Goal: Answer question/provide support: Share knowledge or assist other users

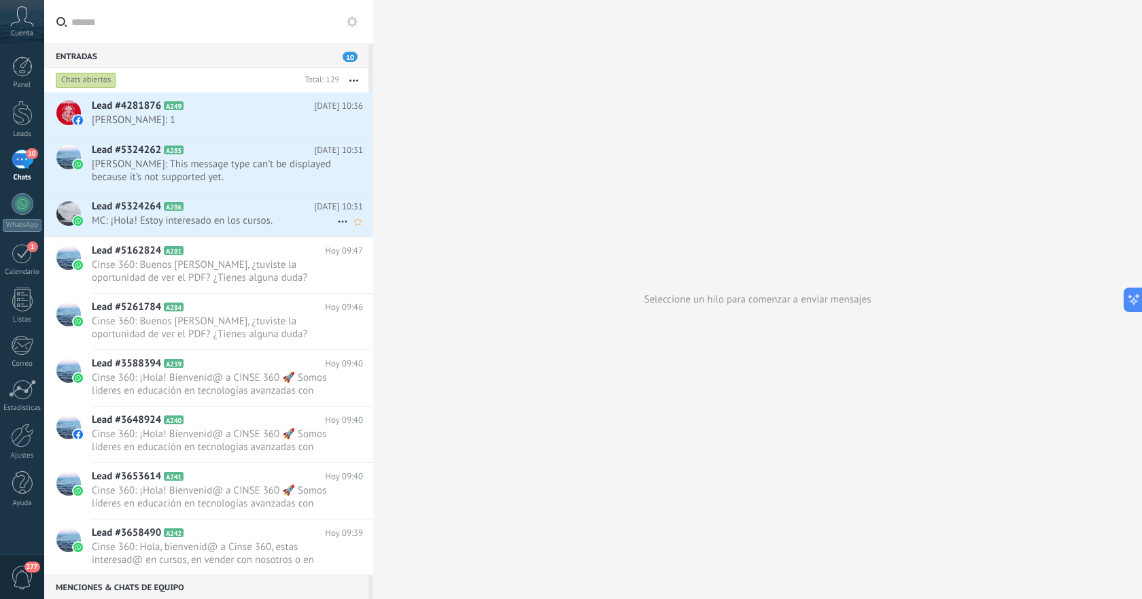
click at [198, 220] on span "MC: ¡Hola! Estoy interesado en los cursos." at bounding box center [214, 220] width 245 height 13
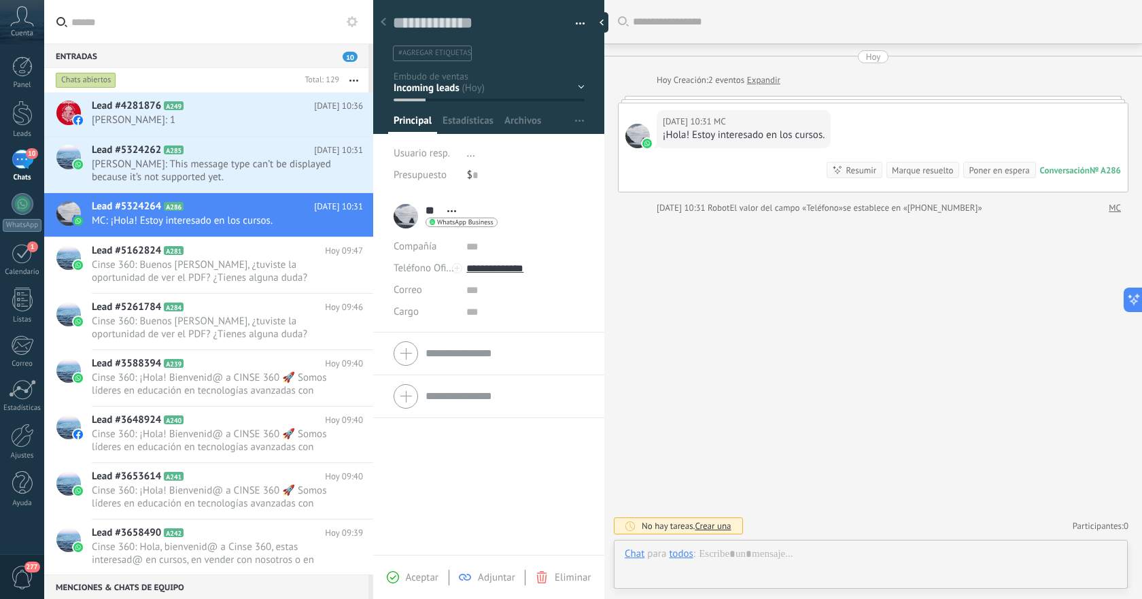
scroll to position [20, 0]
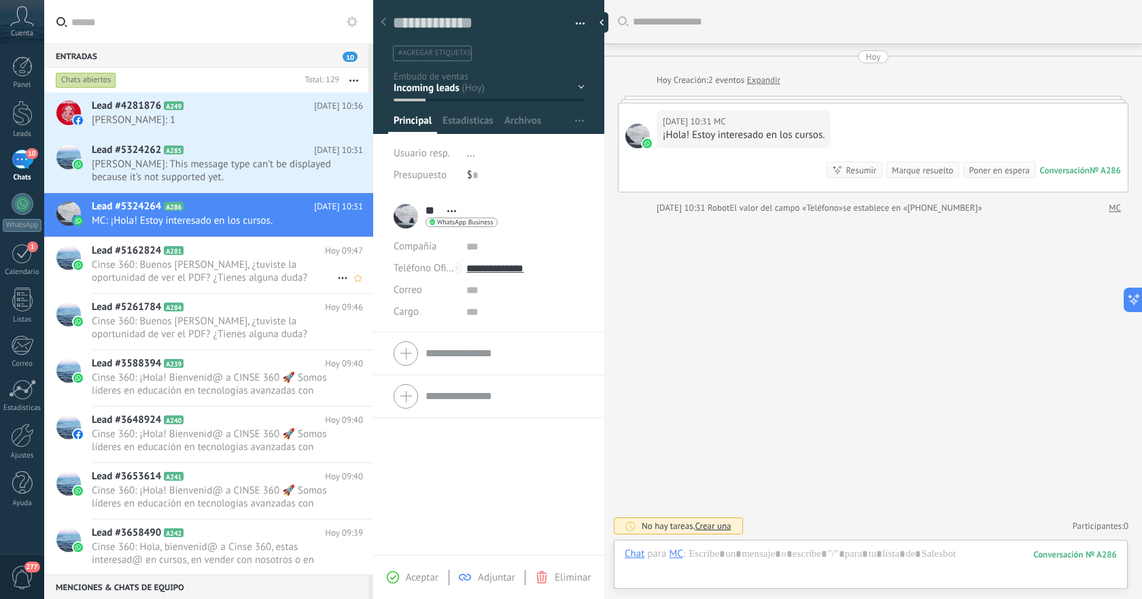
click at [203, 261] on span "Cinse 360: Buenos [PERSON_NAME], ¿tuviste la oportunidad de ver el PDF? ¿Tienes…" at bounding box center [214, 271] width 245 height 26
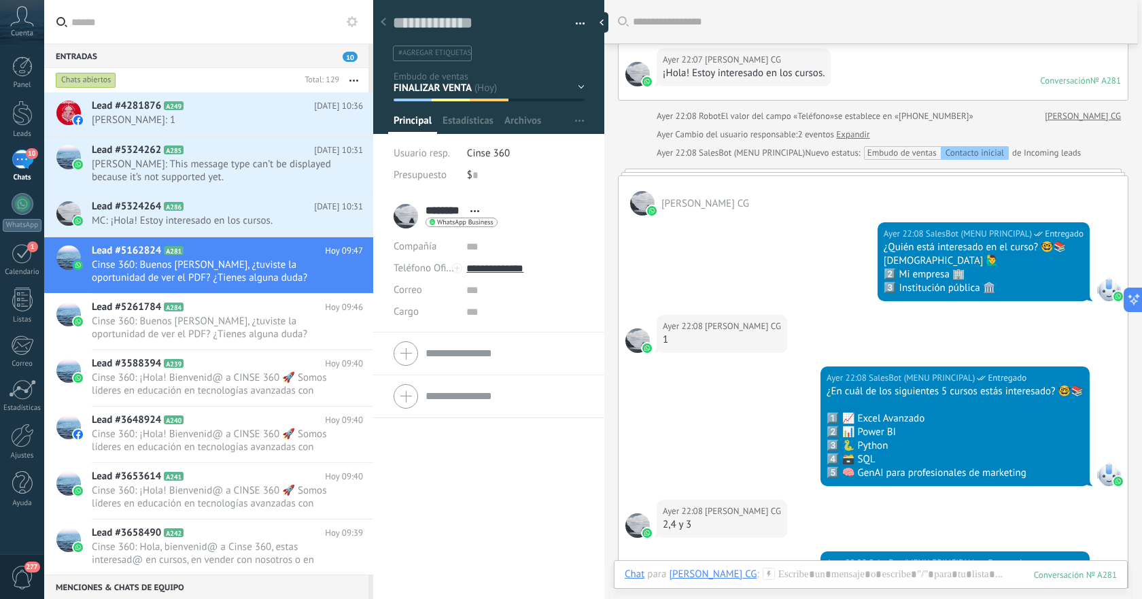
scroll to position [65, 0]
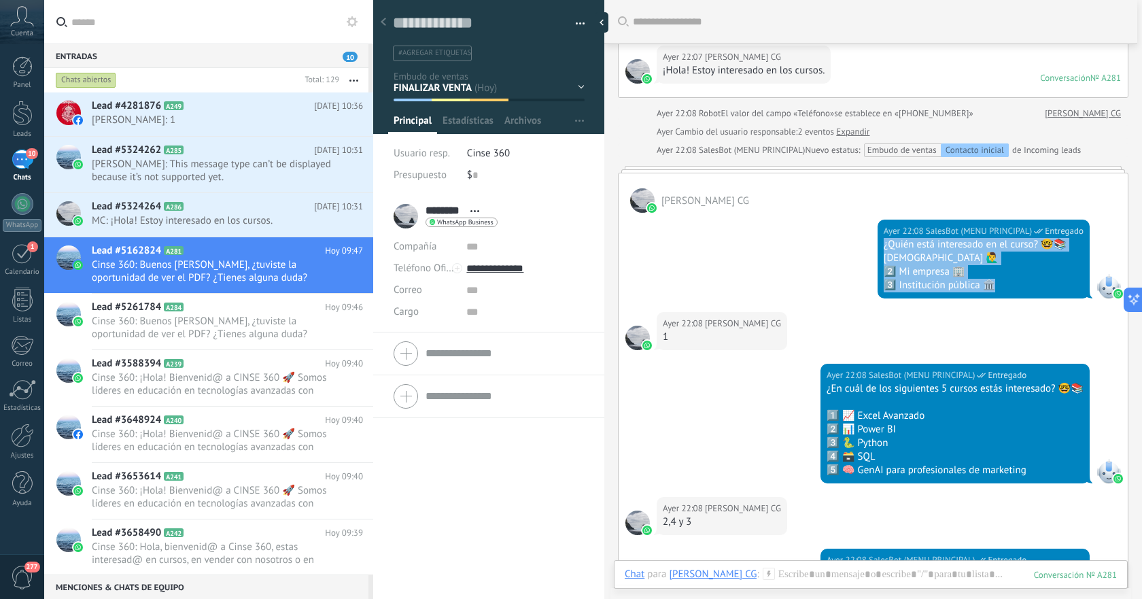
drag, startPoint x: 875, startPoint y: 247, endPoint x: 1028, endPoint y: 290, distance: 158.3
click at [1028, 290] on div "[DATE] 22:08 SalesBot (MENU PRINCIPAL) Entregado ¿Quién está interesado en el c…" at bounding box center [983, 259] width 212 height 79
copy div "¿Quién está interesado en el curso? 🤓📚 [DEMOGRAPHIC_DATA] 🙋‍♂️ 2️⃣ Mi empresa 🏢…"
click at [244, 114] on span "[PERSON_NAME]: 1" at bounding box center [214, 120] width 245 height 13
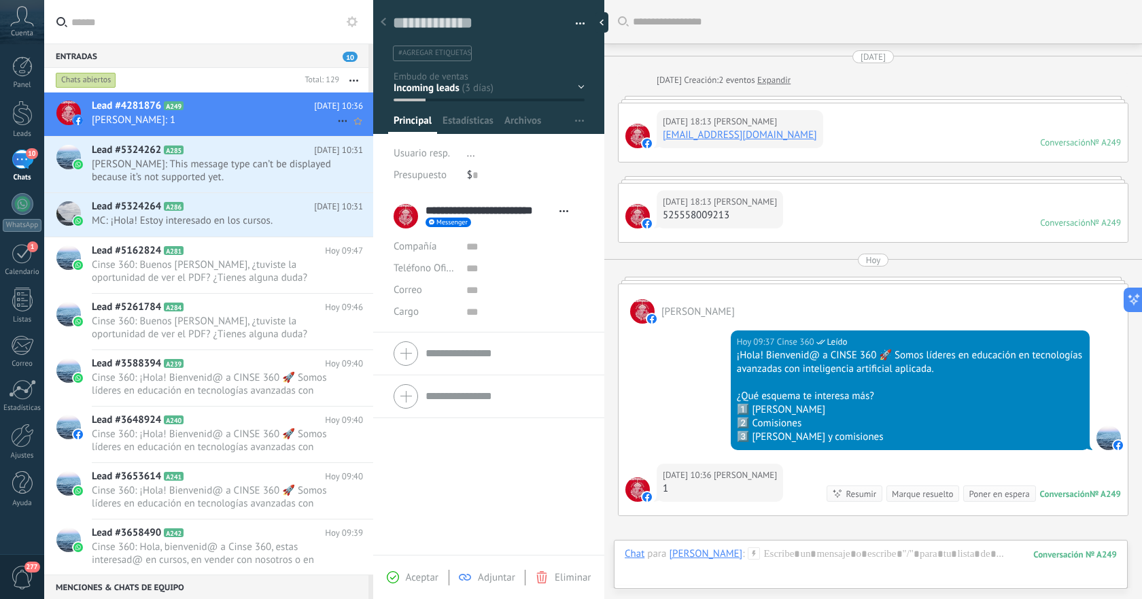
scroll to position [154, 0]
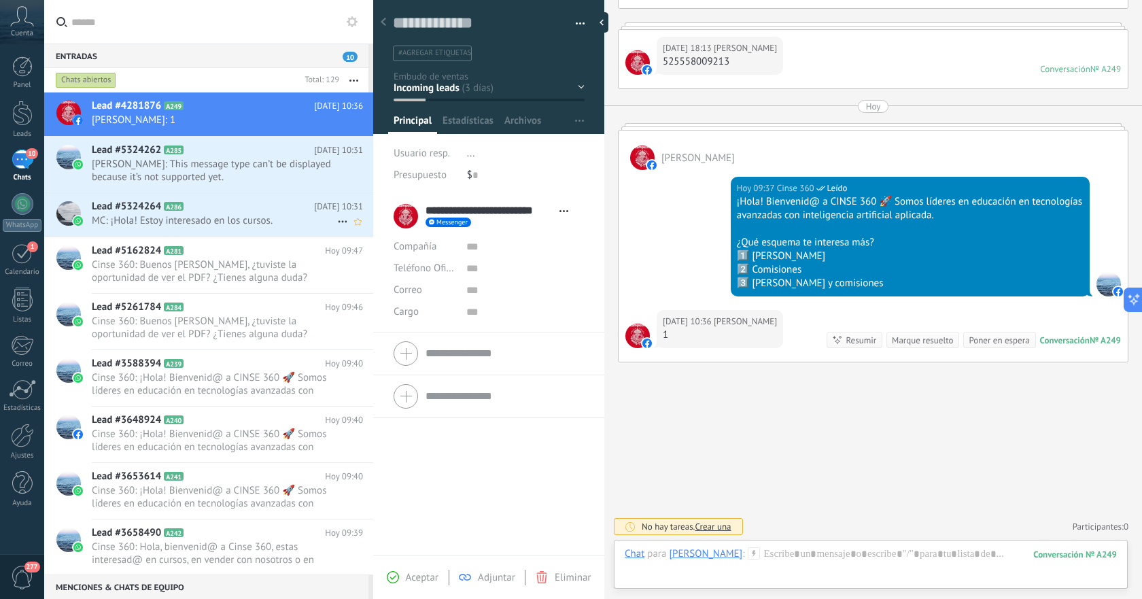
click at [247, 217] on span "MC: ¡Hola! Estoy interesado en los cursos." at bounding box center [214, 220] width 245 height 13
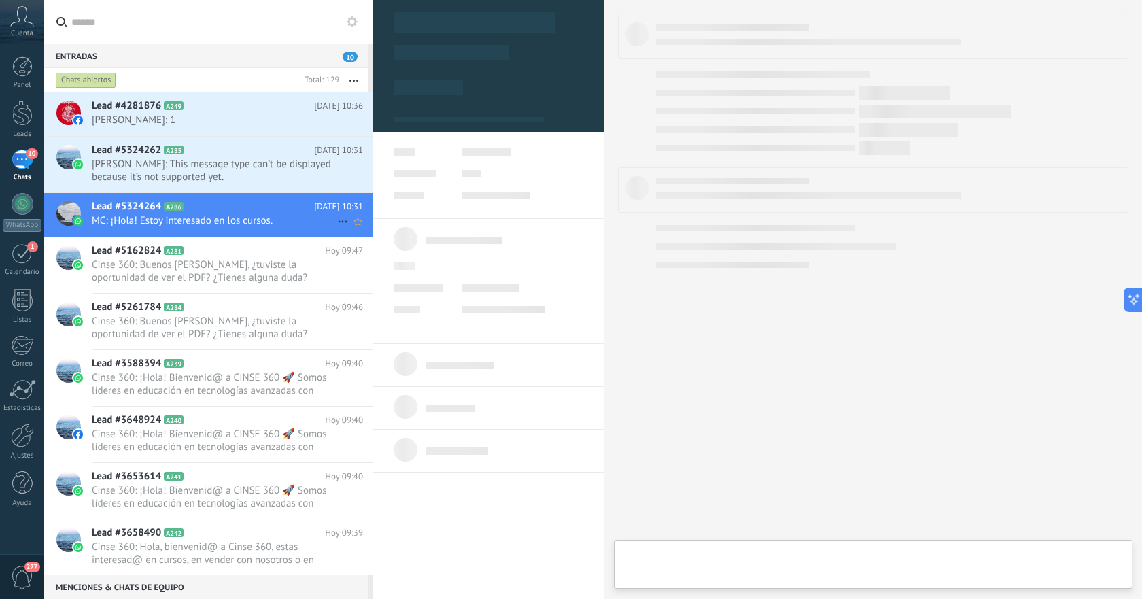
type textarea "**********"
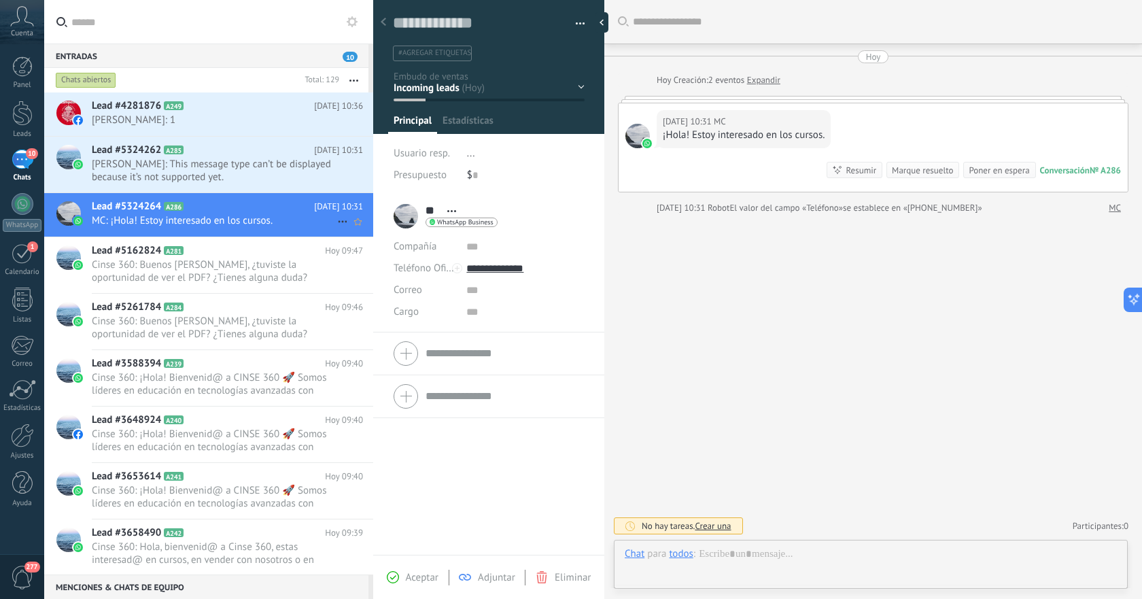
scroll to position [20, 0]
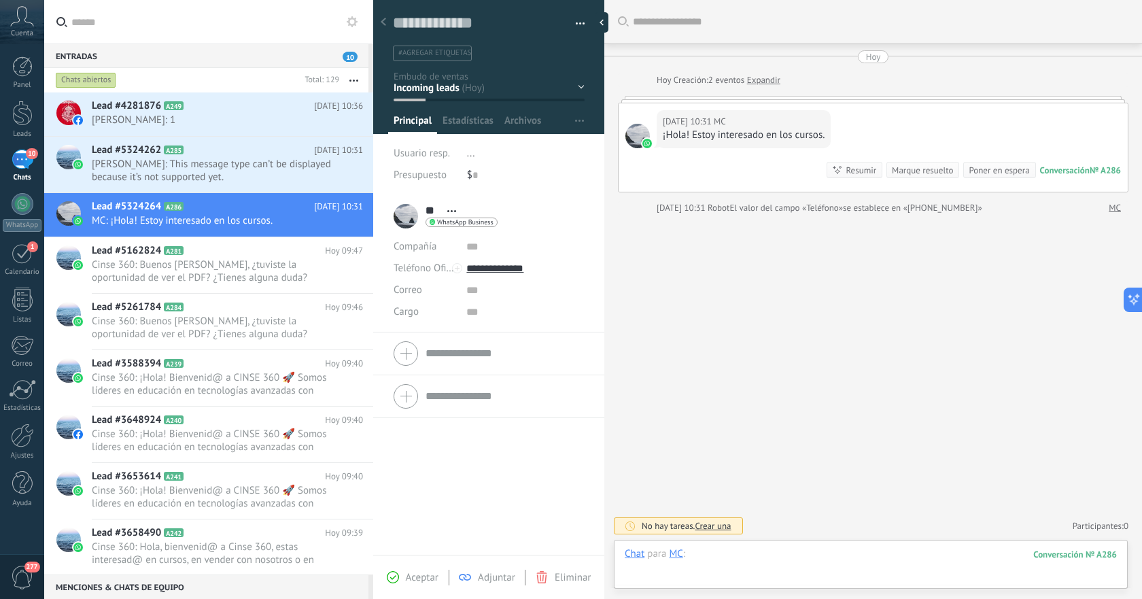
click at [850, 551] on div at bounding box center [871, 567] width 492 height 41
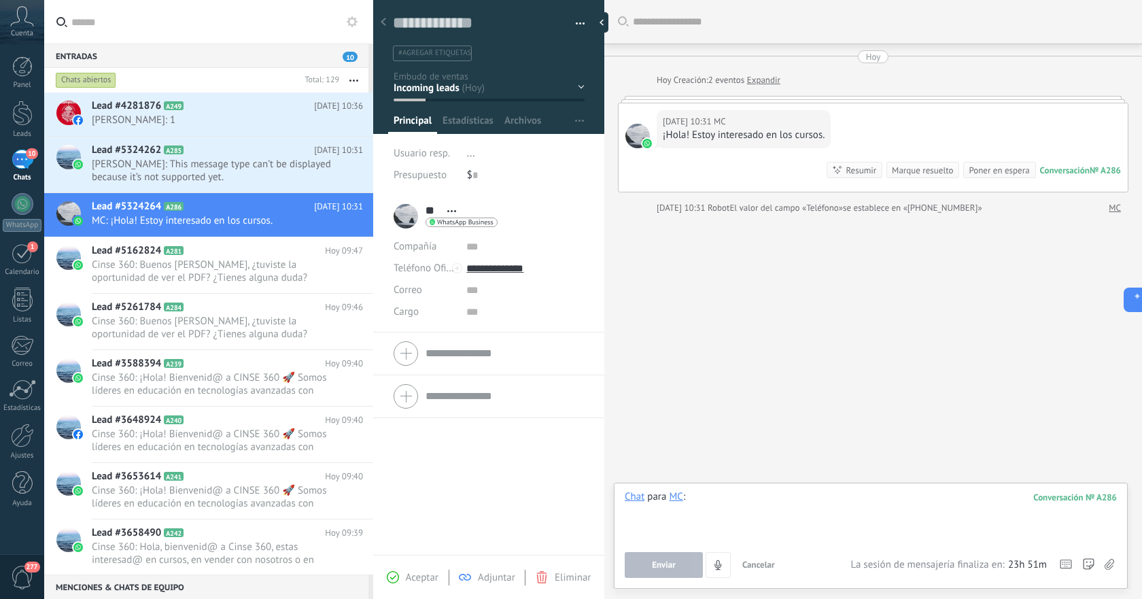
paste div
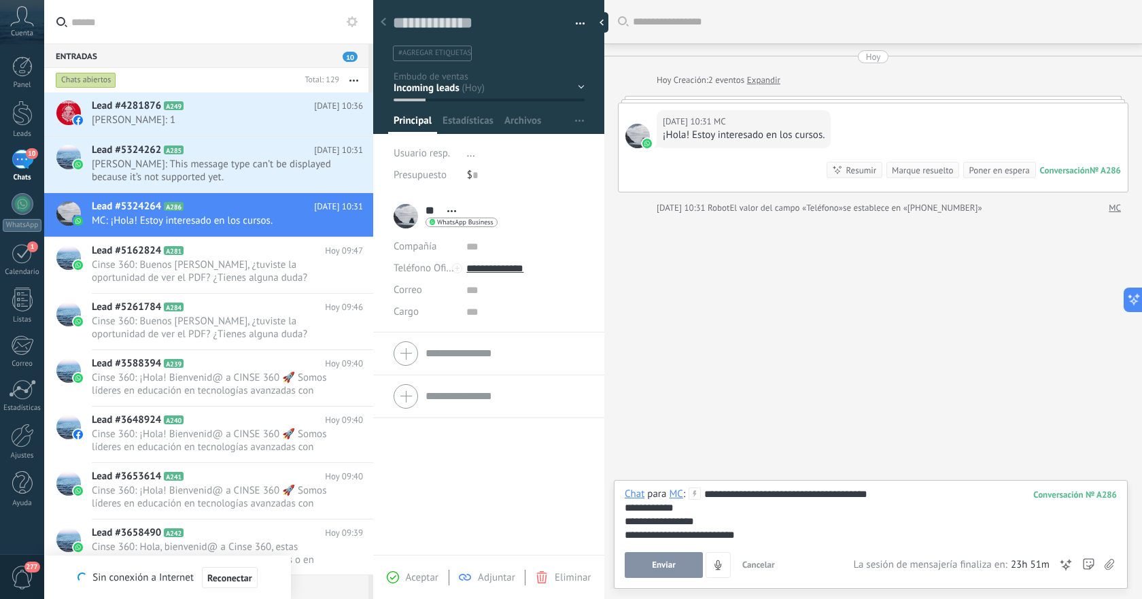
click at [659, 563] on span "Enviar" at bounding box center [664, 565] width 24 height 10
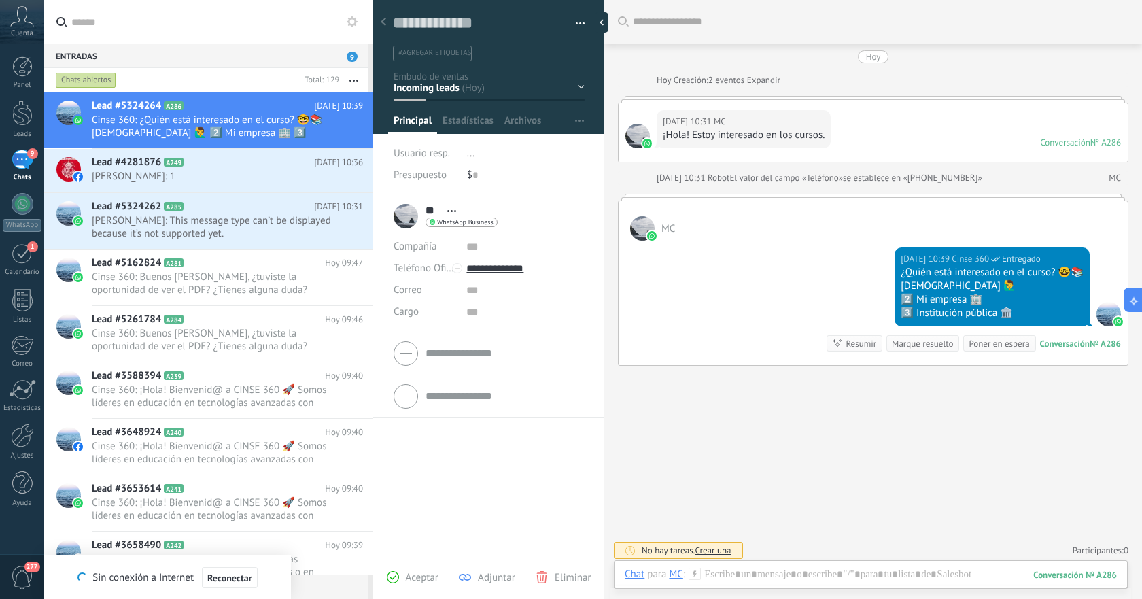
scroll to position [3, 0]
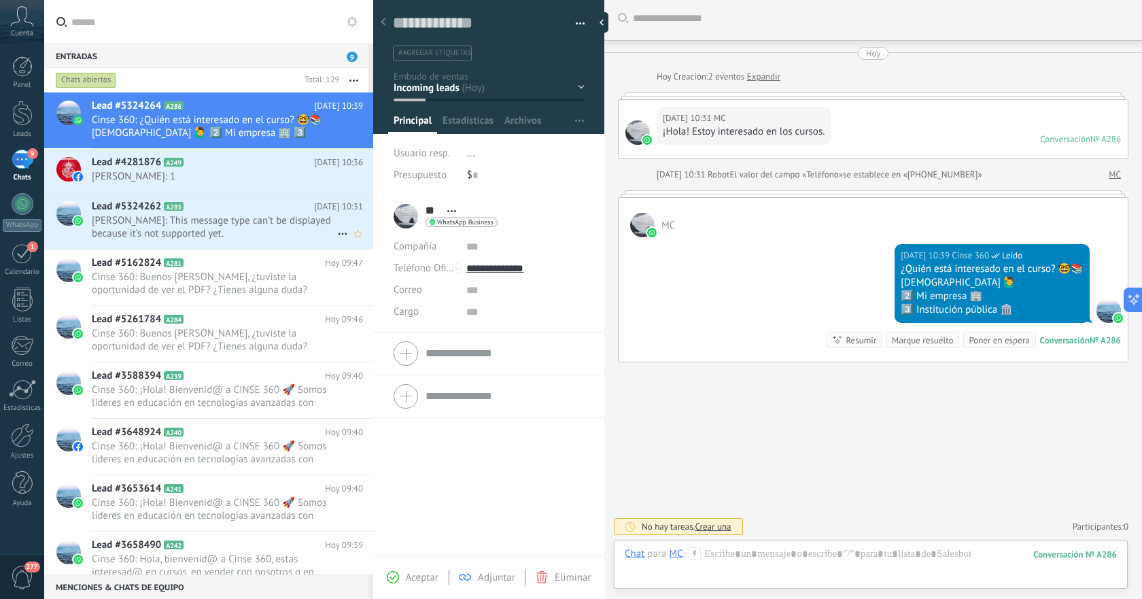
click at [223, 222] on span "[PERSON_NAME]: This message type can’t be displayed because it’s not supported …" at bounding box center [214, 227] width 245 height 26
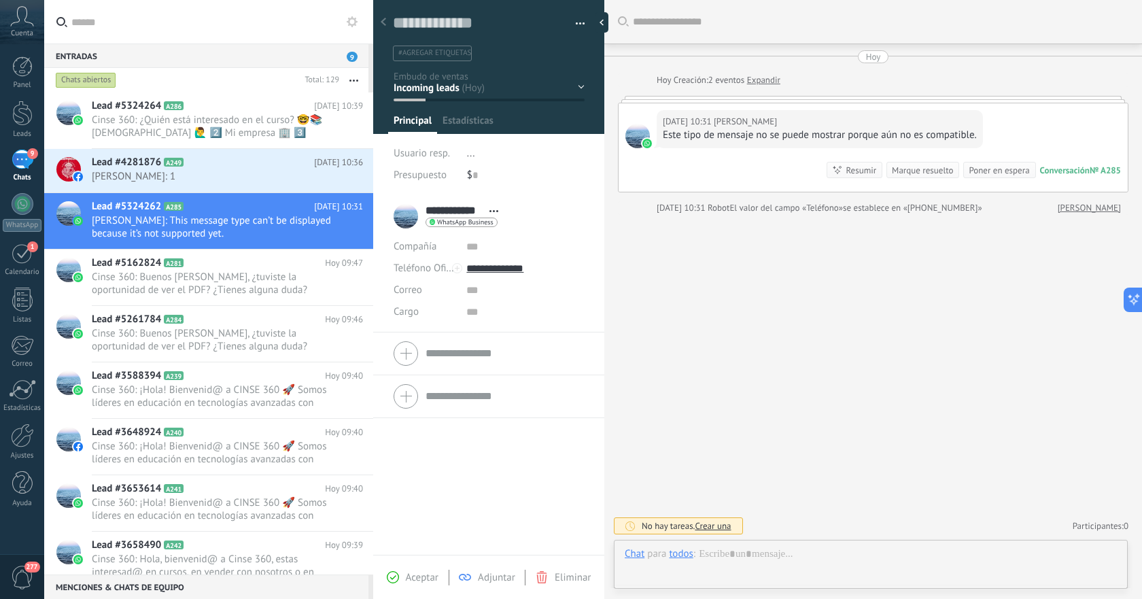
scroll to position [20, 0]
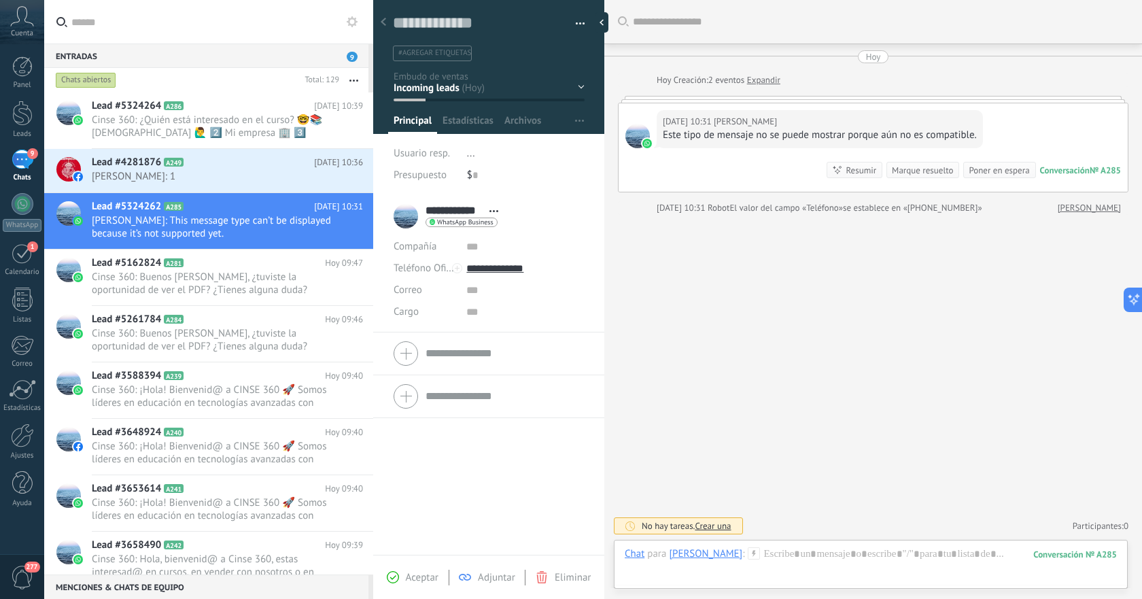
click at [566, 574] on span "Eliminar" at bounding box center [573, 577] width 36 height 13
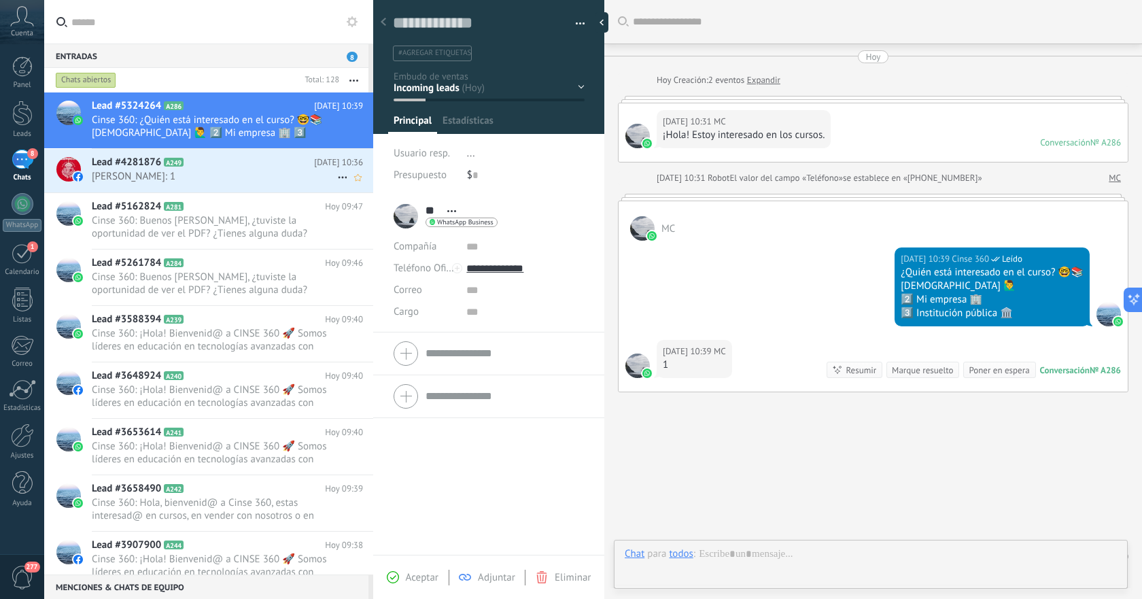
scroll to position [30, 0]
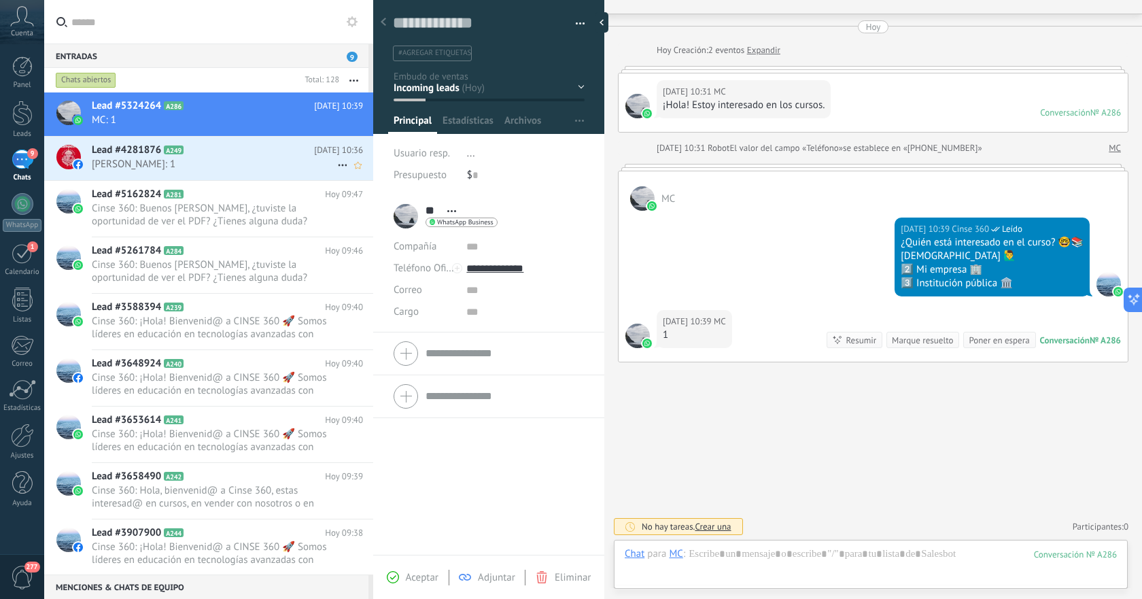
click at [247, 177] on div "Lead #4281876 A249 [DATE] 10:36 [PERSON_NAME]: 1" at bounding box center [232, 158] width 281 height 43
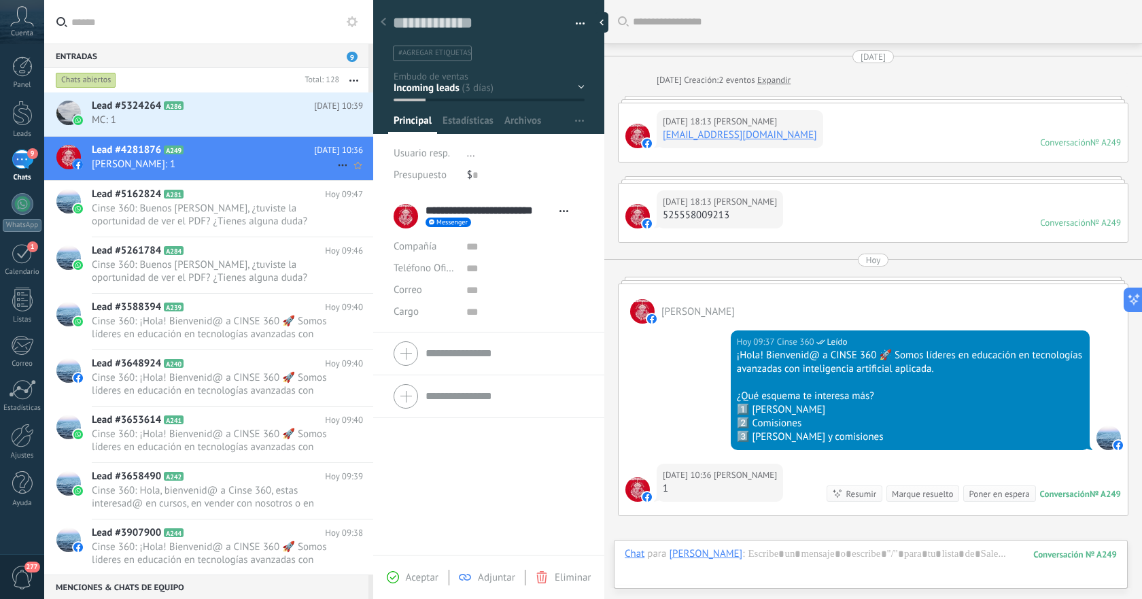
scroll to position [154, 0]
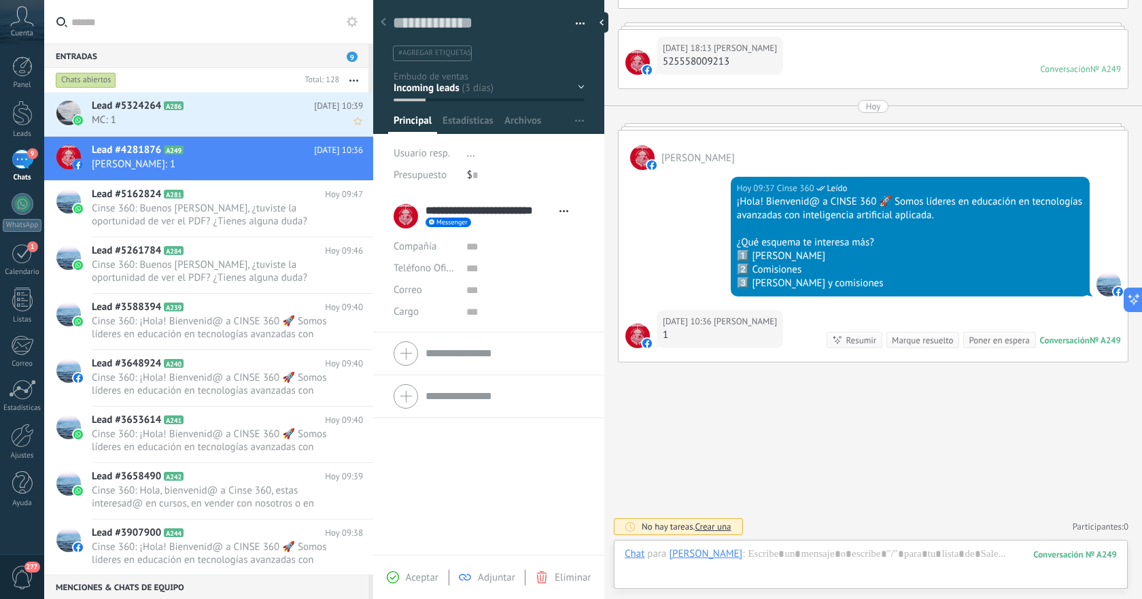
click at [229, 122] on span "MC: 1" at bounding box center [214, 120] width 245 height 13
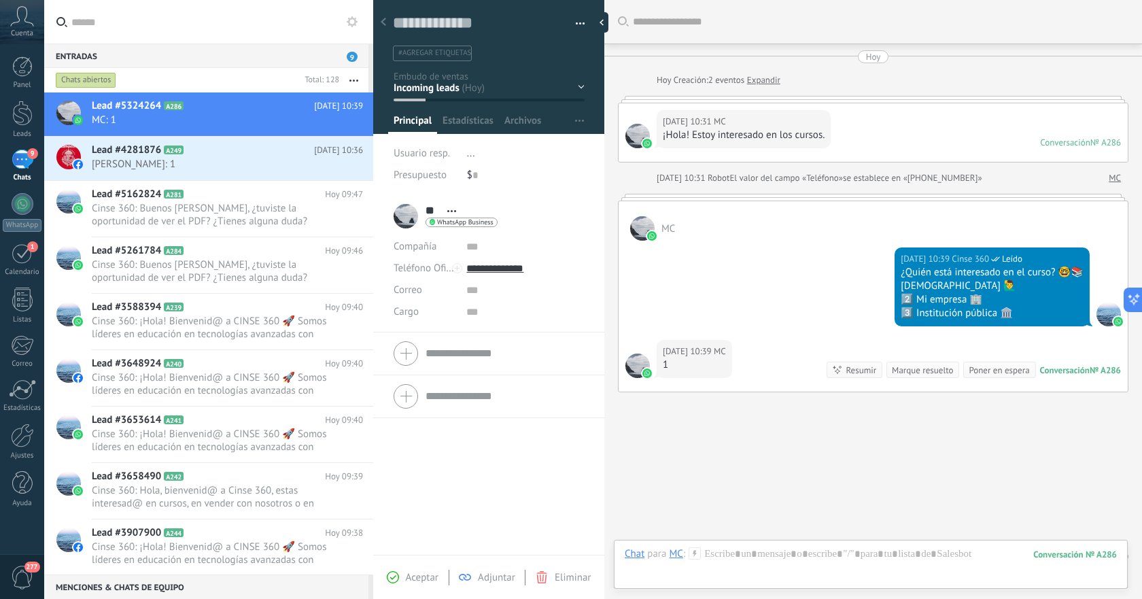
scroll to position [30, 0]
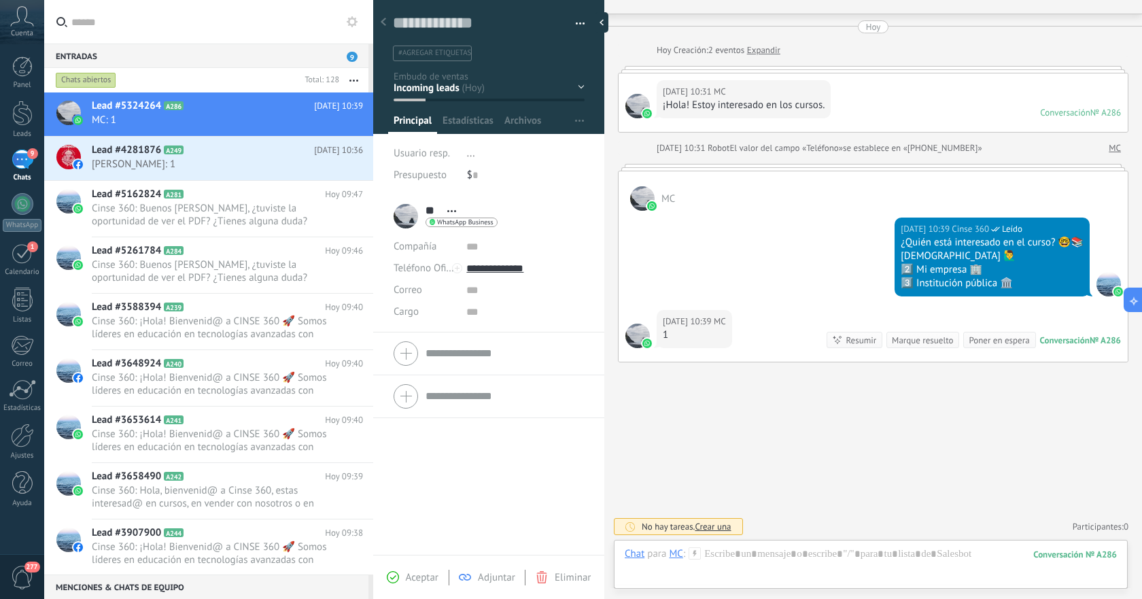
click at [698, 555] on icon at bounding box center [694, 553] width 12 height 12
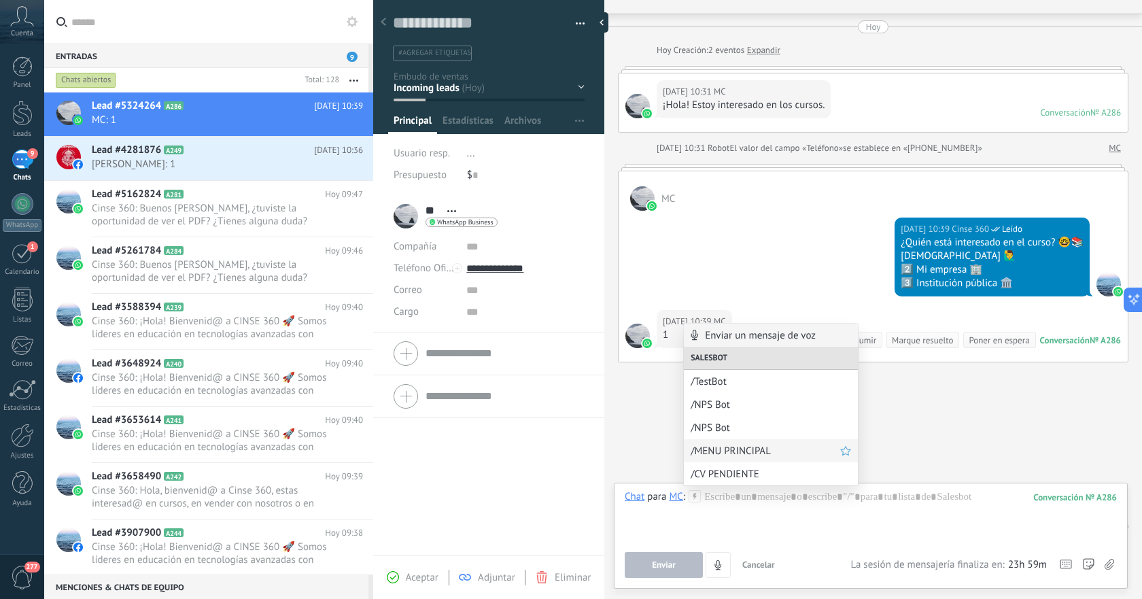
click at [743, 455] on span "/MENU PRINCIPAL" at bounding box center [766, 450] width 150 height 13
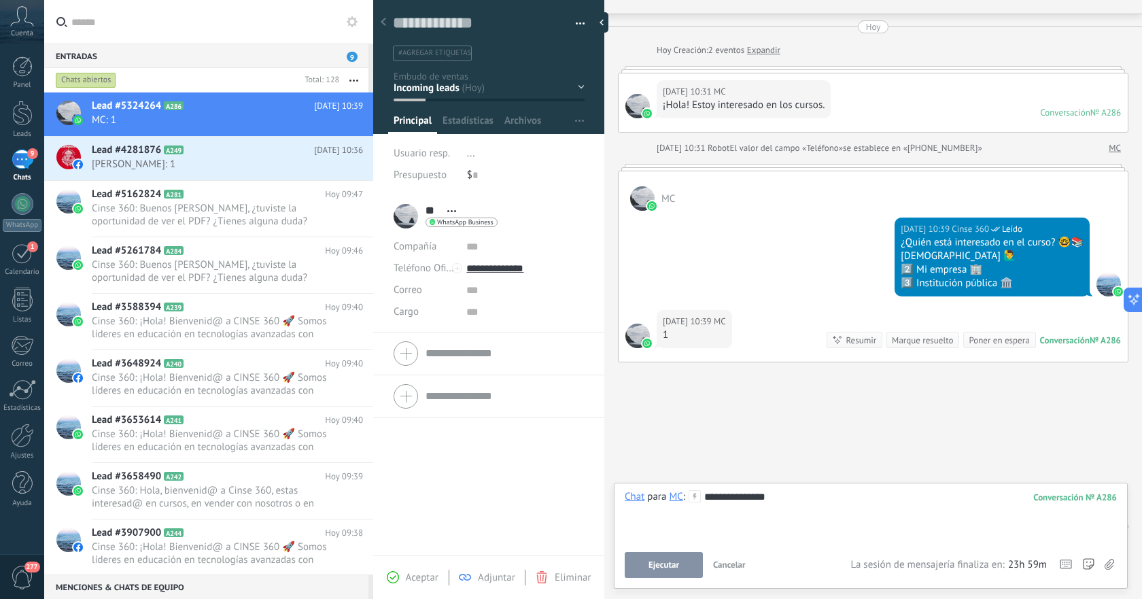
click at [655, 567] on span "Ejecutar" at bounding box center [663, 565] width 31 height 10
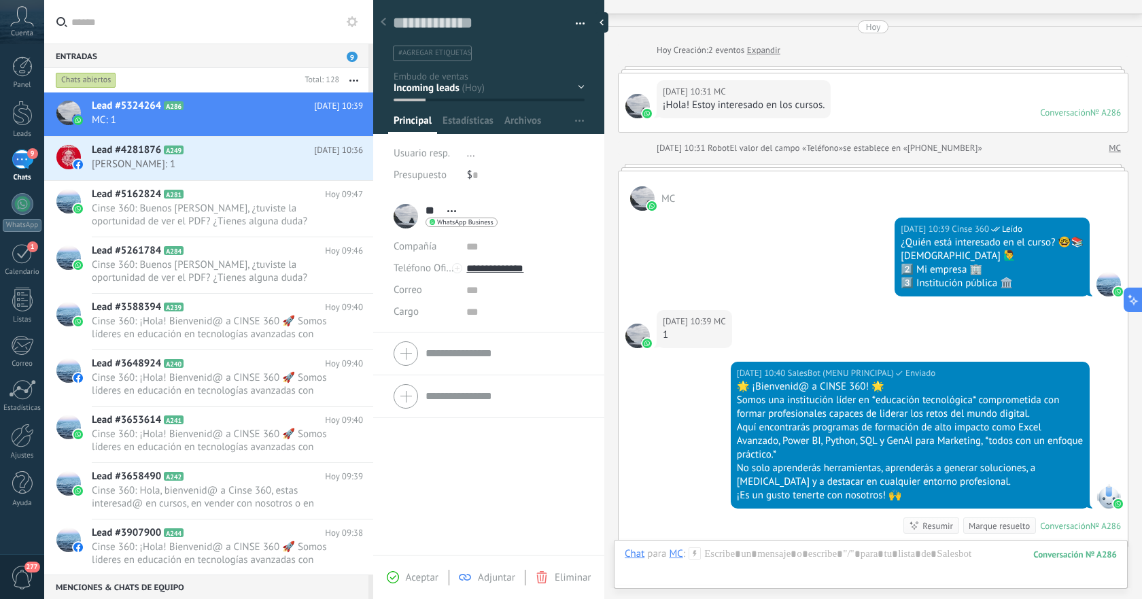
scroll to position [215, 0]
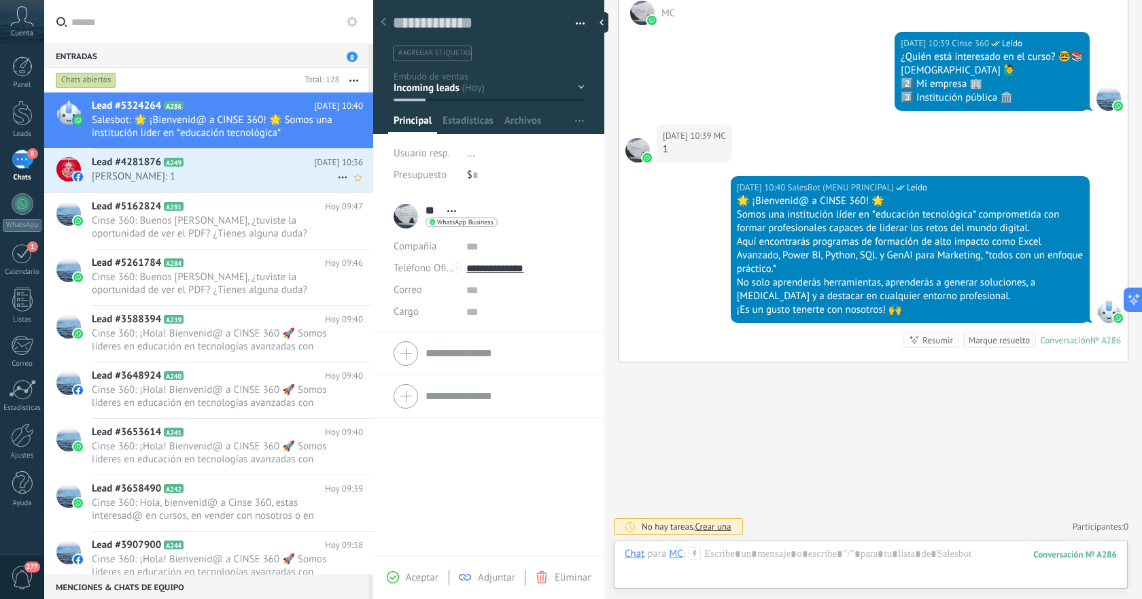
click at [224, 159] on h2 "Lead #4281876 A249" at bounding box center [203, 163] width 222 height 14
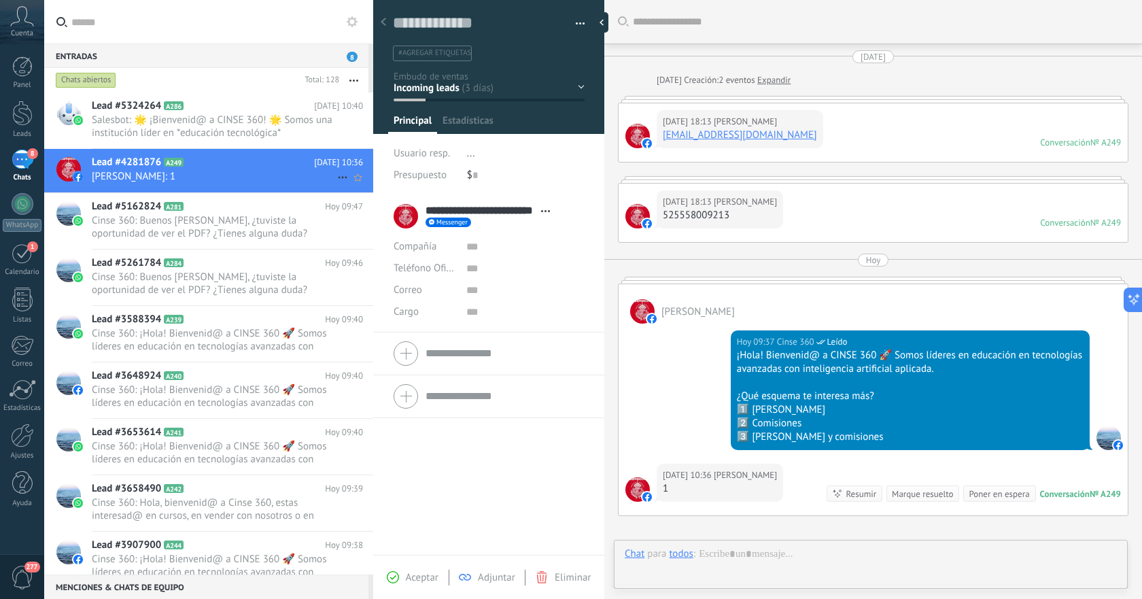
type textarea "**********"
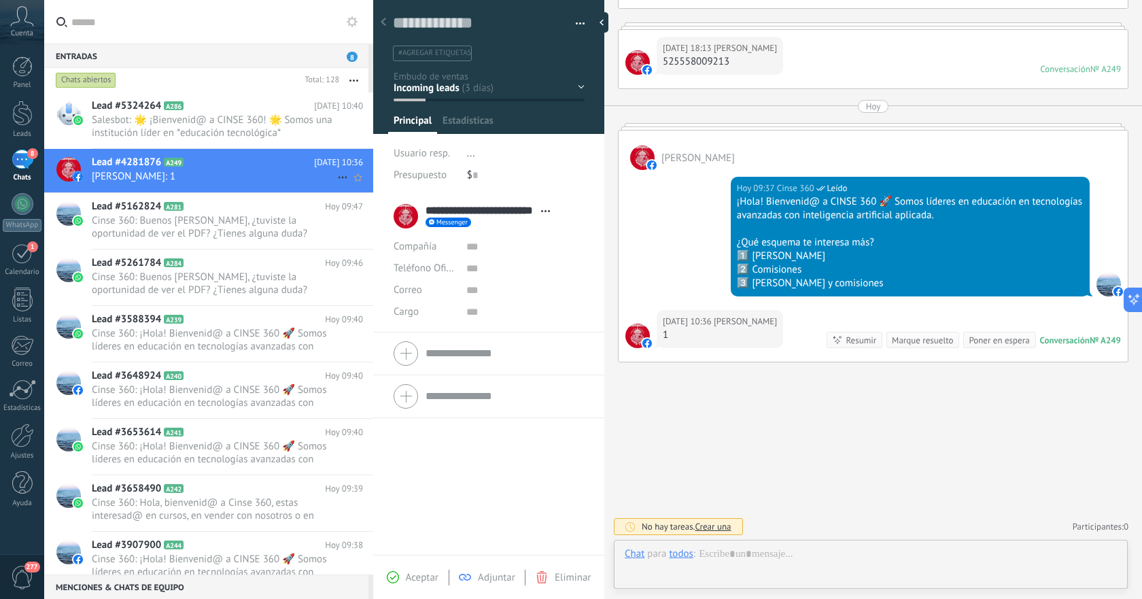
scroll to position [20, 0]
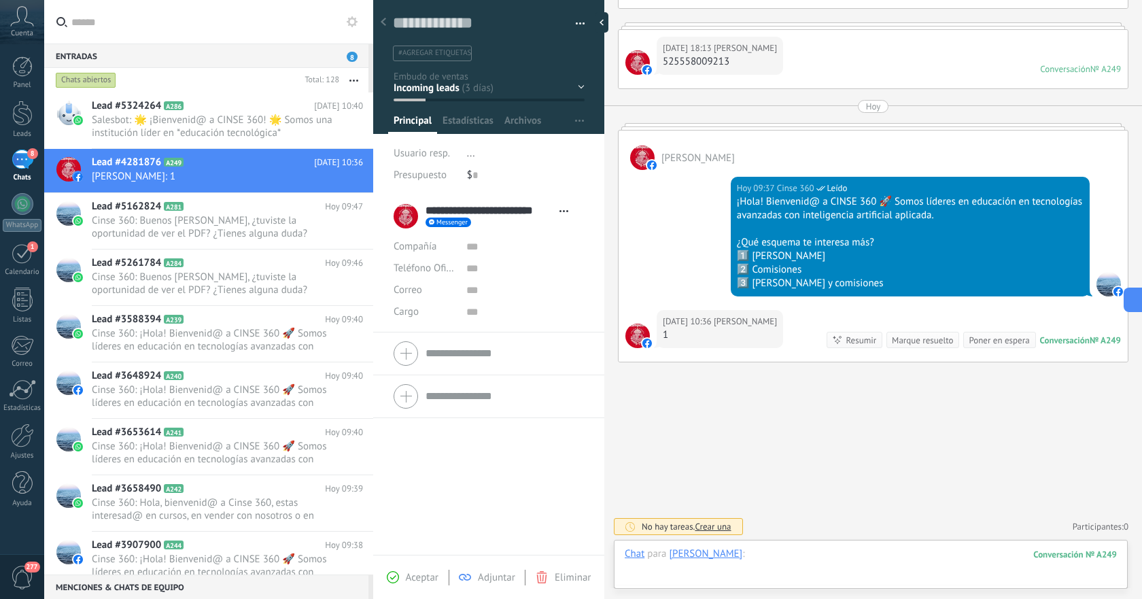
click at [877, 558] on div at bounding box center [871, 567] width 492 height 41
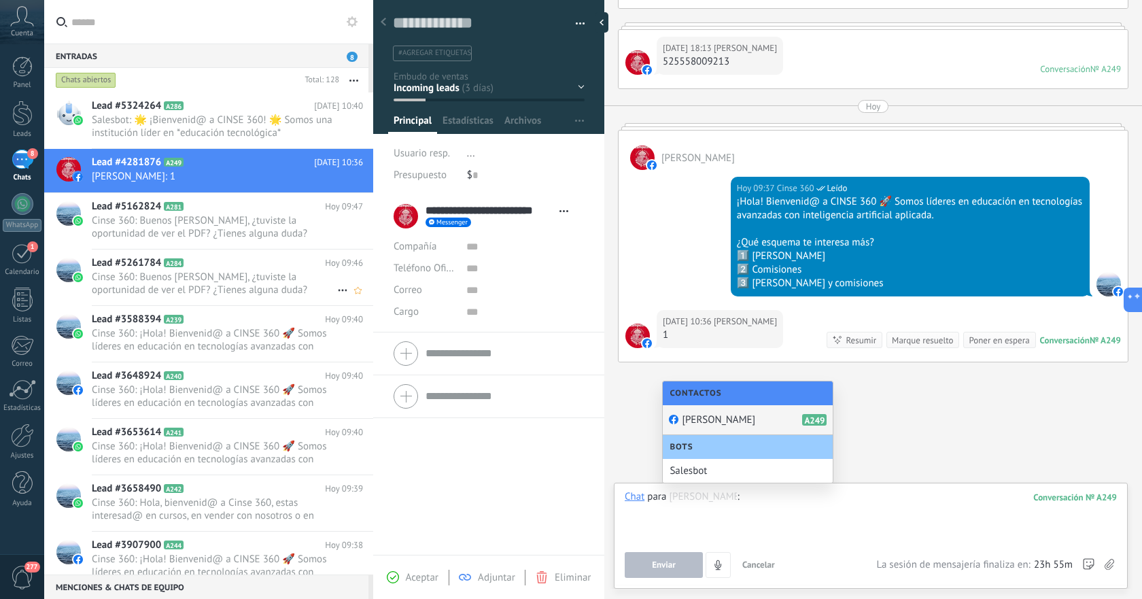
click at [226, 278] on span "Cinse 360: Buenos [PERSON_NAME], ¿tuviste la oportunidad de ver el PDF? ¿Tienes…" at bounding box center [214, 283] width 245 height 26
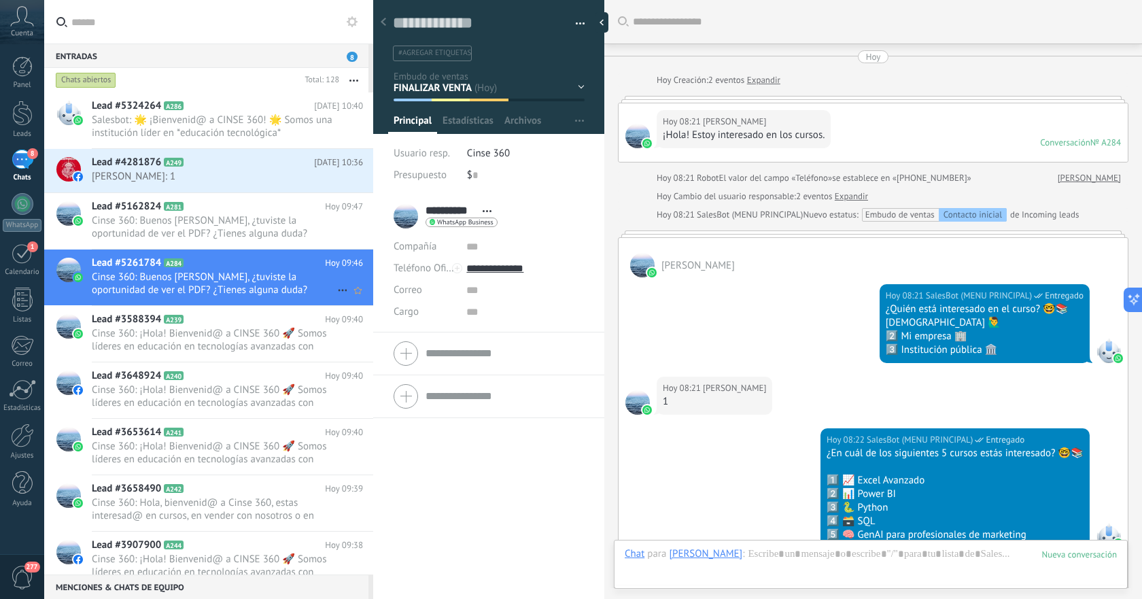
scroll to position [788, 0]
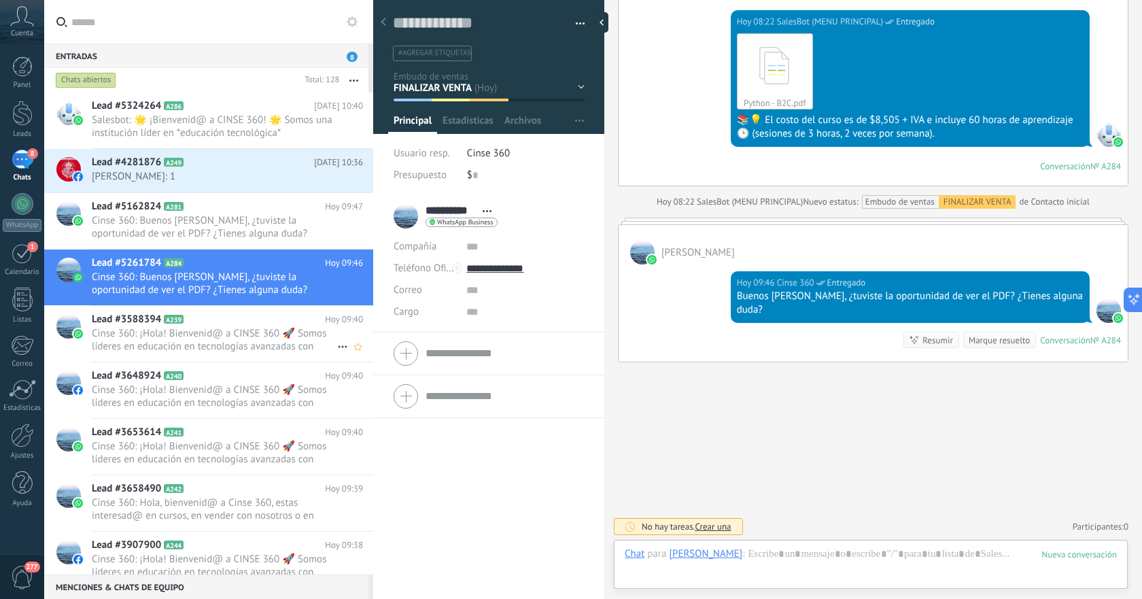
click at [233, 334] on span "Cinse 360: ¡Hola! Bienvenid@ a CINSE 360 🚀 Somos líderes en educación en tecnol…" at bounding box center [214, 340] width 245 height 26
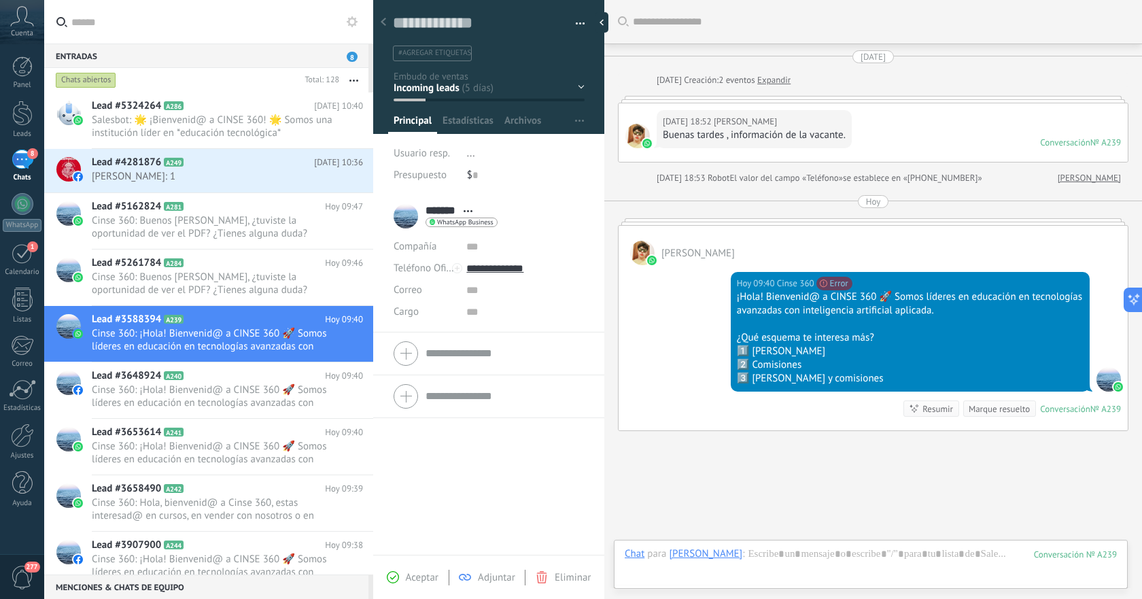
scroll to position [69, 0]
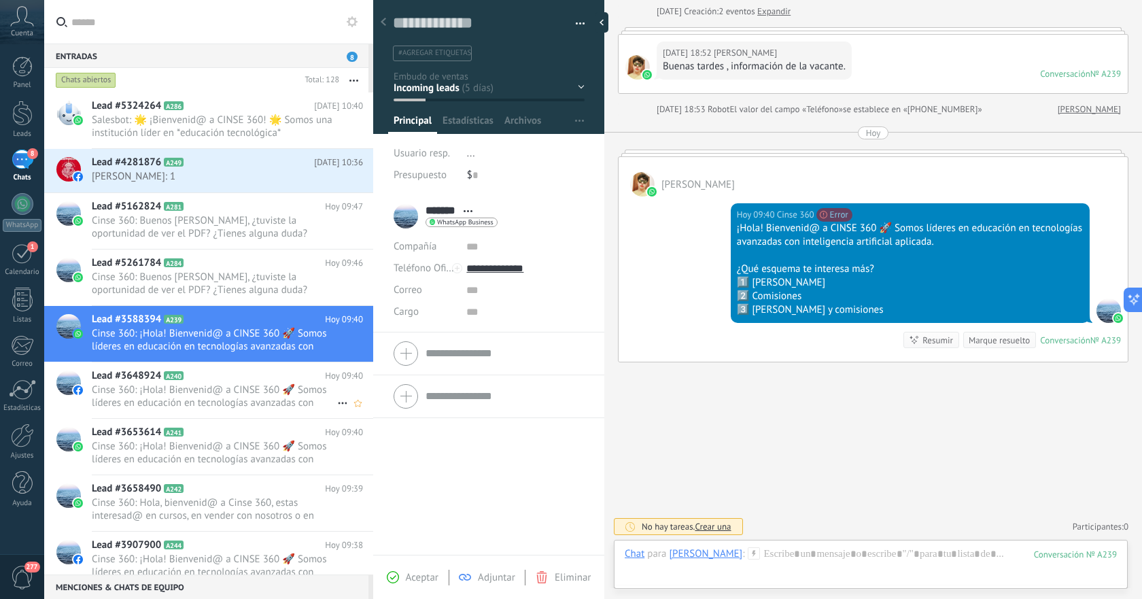
click at [264, 396] on span "Cinse 360: ¡Hola! Bienvenid@ a CINSE 360 🚀 Somos líderes en educación en tecnol…" at bounding box center [214, 396] width 245 height 26
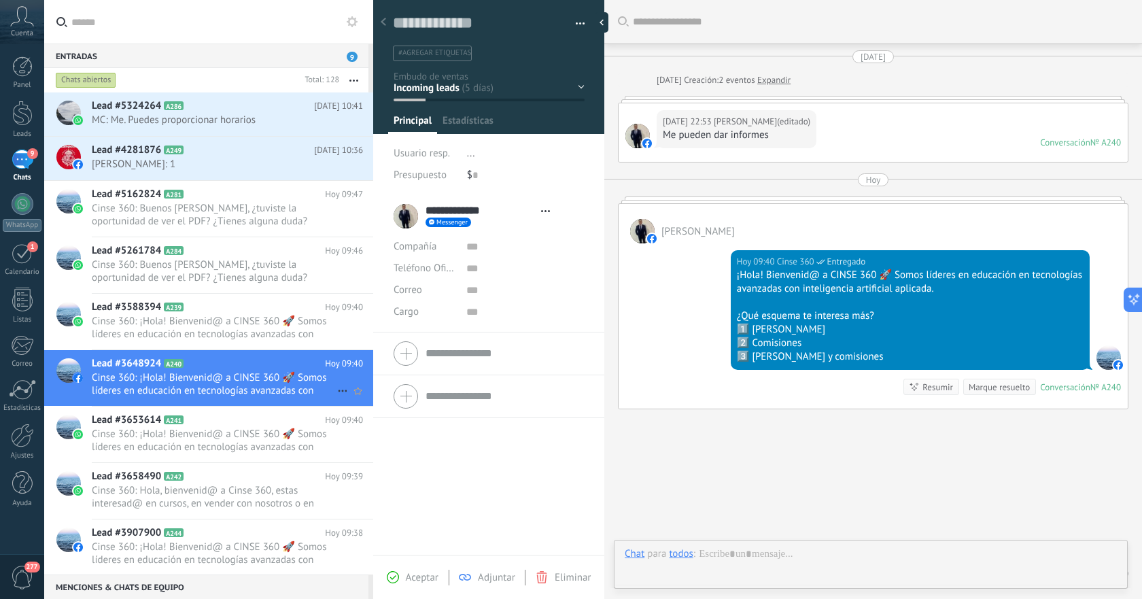
scroll to position [20, 0]
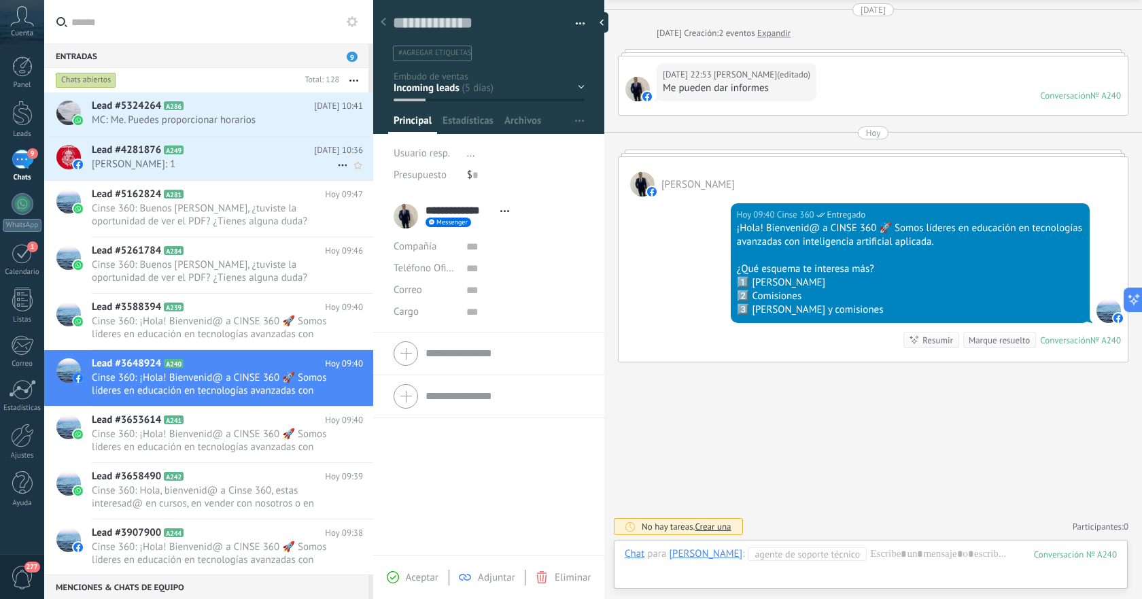
click at [245, 158] on span "[PERSON_NAME]: 1" at bounding box center [214, 164] width 245 height 13
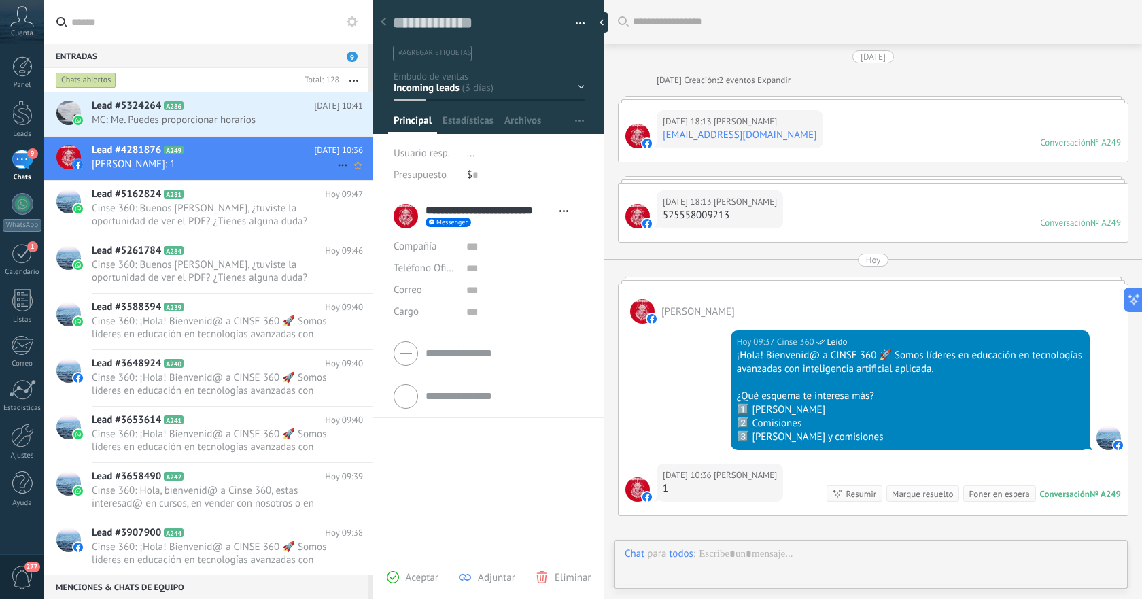
scroll to position [154, 0]
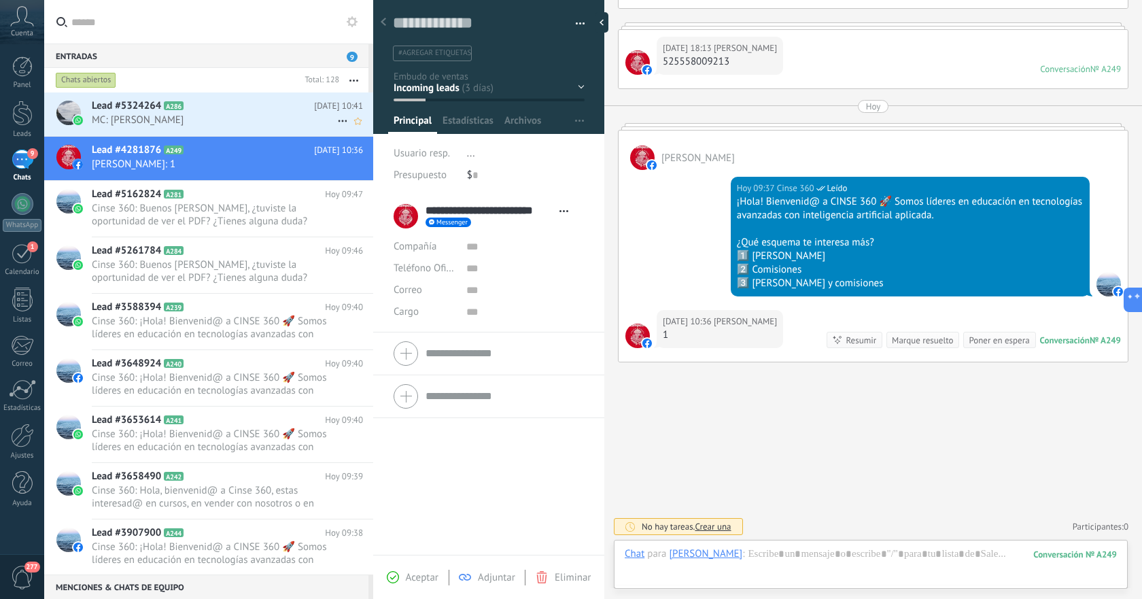
click at [257, 122] on span "MC: [PERSON_NAME]" at bounding box center [214, 120] width 245 height 13
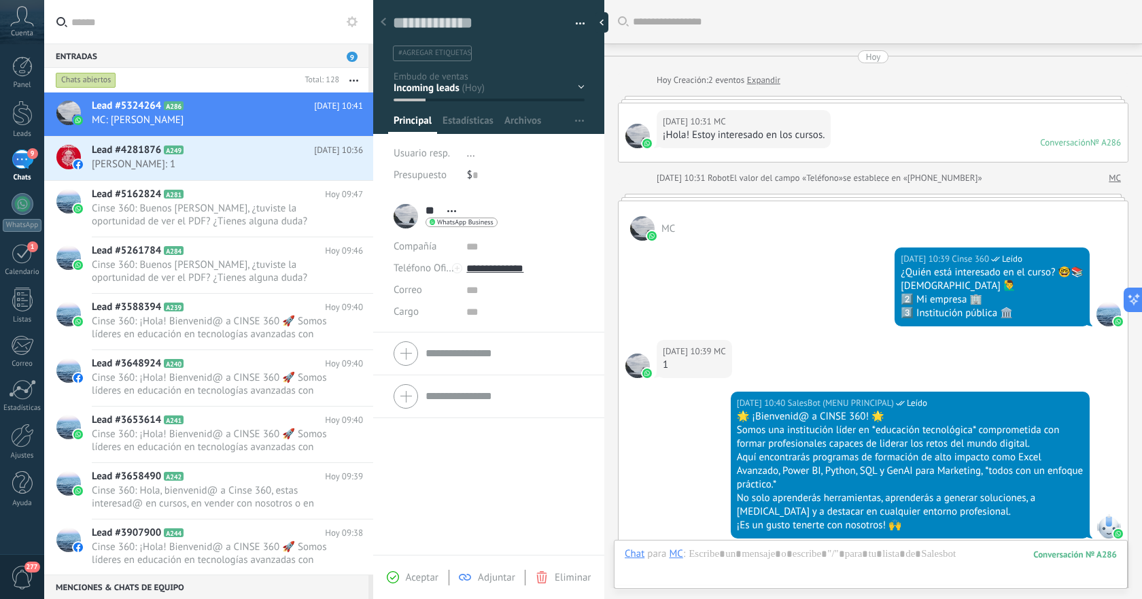
scroll to position [283, 0]
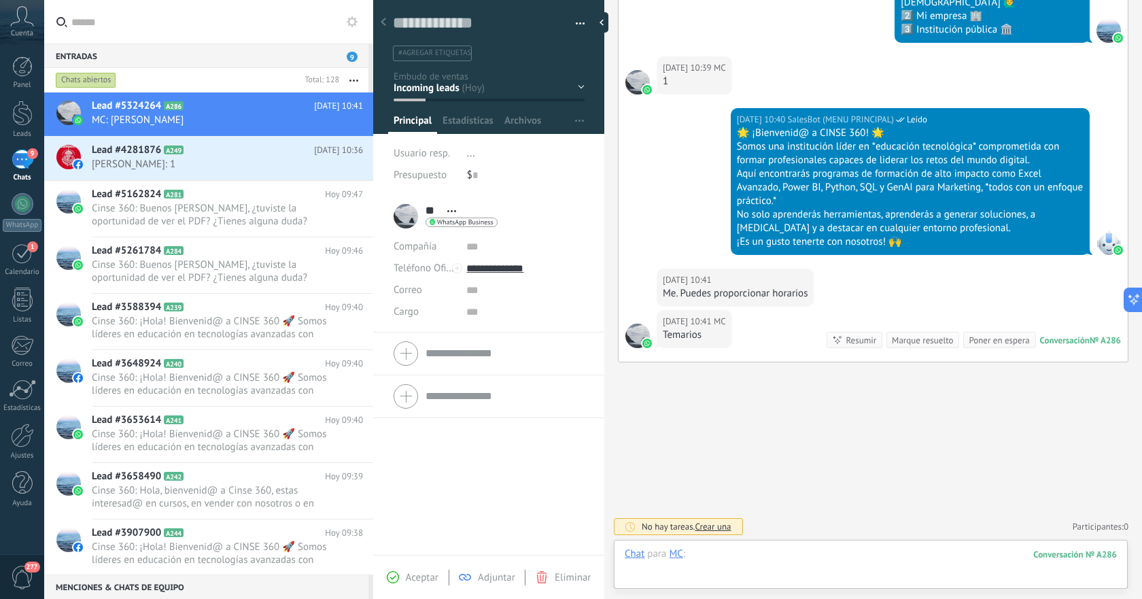
click at [835, 551] on div at bounding box center [871, 567] width 492 height 41
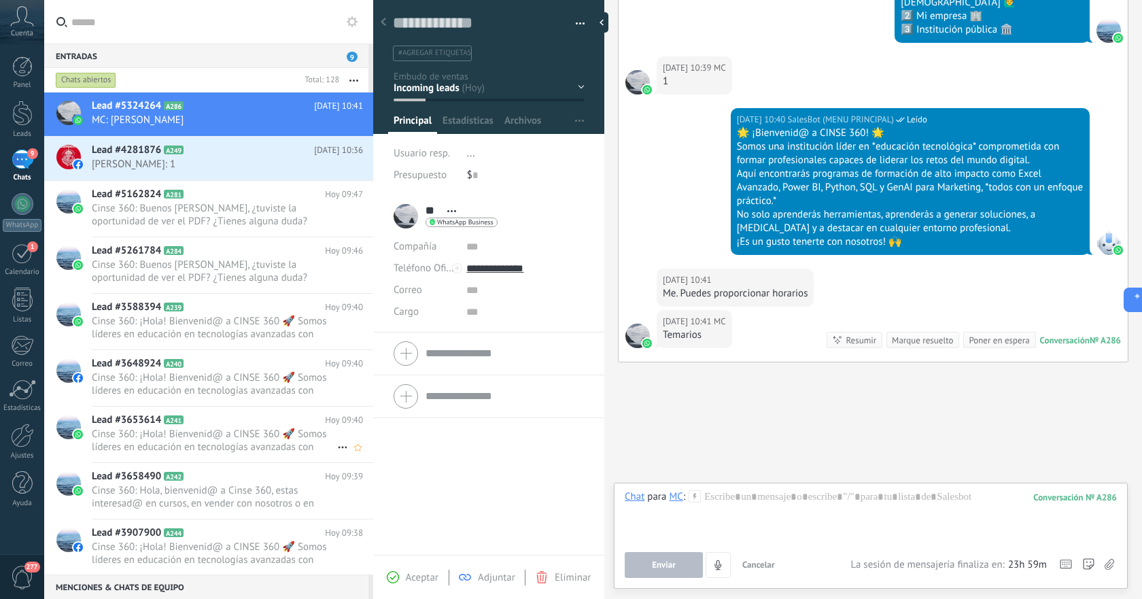
click at [259, 430] on span "Cinse 360: ¡Hola! Bienvenid@ a CINSE 360 🚀 Somos líderes en educación en tecnol…" at bounding box center [214, 440] width 245 height 26
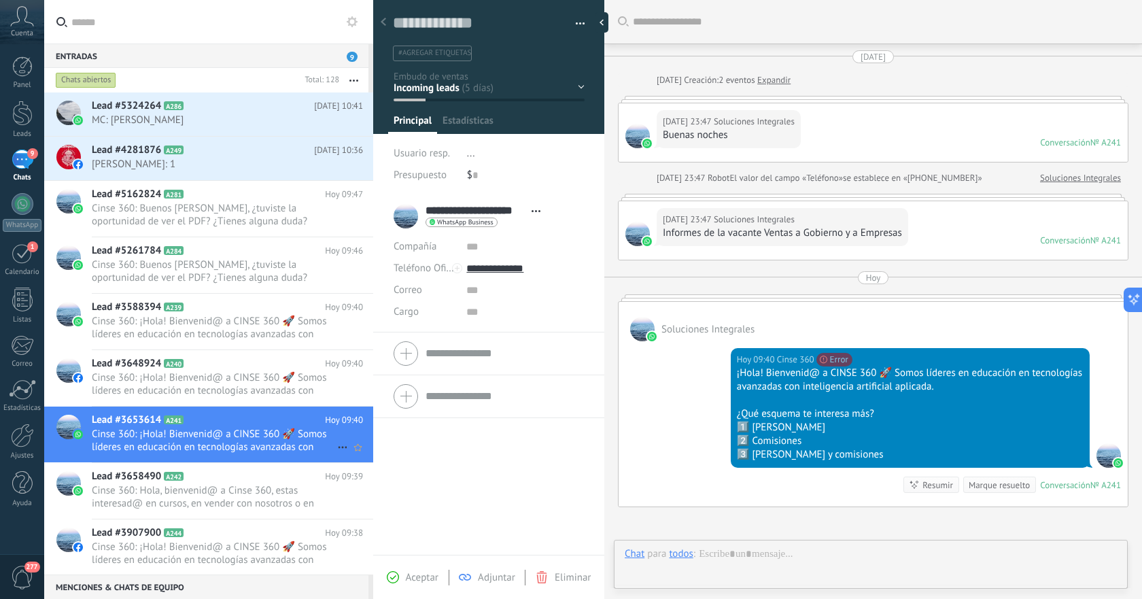
scroll to position [145, 0]
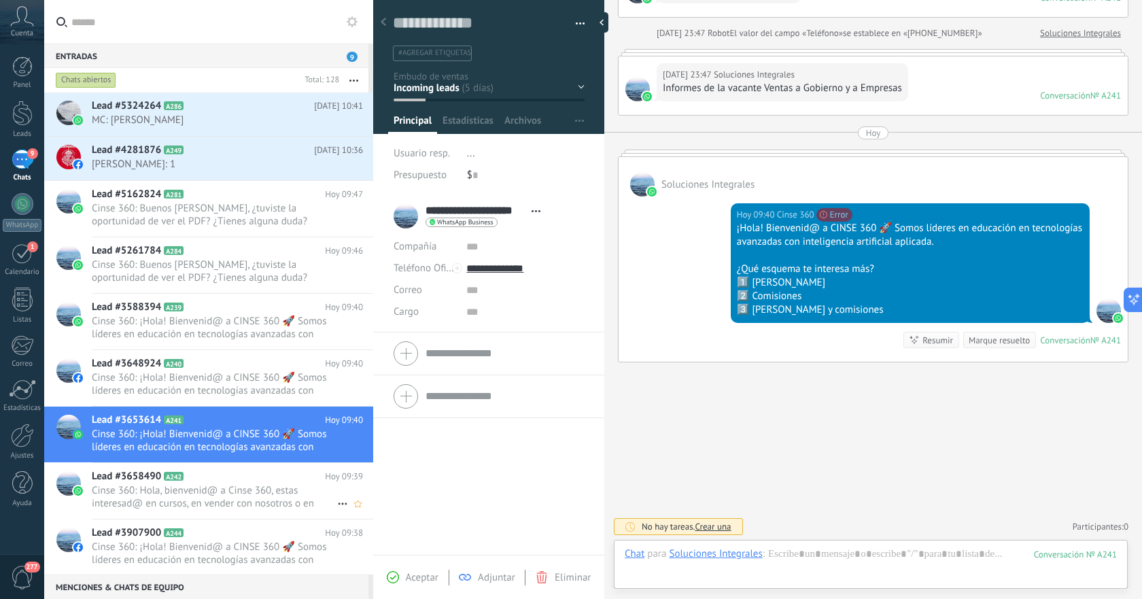
click at [224, 491] on span "Cinse 360: Hola, bienvenid@ a Cinse 360, estas interesad@ en cursos, en vender …" at bounding box center [214, 497] width 245 height 26
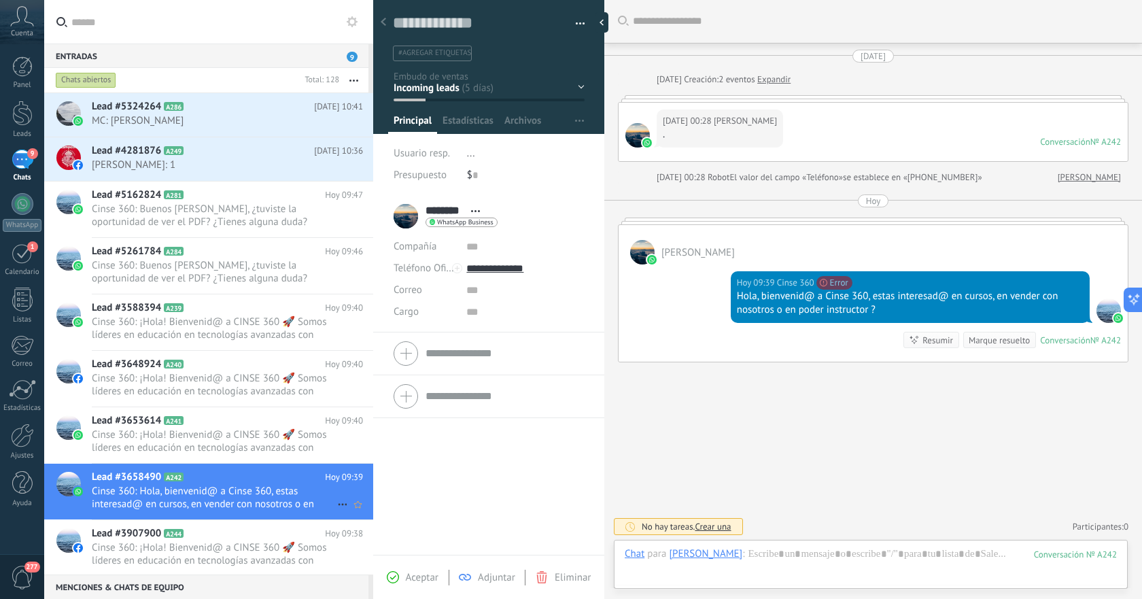
scroll to position [171, 0]
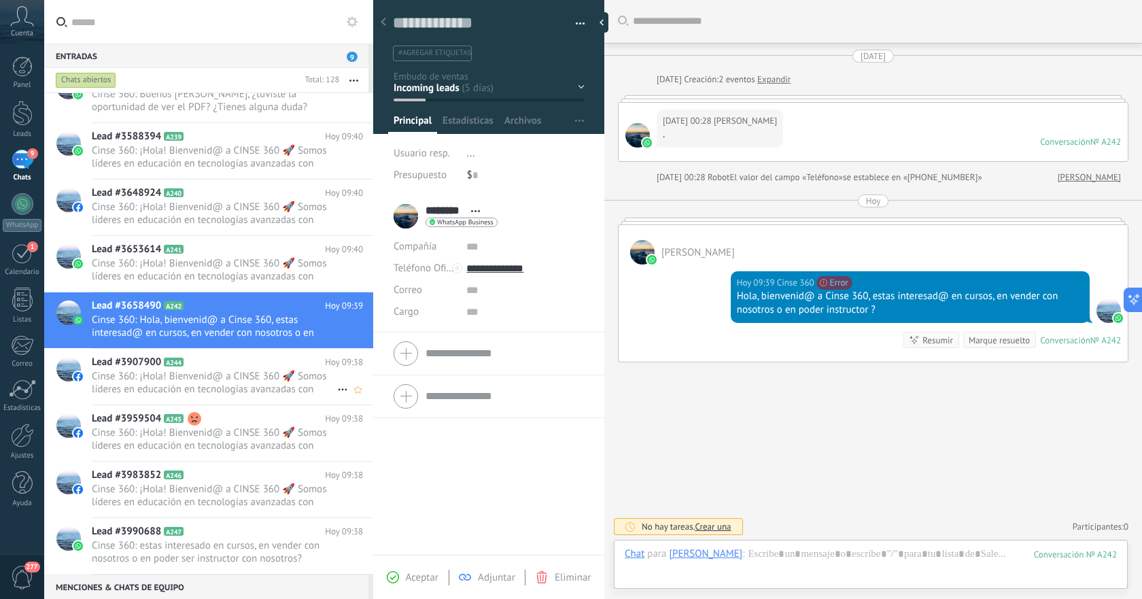
click at [249, 370] on span "Cinse 360: ¡Hola! Bienvenid@ a CINSE 360 🚀 Somos líderes en educación en tecnol…" at bounding box center [214, 383] width 245 height 26
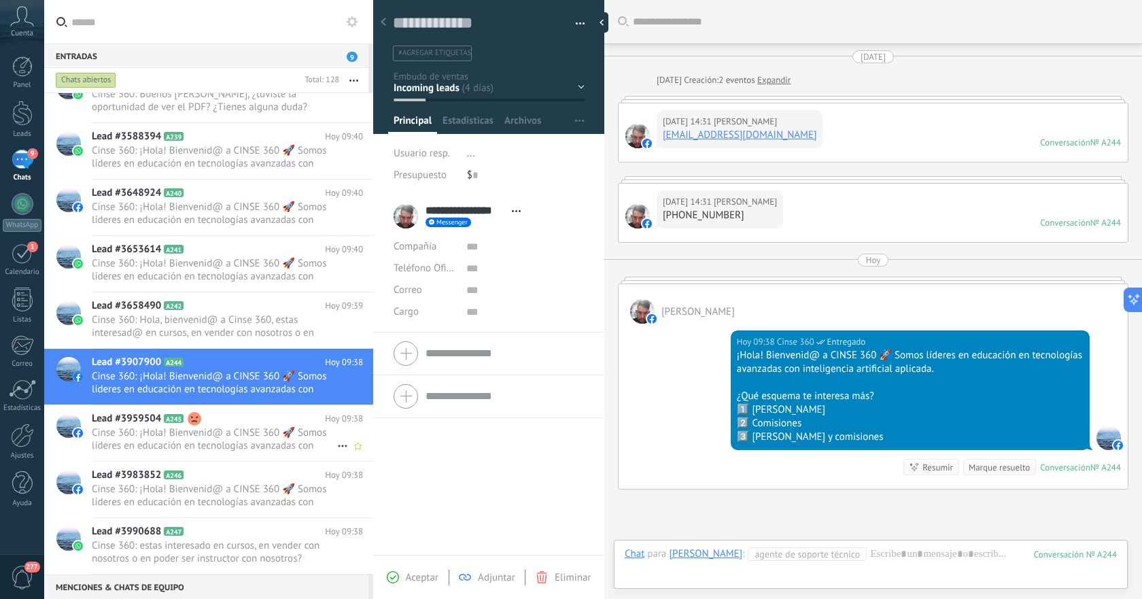
scroll to position [20, 0]
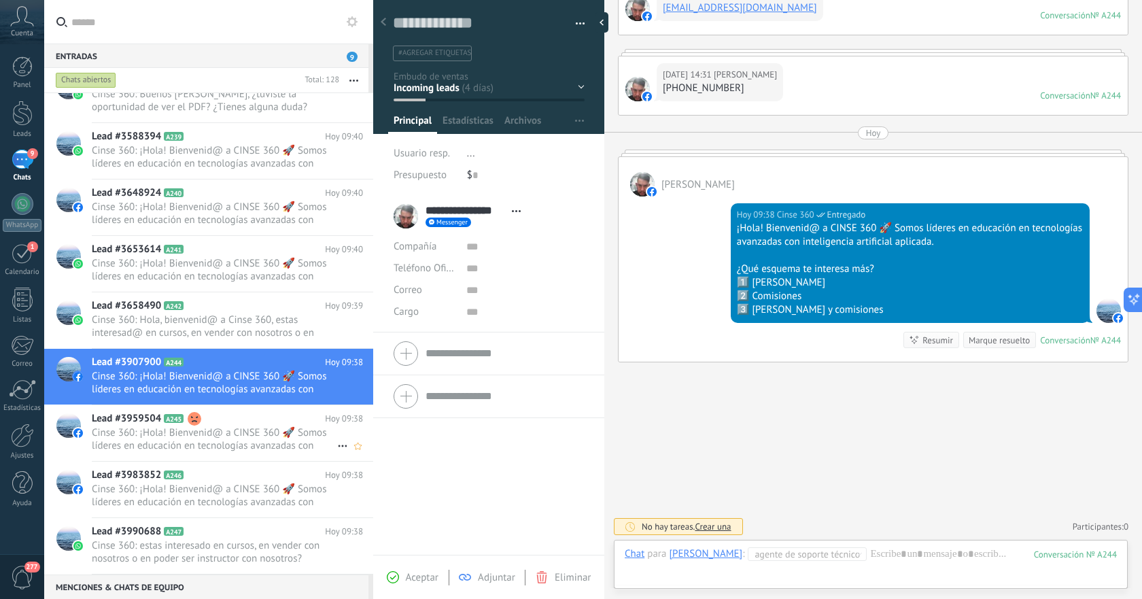
click at [236, 427] on span "Cinse 360: ¡Hola! Bienvenid@ a CINSE 360 🚀 Somos líderes en educación en tecnol…" at bounding box center [214, 439] width 245 height 26
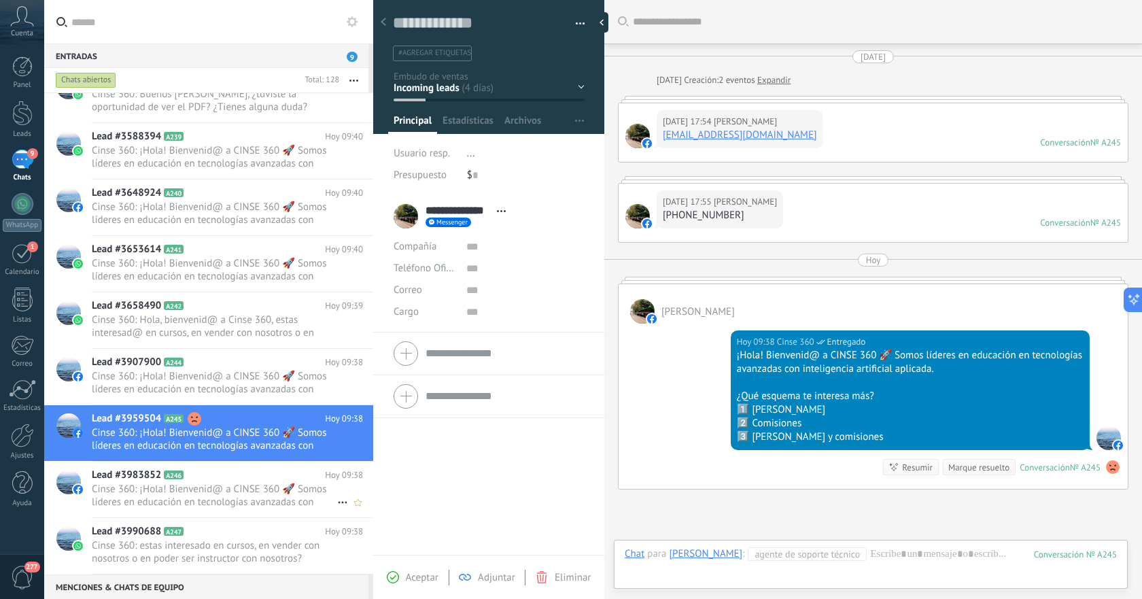
scroll to position [127, 0]
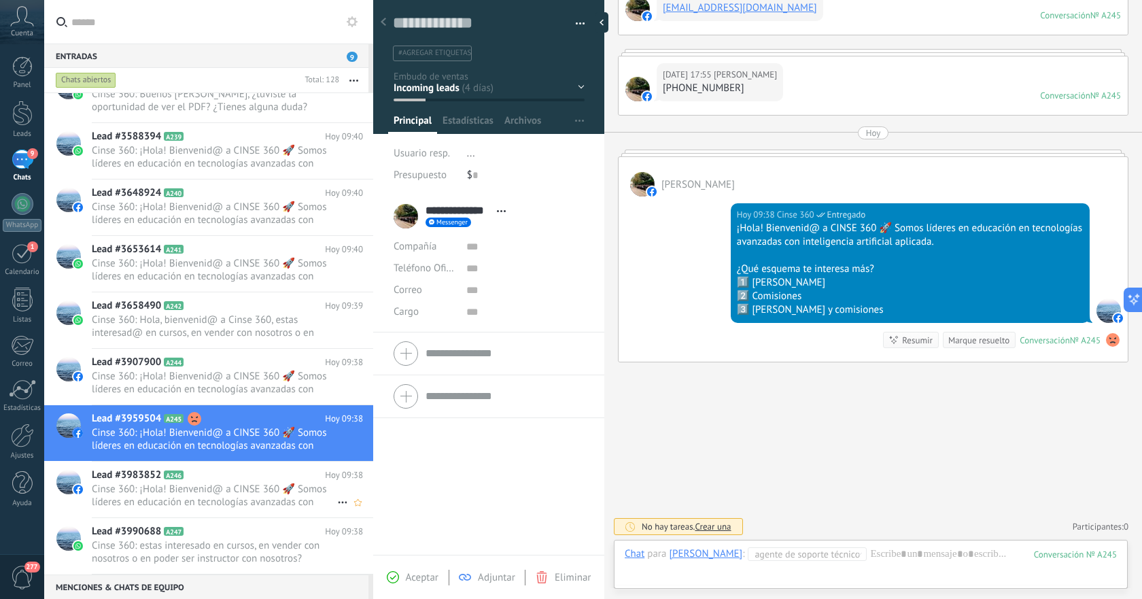
click at [222, 489] on span "Cinse 360: ¡Hola! Bienvenid@ a CINSE 360 🚀 Somos líderes en educación en tecnol…" at bounding box center [214, 496] width 245 height 26
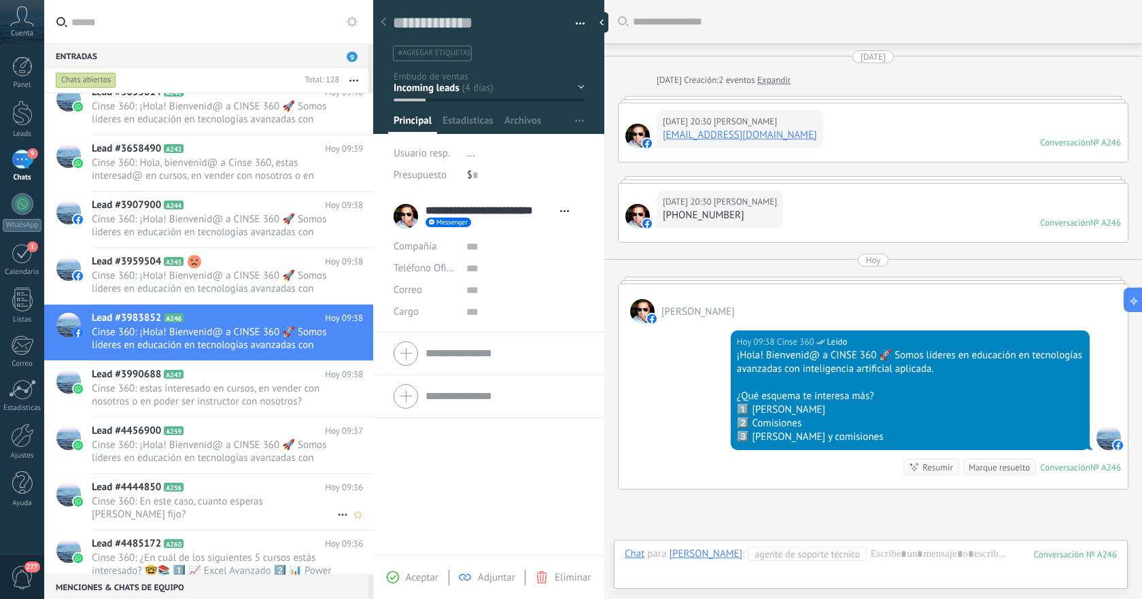
scroll to position [127, 0]
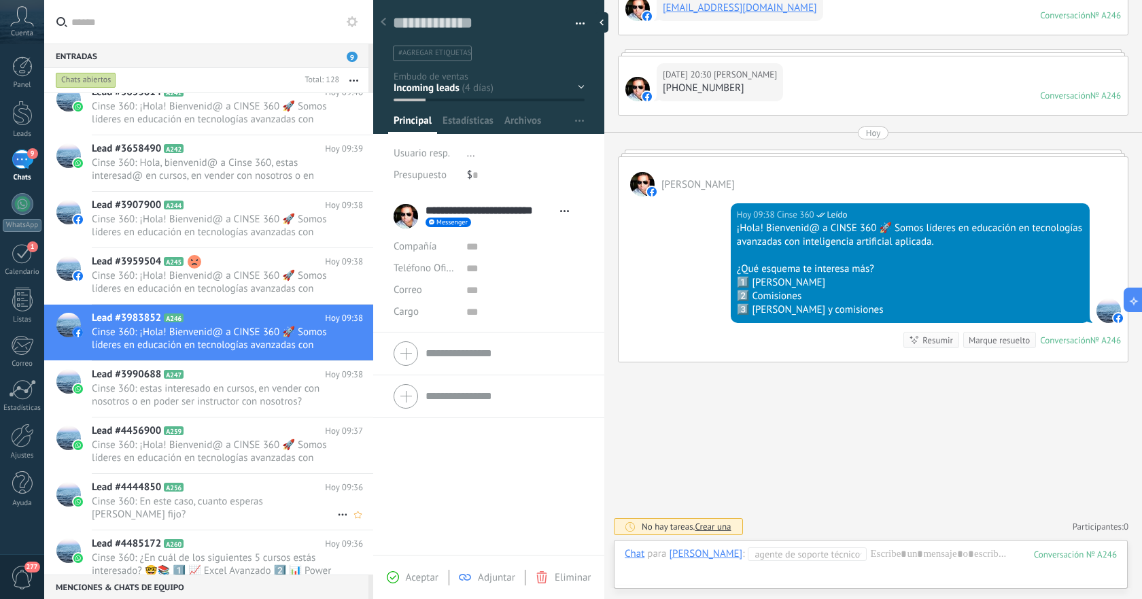
click at [228, 498] on span "Cinse 360: En este caso, cuanto esperas [PERSON_NAME] fijo?" at bounding box center [214, 508] width 245 height 26
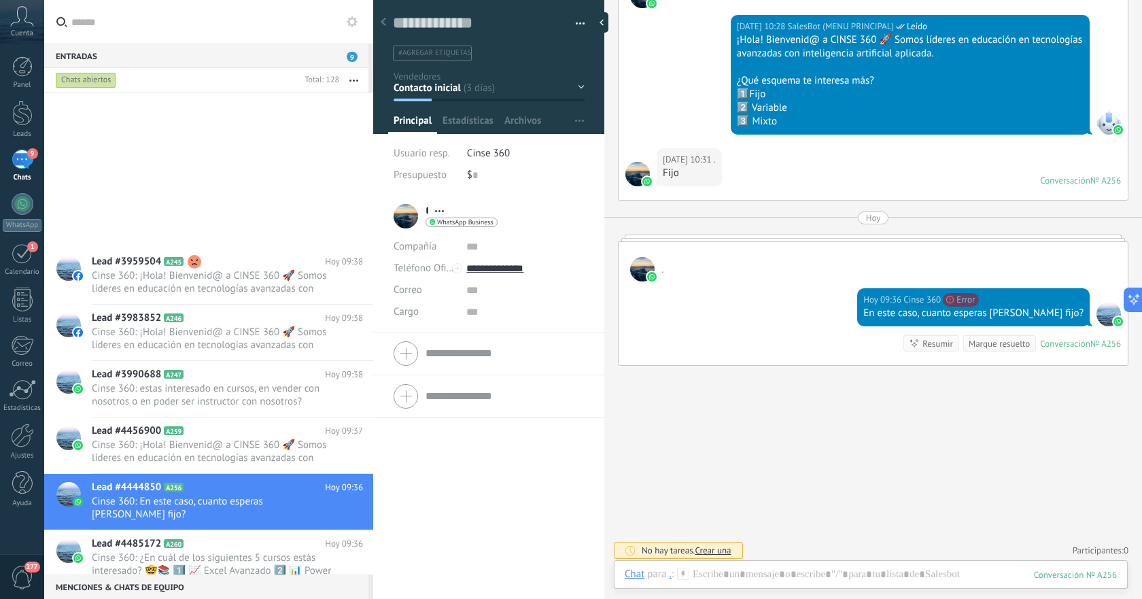
scroll to position [693, 0]
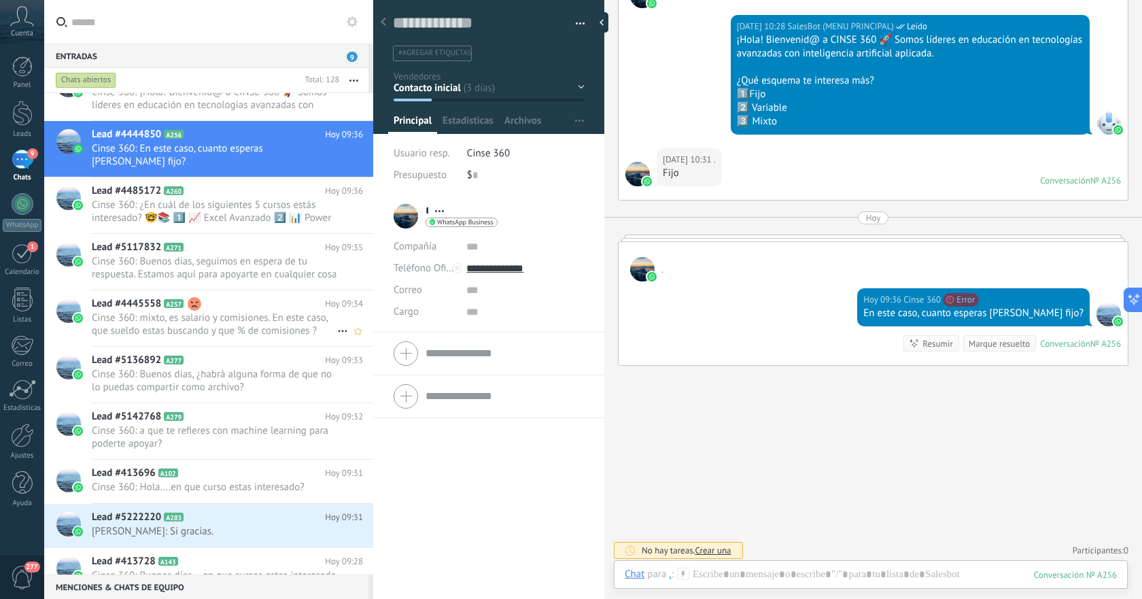
click at [219, 297] on h2 "Lead #4445558 A257" at bounding box center [208, 304] width 233 height 14
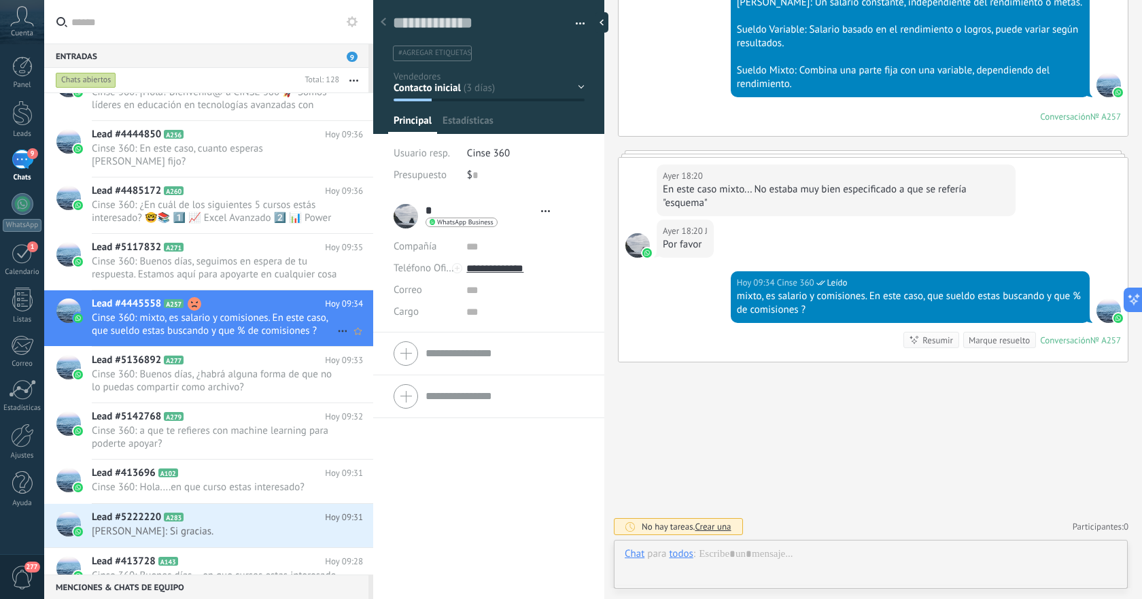
scroll to position [20, 0]
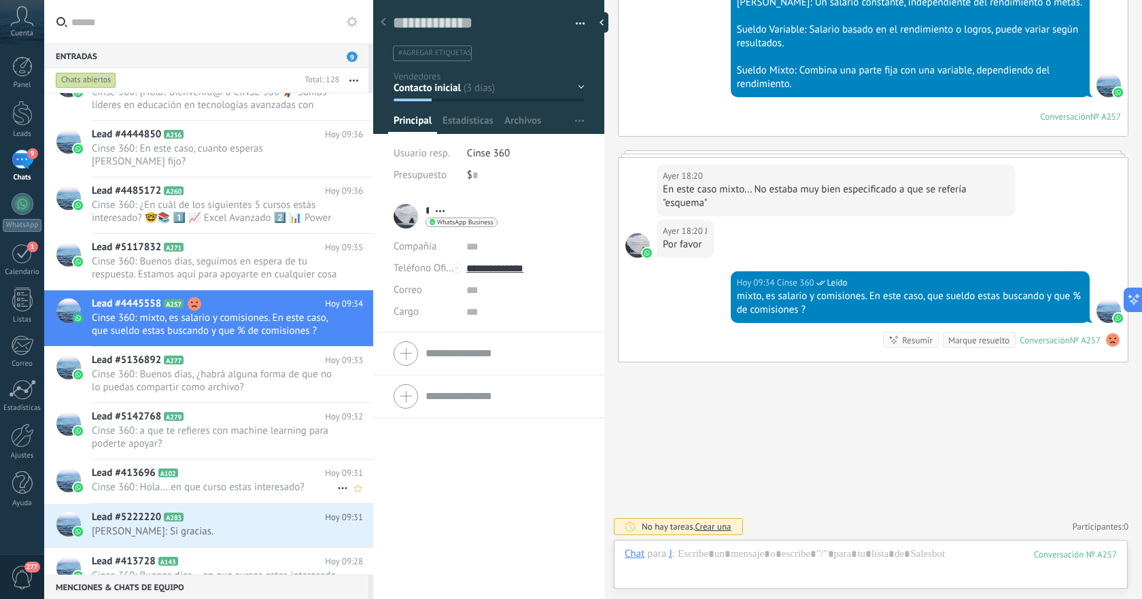
click at [204, 466] on h2 "Lead #413696 A102" at bounding box center [208, 473] width 233 height 14
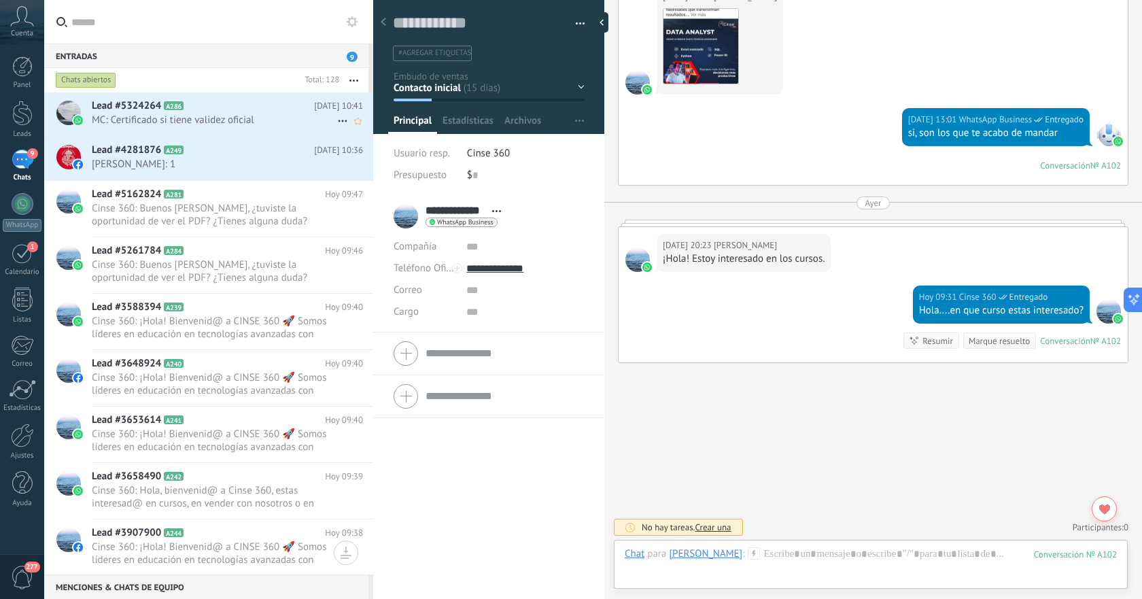
click at [249, 125] on span "MC: Certificado si tiene validez oficial" at bounding box center [214, 120] width 245 height 13
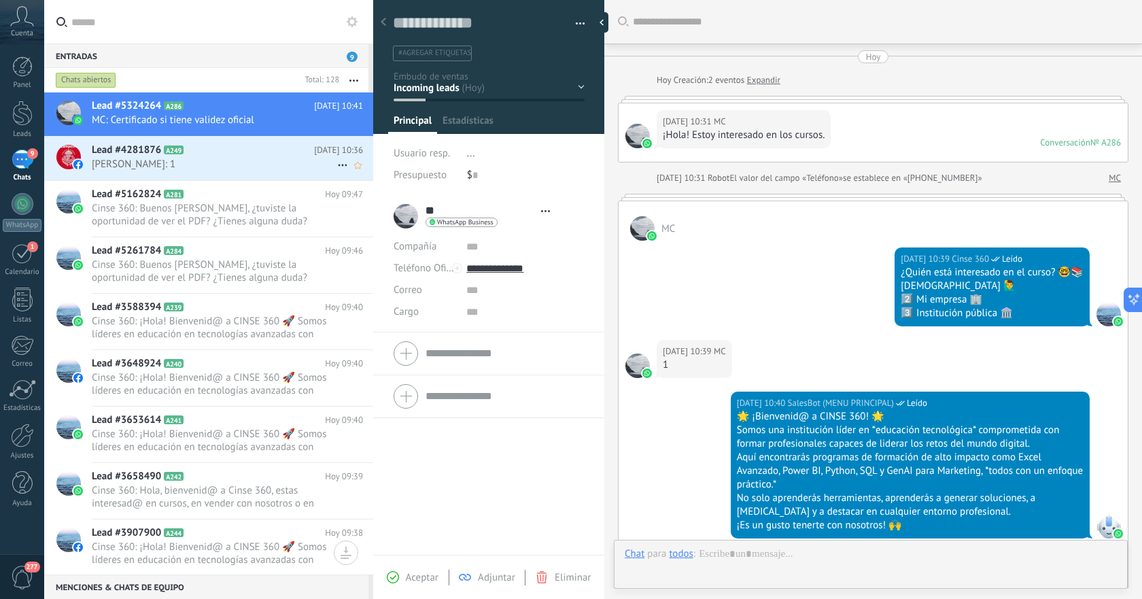
type textarea "**********"
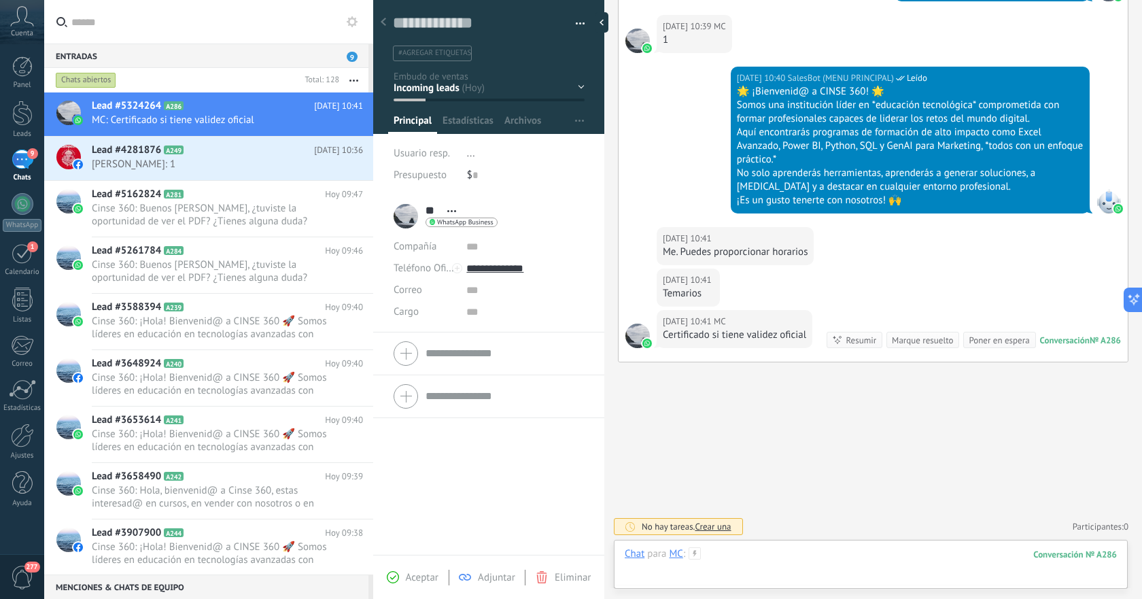
click at [826, 553] on div at bounding box center [871, 567] width 492 height 41
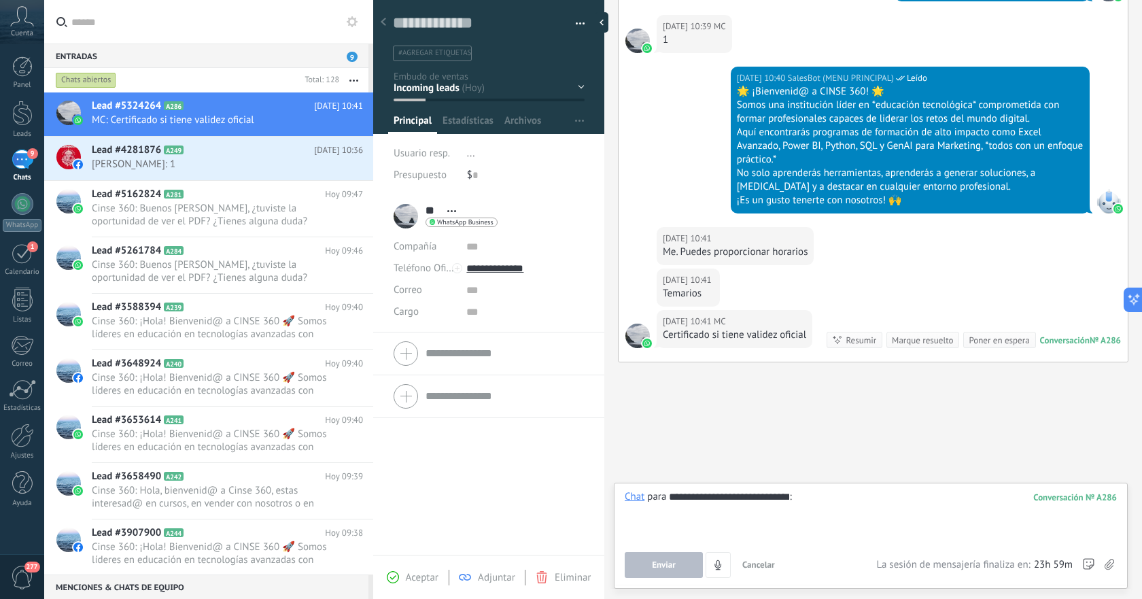
type input "**********"
click at [663, 562] on span "Enviar" at bounding box center [664, 565] width 24 height 10
click at [657, 557] on button "Enviar" at bounding box center [664, 565] width 78 height 26
click at [1113, 205] on img at bounding box center [1118, 209] width 10 height 10
click at [1101, 192] on div at bounding box center [1108, 201] width 24 height 24
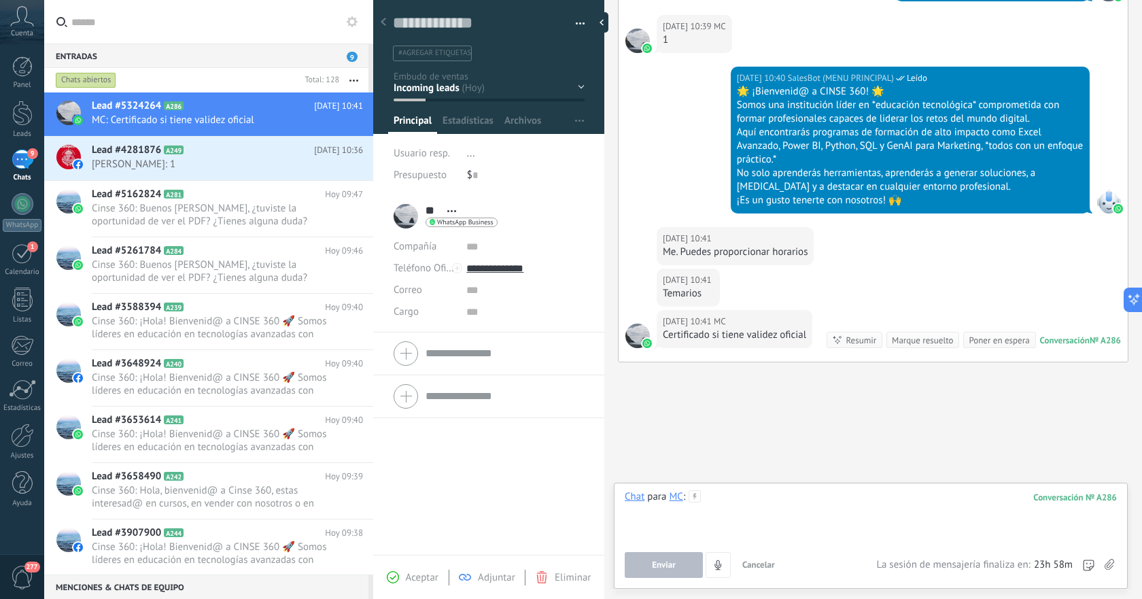
click at [770, 502] on div at bounding box center [871, 516] width 492 height 52
click at [811, 502] on div at bounding box center [871, 516] width 492 height 52
click at [661, 566] on span "Enviar" at bounding box center [664, 565] width 24 height 10
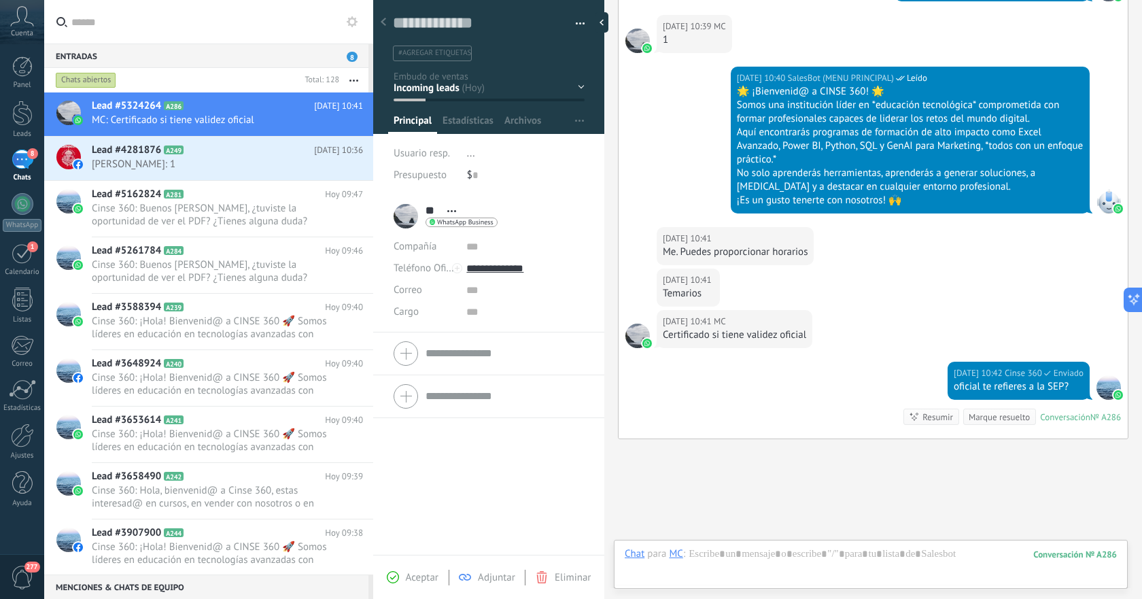
scroll to position [402, 0]
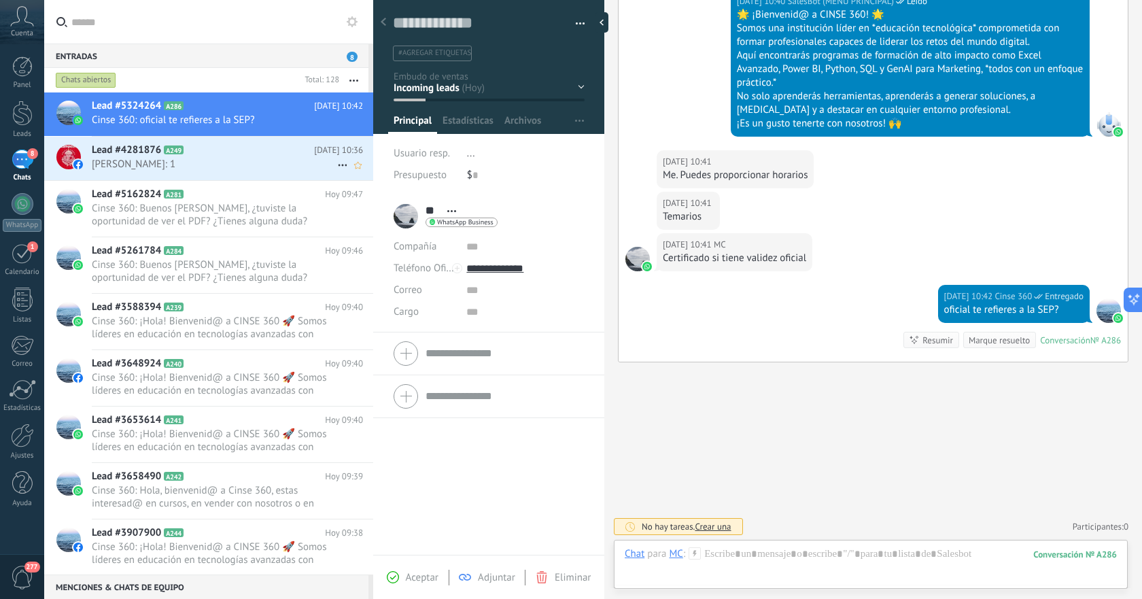
click at [230, 162] on span "[PERSON_NAME]: 1" at bounding box center [214, 164] width 245 height 13
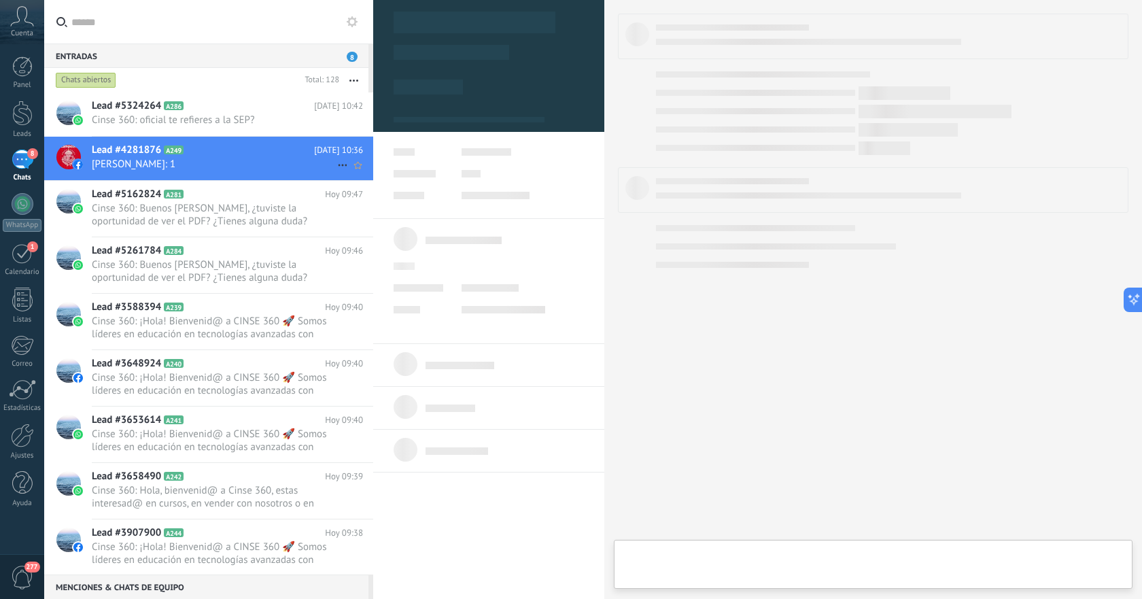
type textarea "**********"
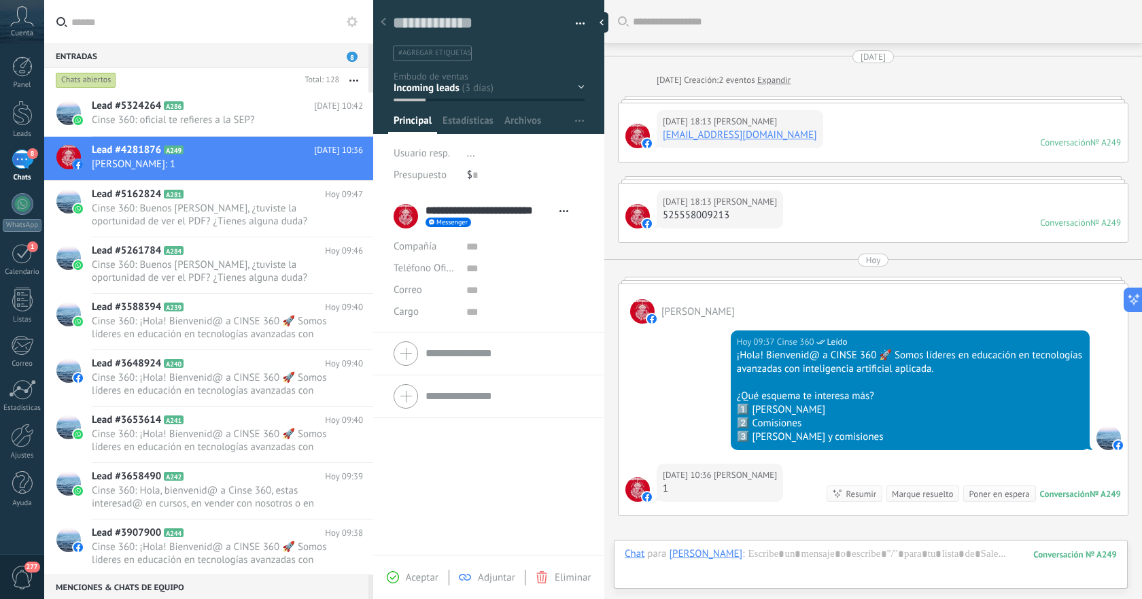
scroll to position [154, 0]
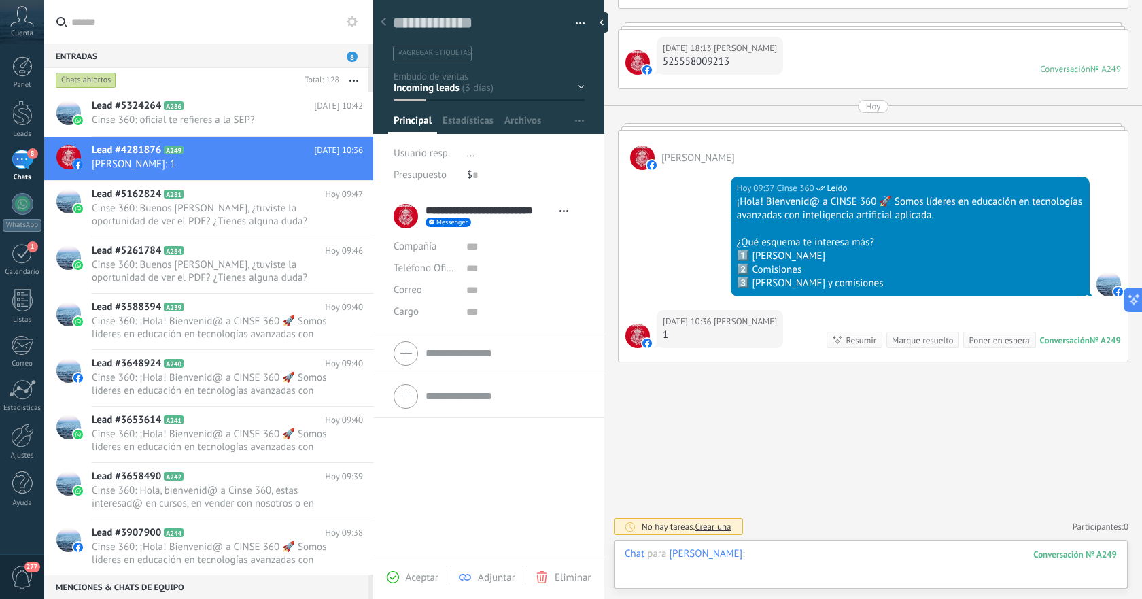
click at [882, 555] on div at bounding box center [871, 567] width 492 height 41
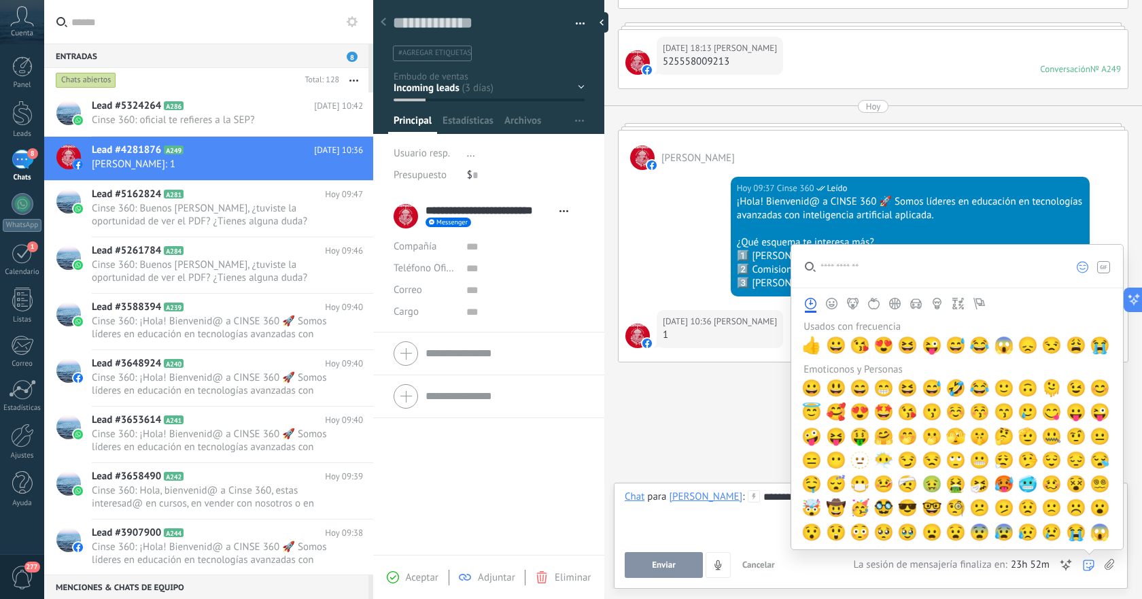
click at [1087, 564] on icon at bounding box center [1089, 565] width 12 height 12
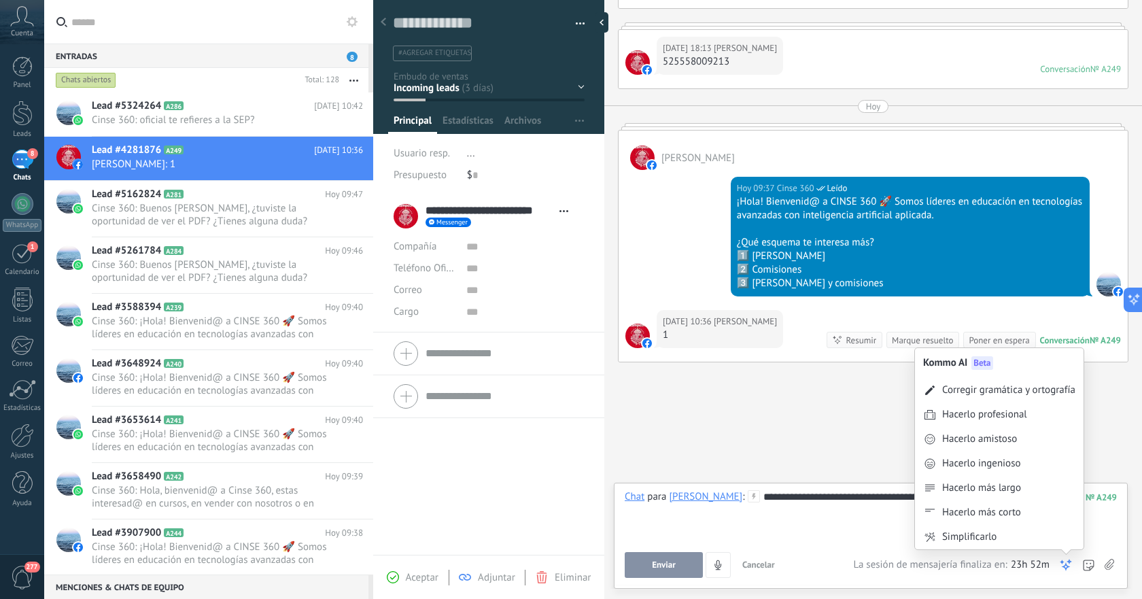
click at [1069, 564] on icon at bounding box center [1066, 565] width 14 height 14
click at [1002, 387] on div "Corregir gramática y ortografía" at bounding box center [1008, 390] width 133 height 14
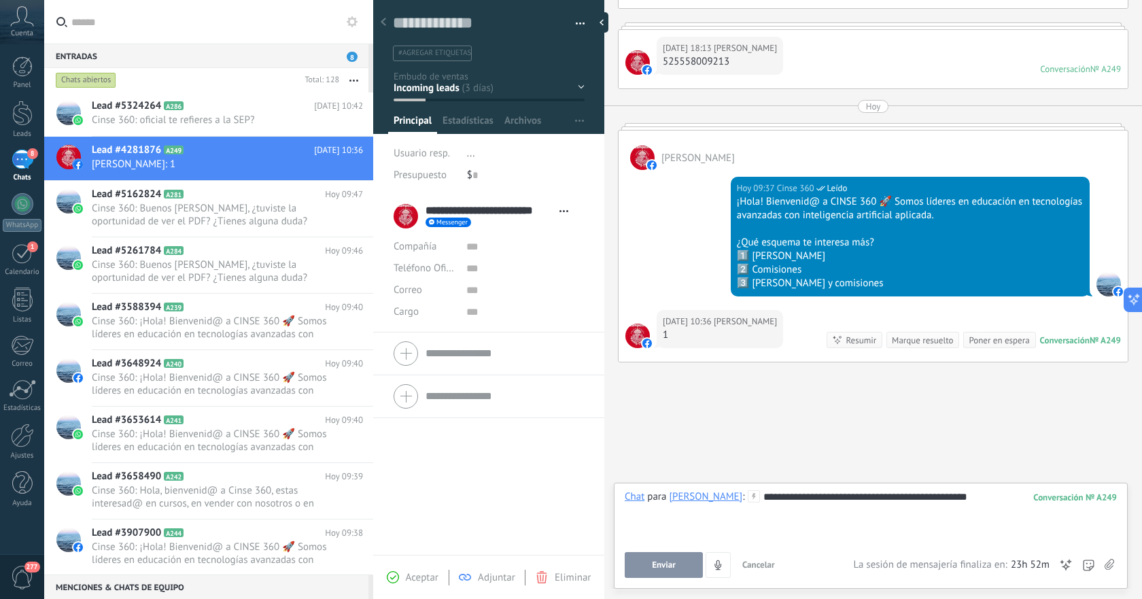
click at [647, 569] on button "Enviar" at bounding box center [664, 565] width 78 height 26
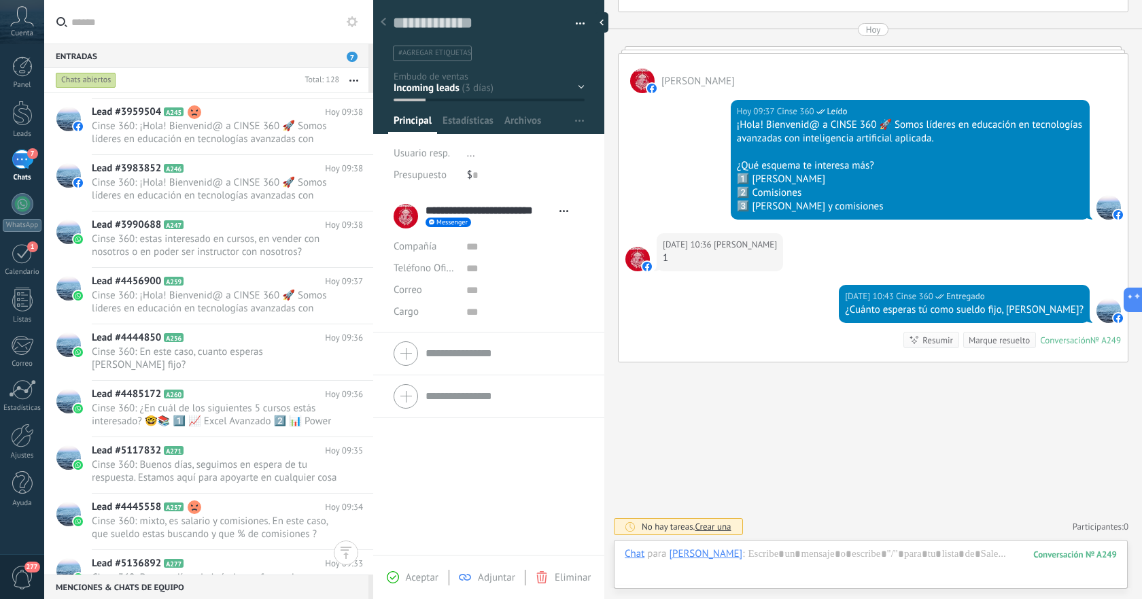
scroll to position [0, 0]
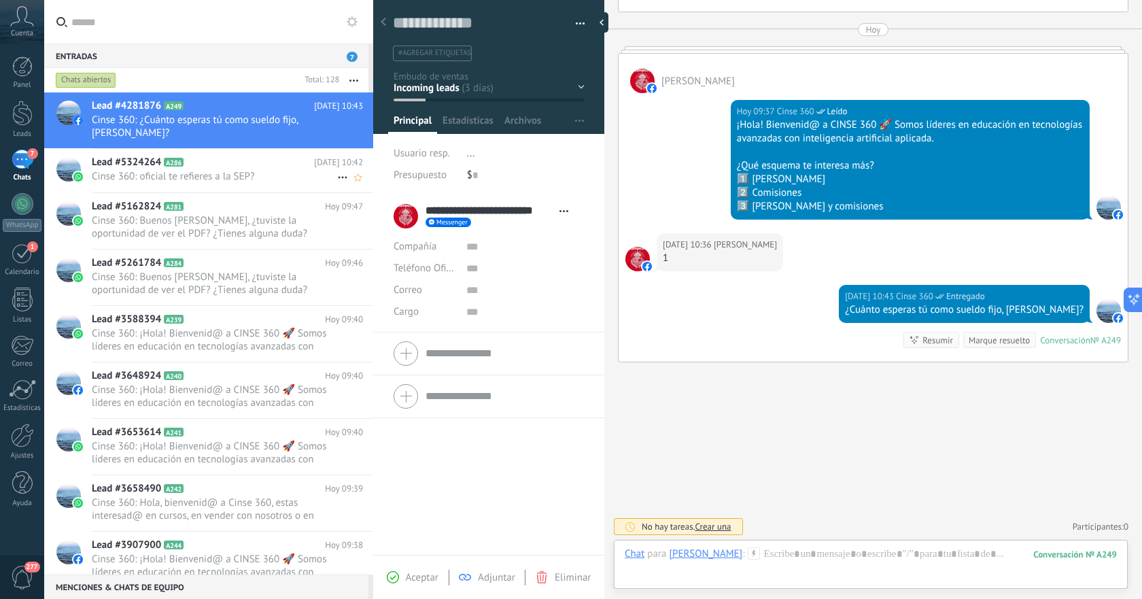
click at [213, 162] on h2 "Lead #5324264 A286" at bounding box center [203, 163] width 222 height 14
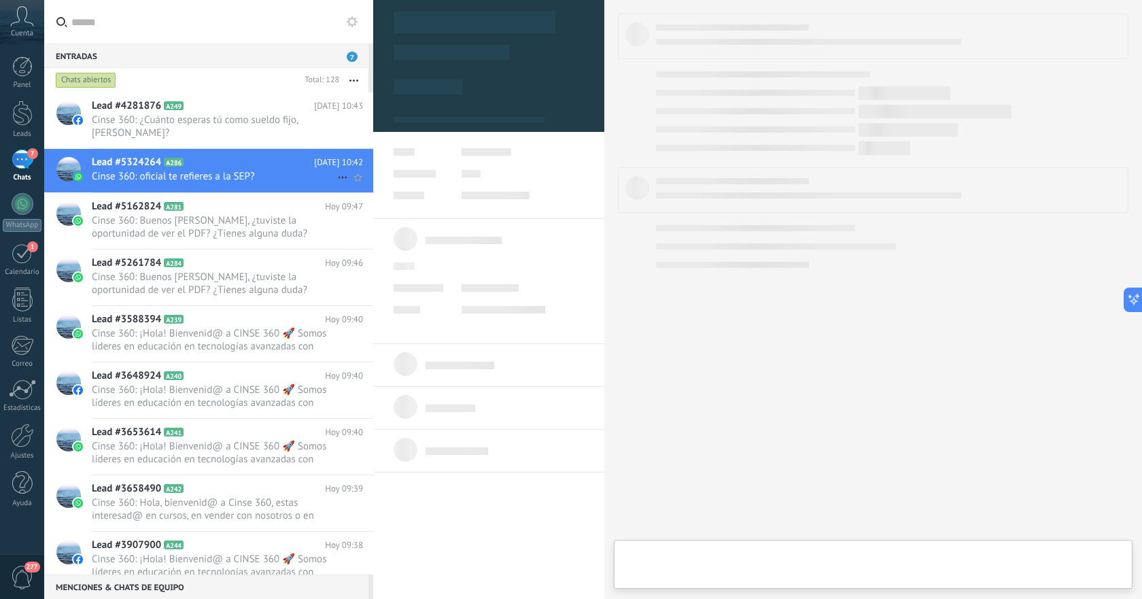
type textarea "**********"
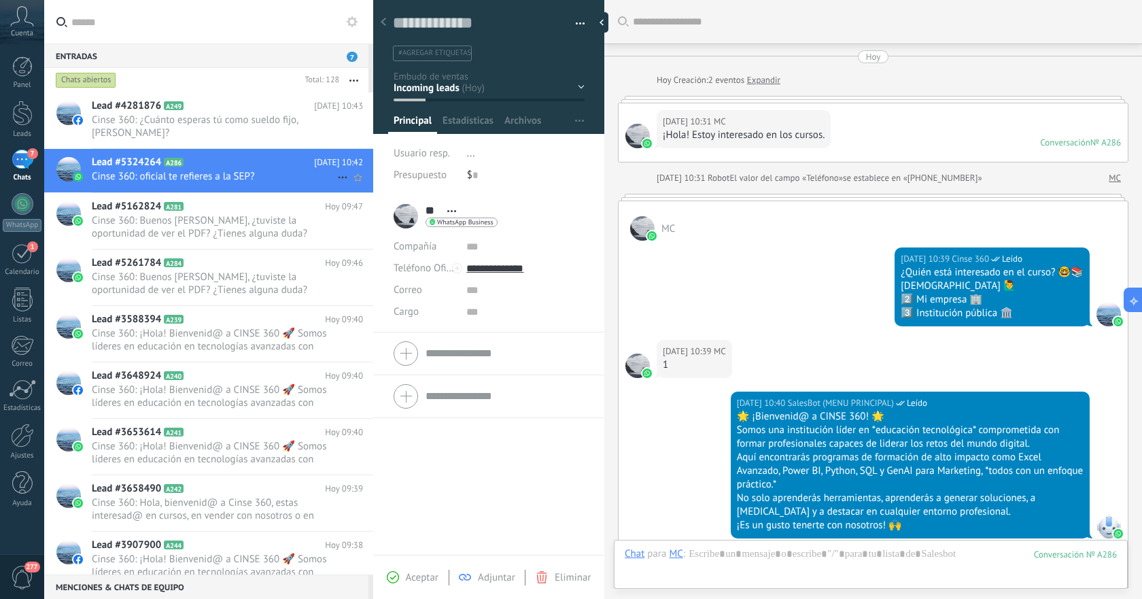
scroll to position [402, 0]
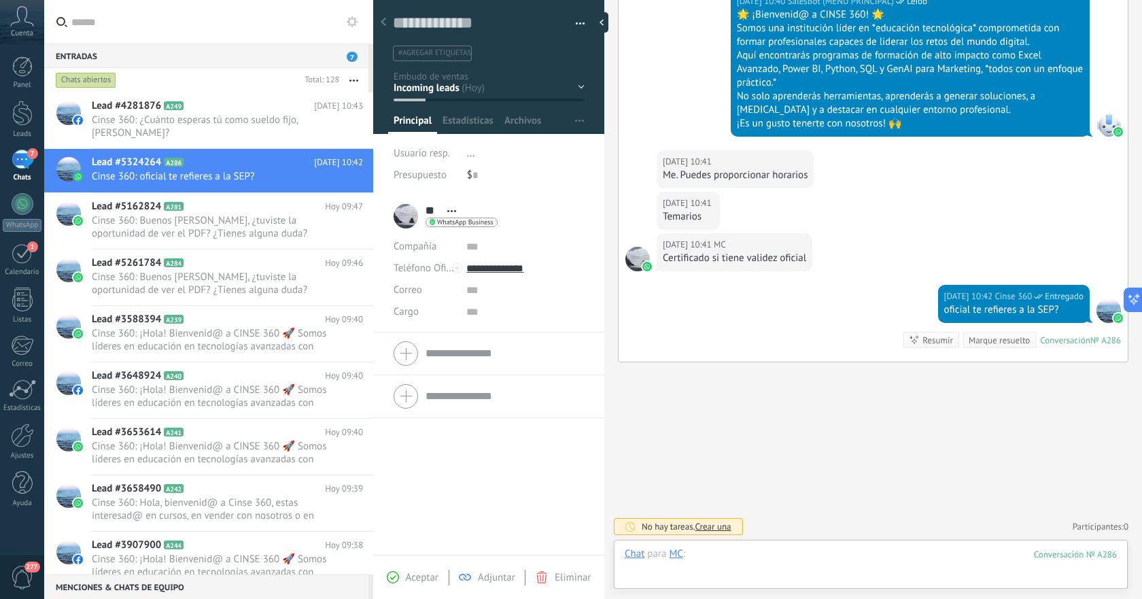
click at [862, 553] on div at bounding box center [871, 567] width 492 height 41
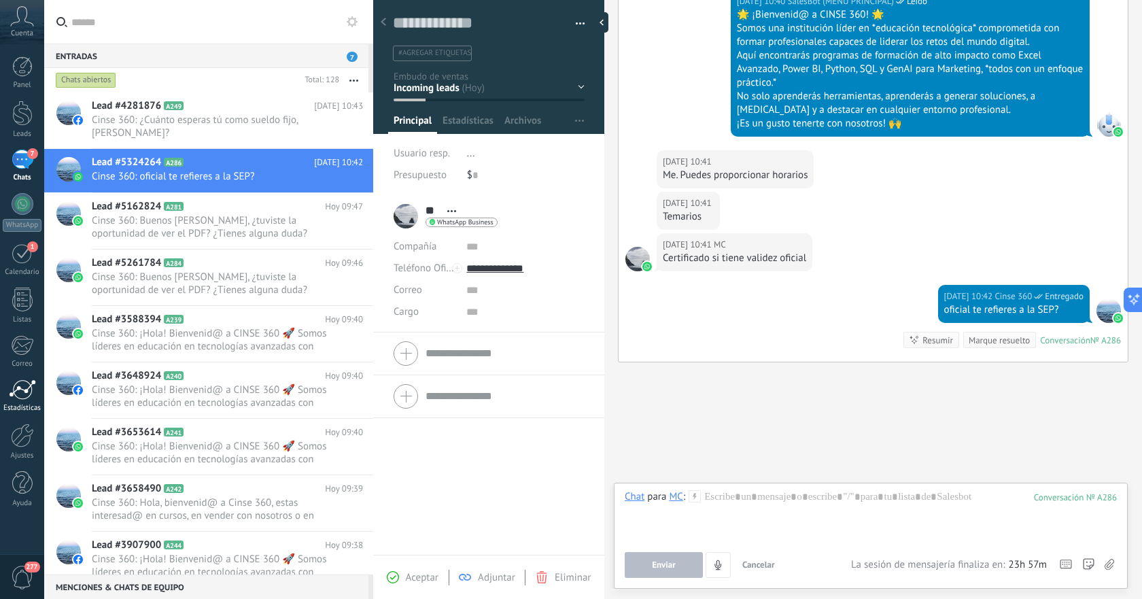
click at [28, 394] on div at bounding box center [22, 389] width 27 height 20
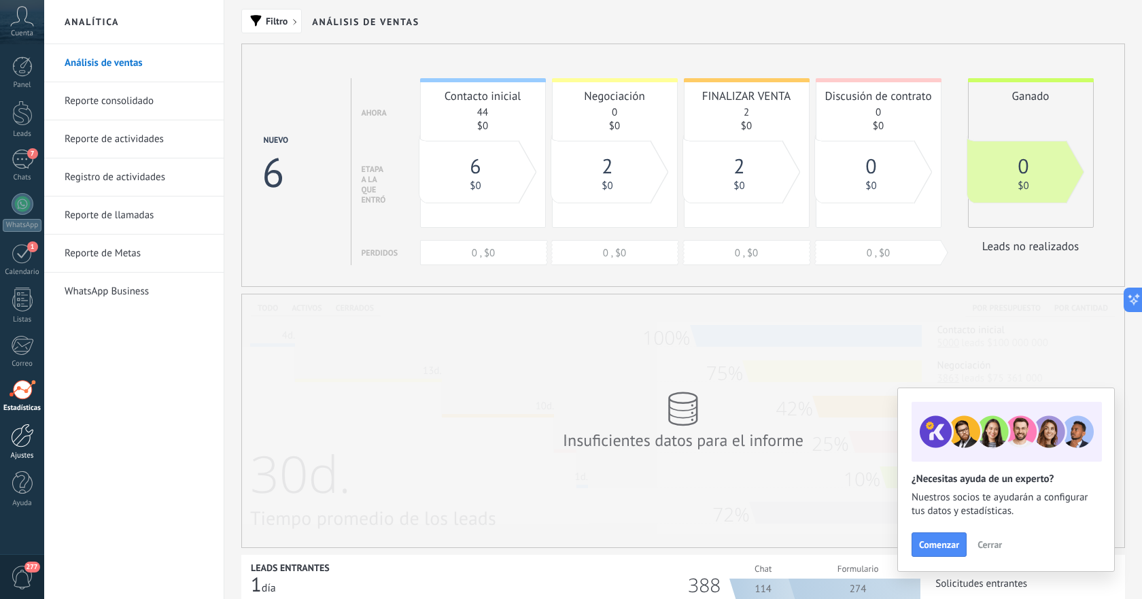
click at [26, 436] on div at bounding box center [22, 435] width 23 height 24
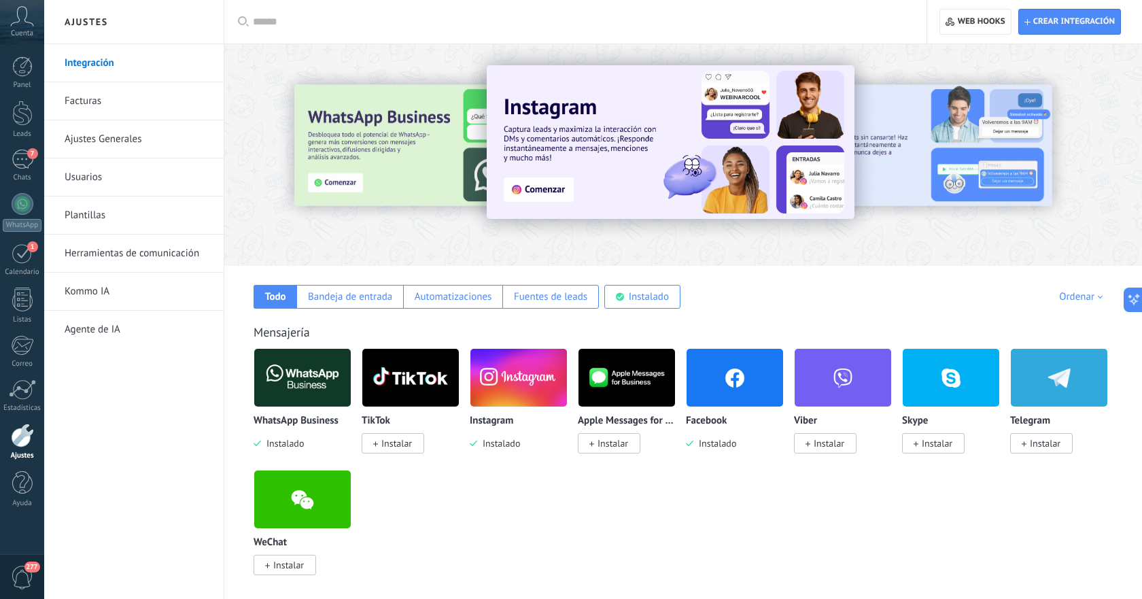
click at [115, 253] on link "Herramientas de comunicación" at bounding box center [137, 253] width 145 height 38
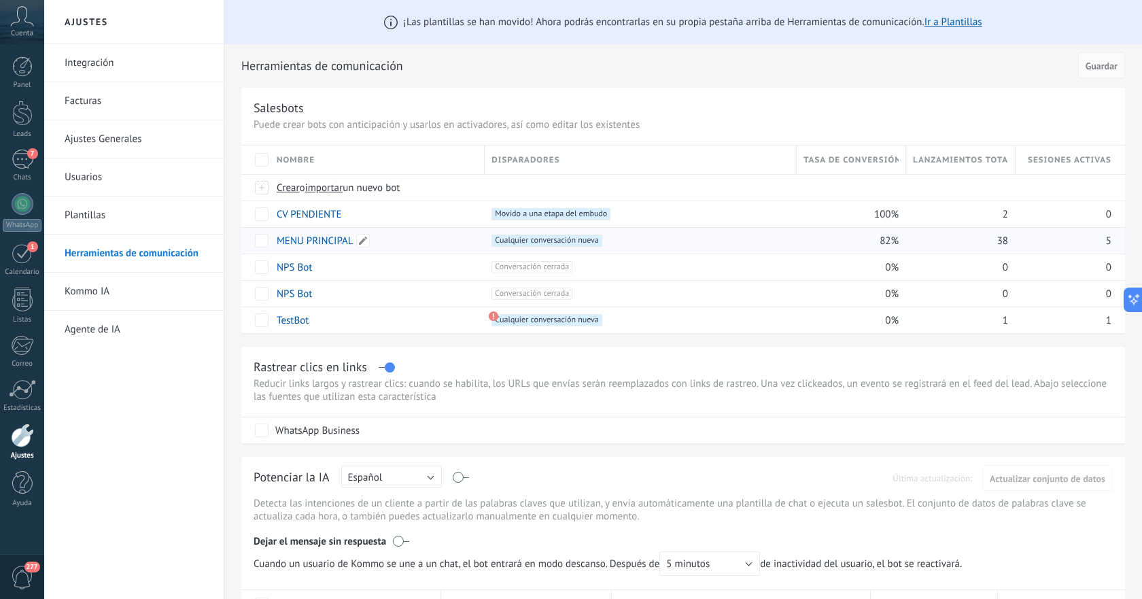
click at [311, 240] on link "MENU PRINCIPAL" at bounding box center [315, 240] width 76 height 13
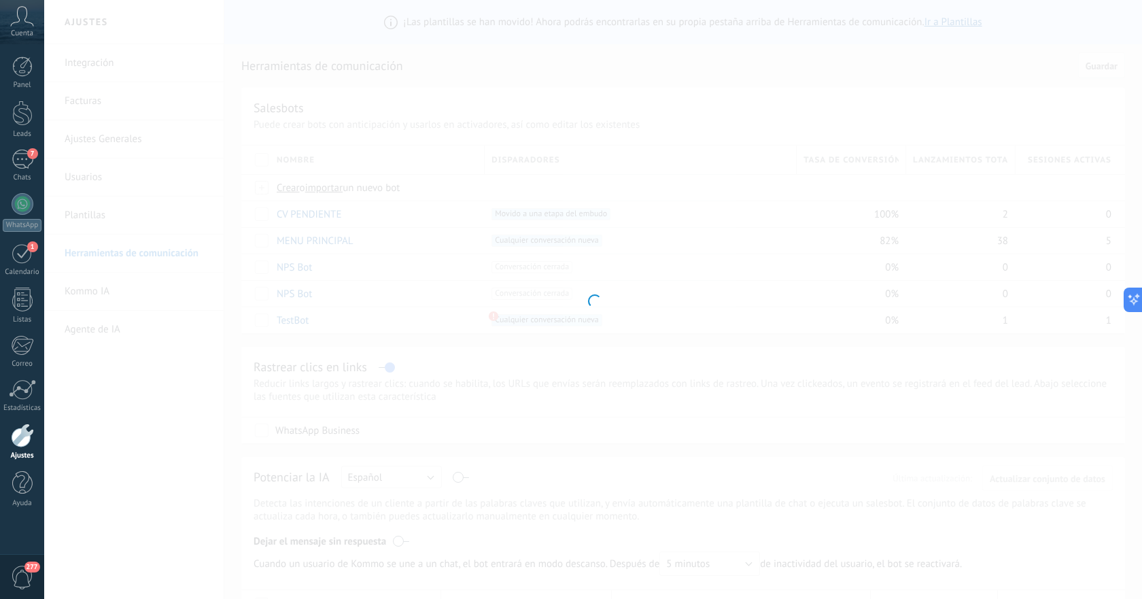
type input "**********"
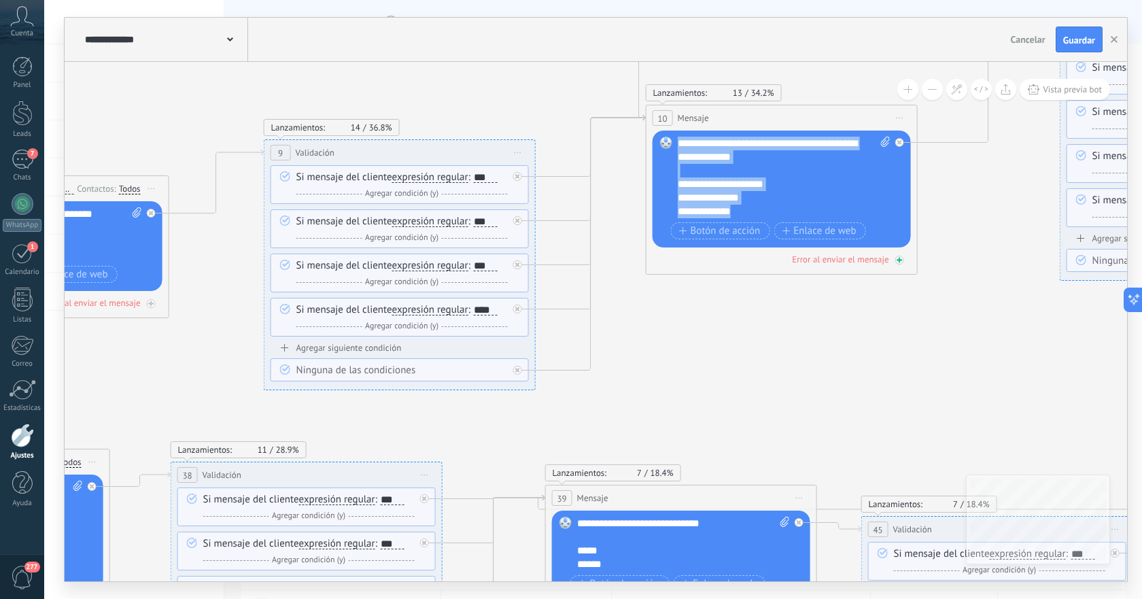
scroll to position [27, 0]
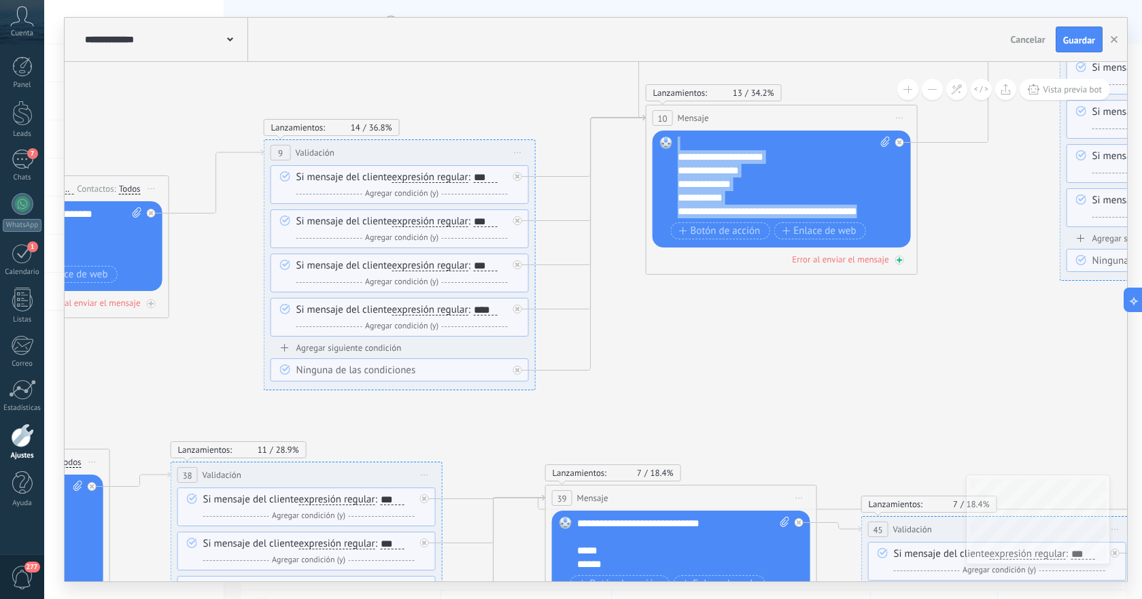
drag, startPoint x: 677, startPoint y: 143, endPoint x: 780, endPoint y: 256, distance: 153.0
click at [780, 256] on div "Lanzamientos: 13 34.2% Enviados: 13 Leídos: 0 10 Mensaje ******* (a): Todos los…" at bounding box center [782, 190] width 272 height 170
copy div "**********"
click at [23, 160] on div "7" at bounding box center [23, 160] width 22 height 20
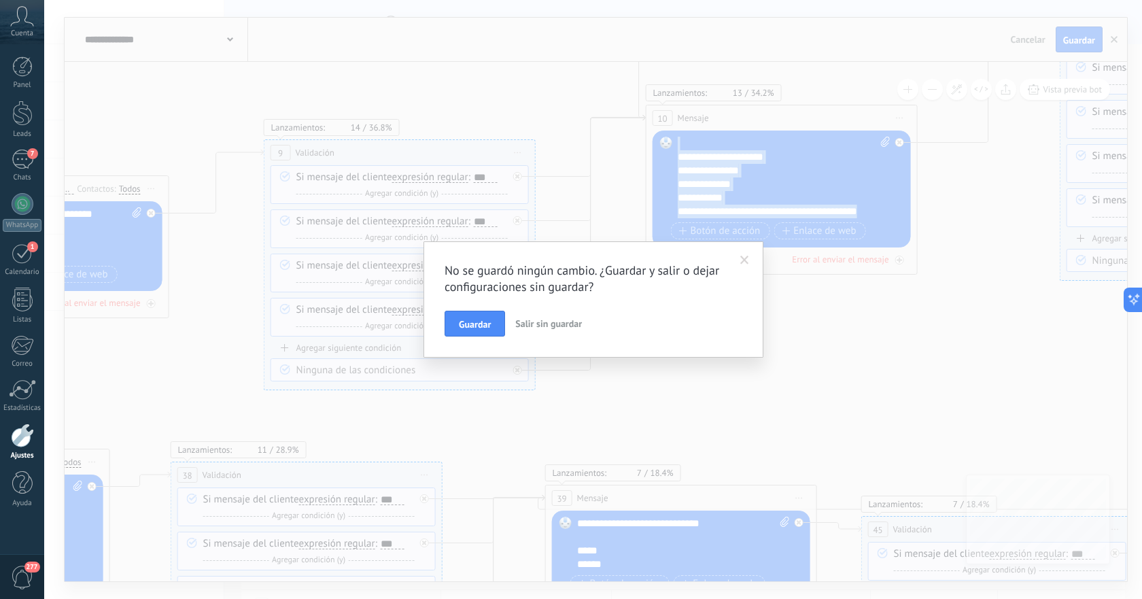
click at [547, 324] on span "Salir sin guardar" at bounding box center [548, 323] width 67 height 12
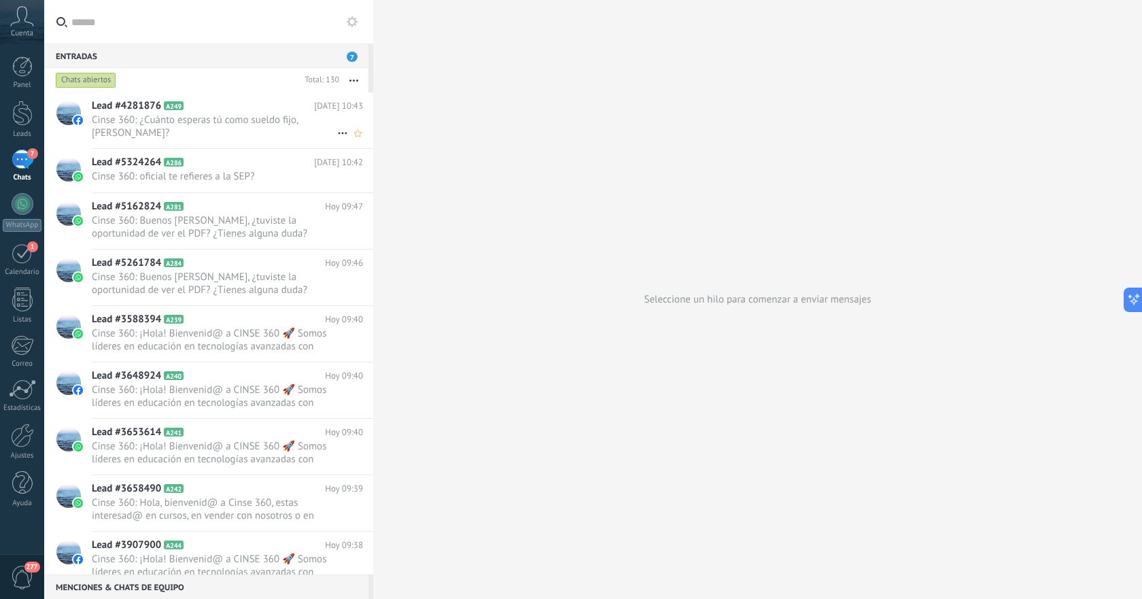
click at [218, 130] on span "Cinse 360: ¿Cuánto esperas tú como sueldo fijo, [PERSON_NAME]?" at bounding box center [214, 127] width 245 height 26
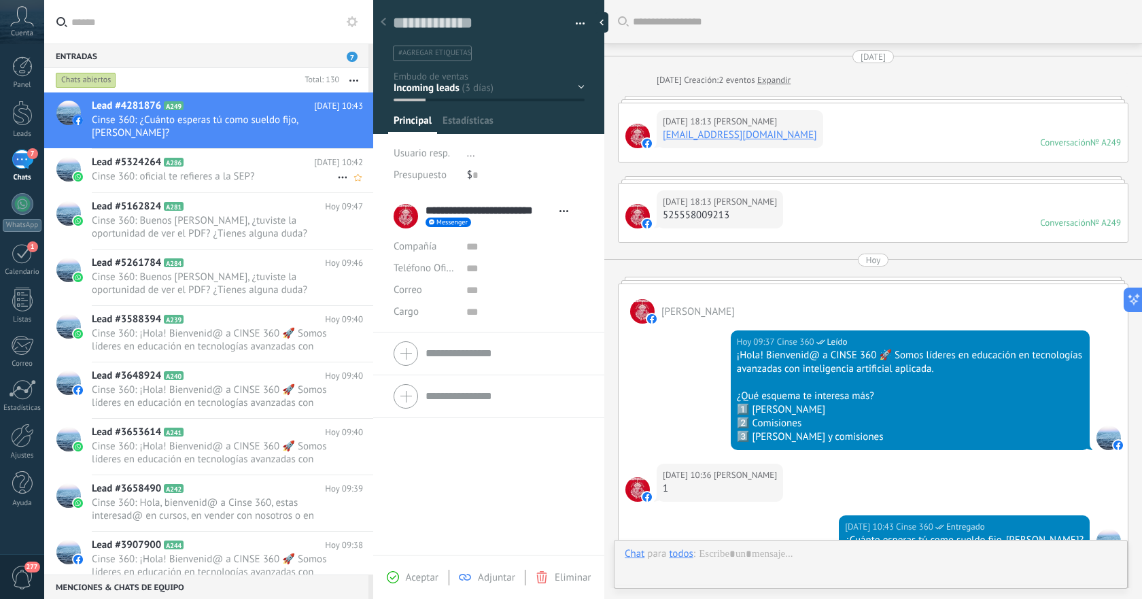
click at [211, 169] on div "Lead #5324264 A286 [DATE] 10:42 Cinse 360: oficial te refieres a la SEP?" at bounding box center [232, 170] width 281 height 43
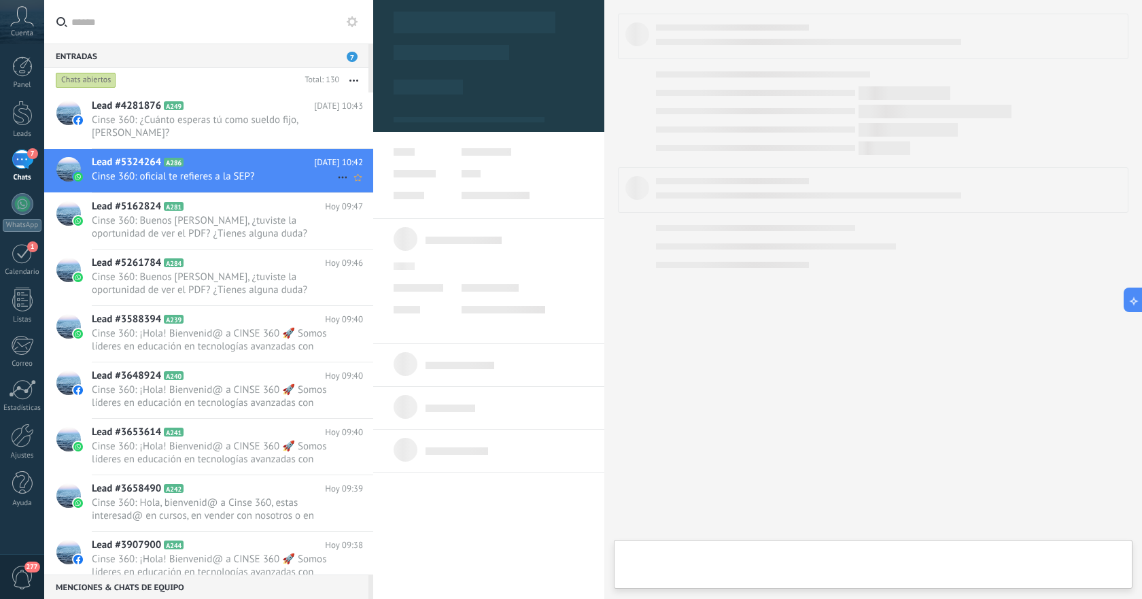
type textarea "**********"
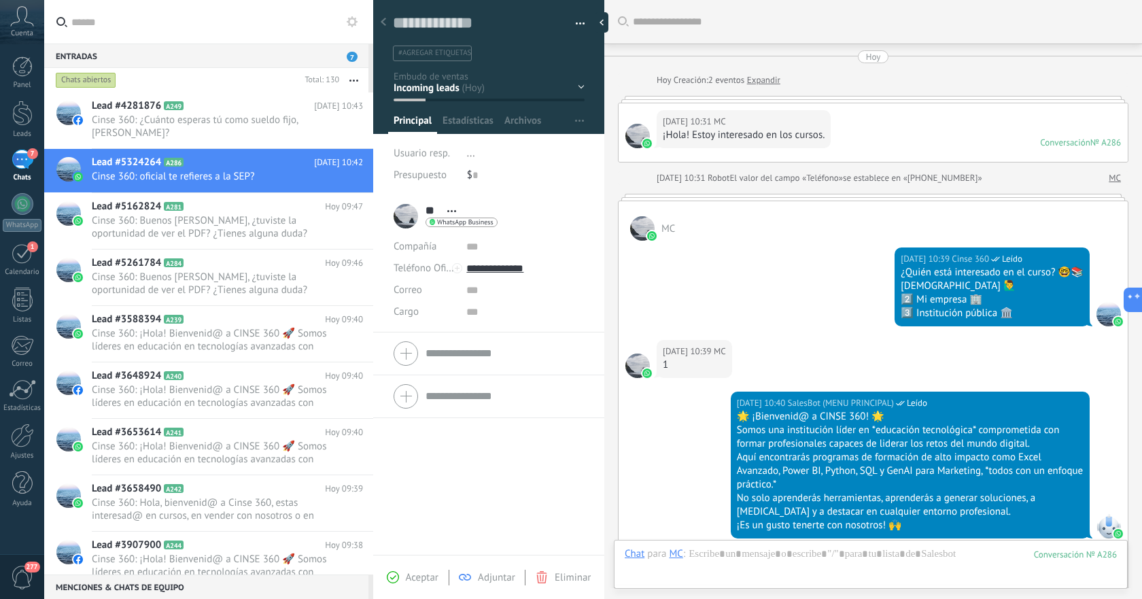
scroll to position [402, 0]
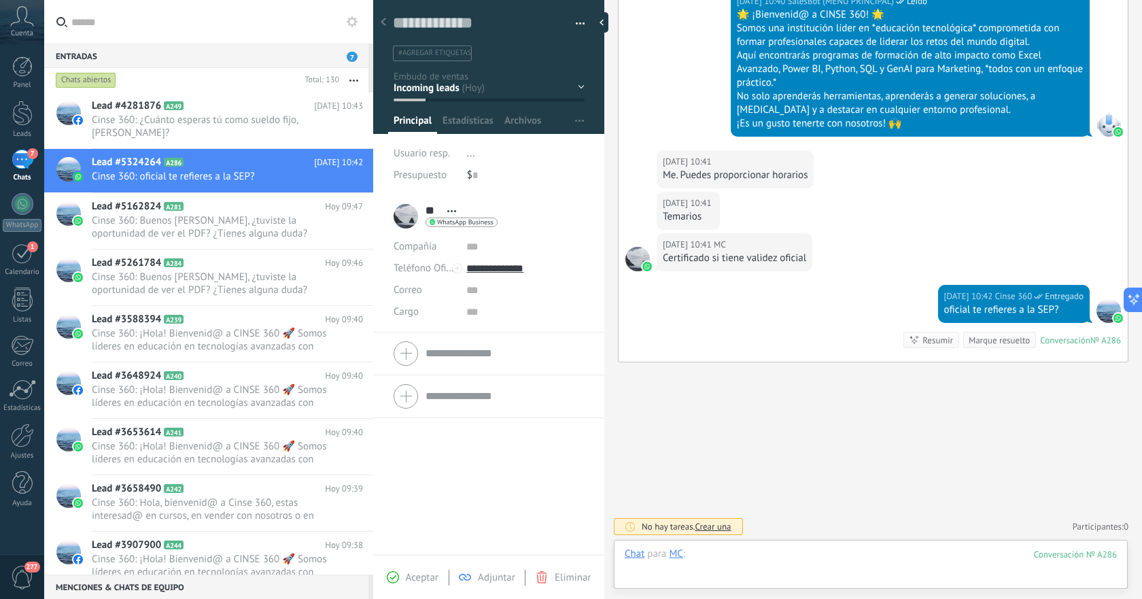
click at [845, 555] on div at bounding box center [871, 567] width 492 height 41
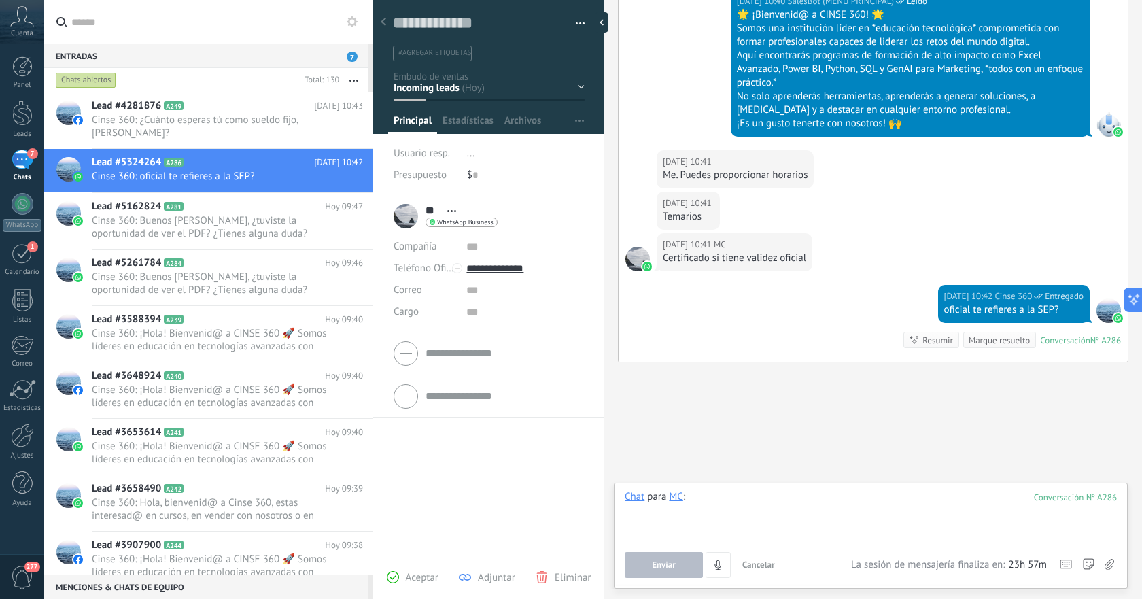
paste div
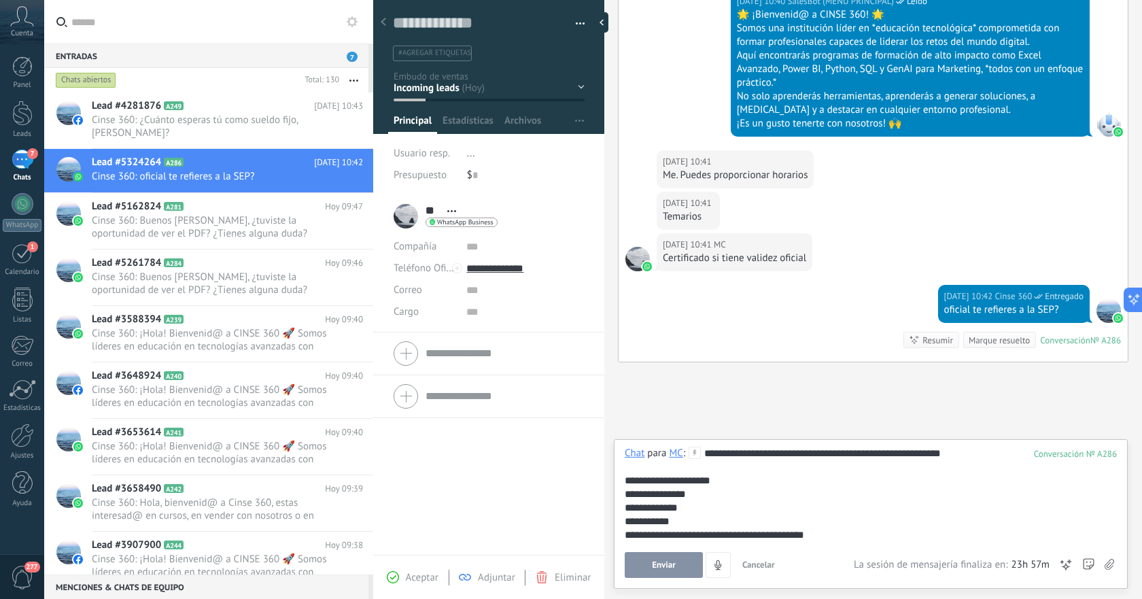
click at [669, 573] on button "Enviar" at bounding box center [664, 565] width 78 height 26
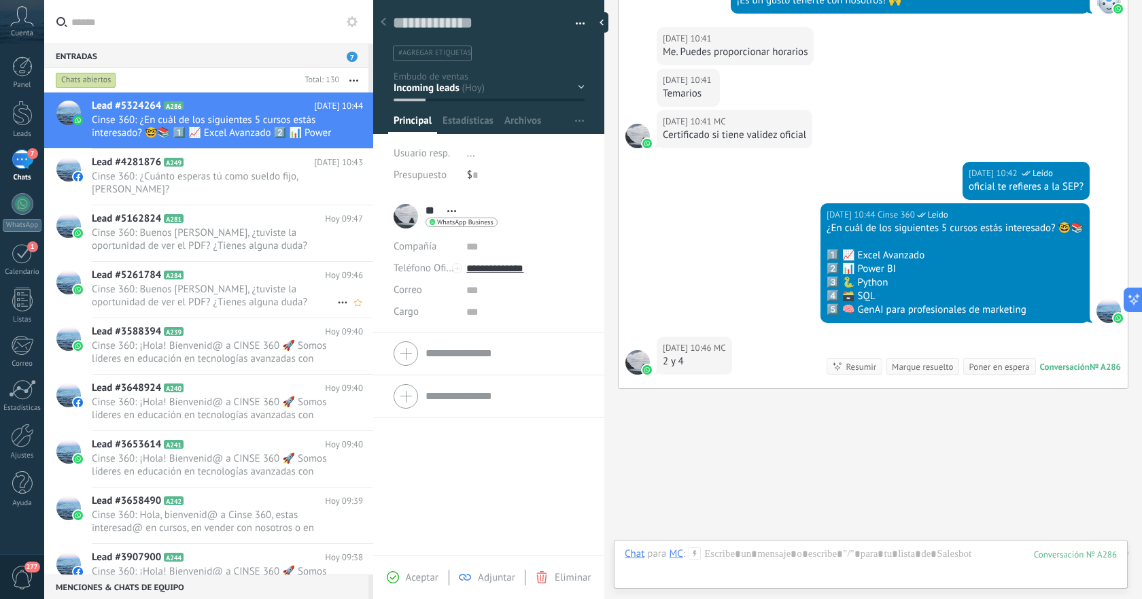
scroll to position [551, 0]
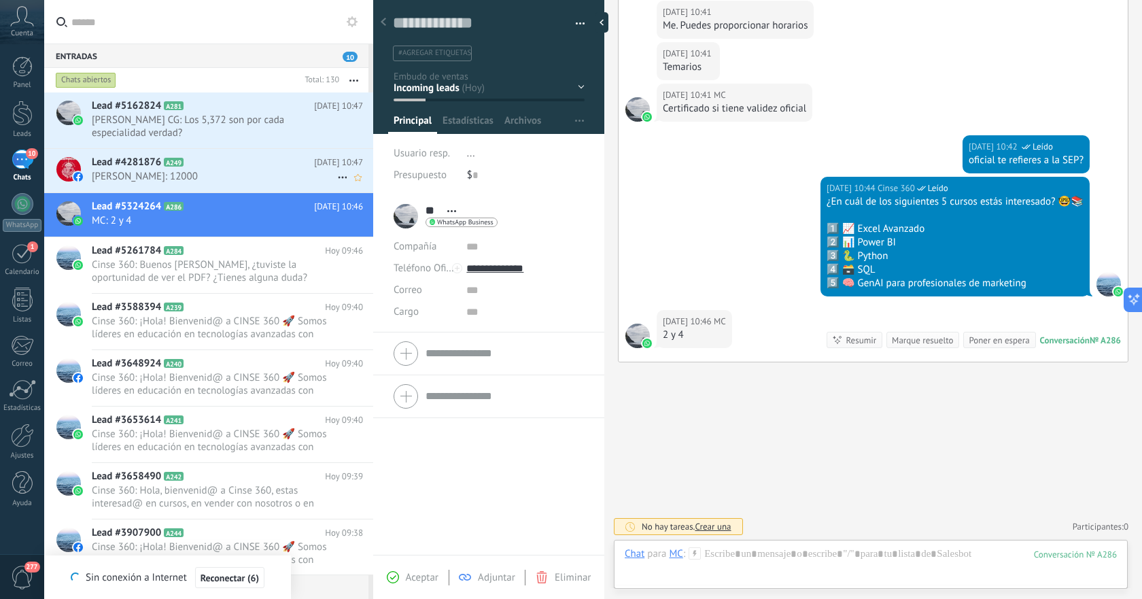
click at [261, 170] on span "[PERSON_NAME]: 12000" at bounding box center [214, 176] width 245 height 13
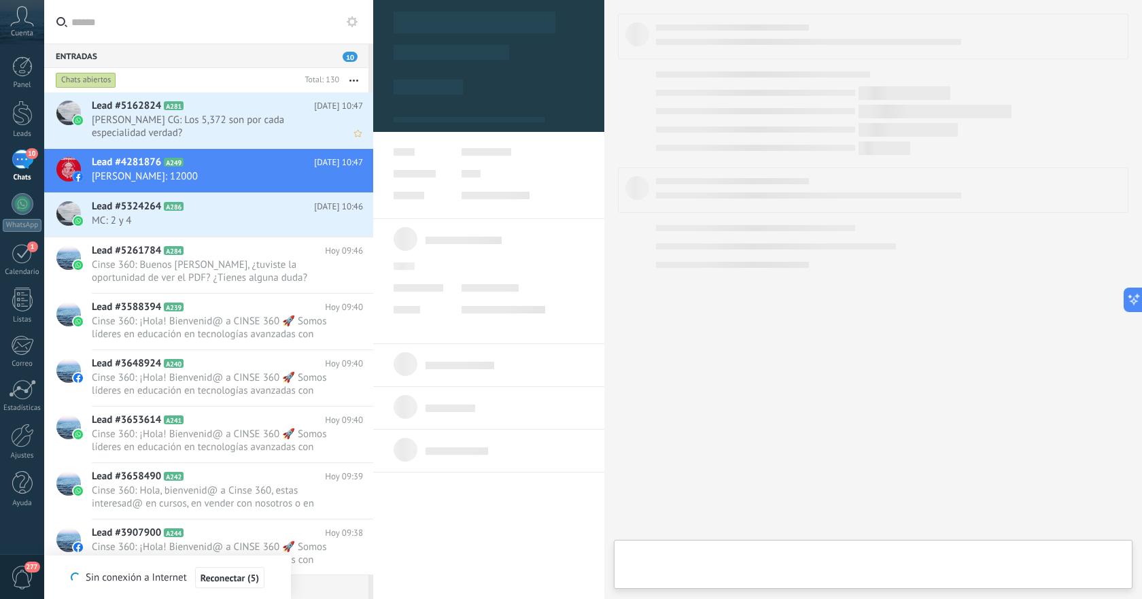
click at [264, 117] on span "[PERSON_NAME] CG: Los 5,372 son por cada especialidad verdad?" at bounding box center [214, 127] width 245 height 26
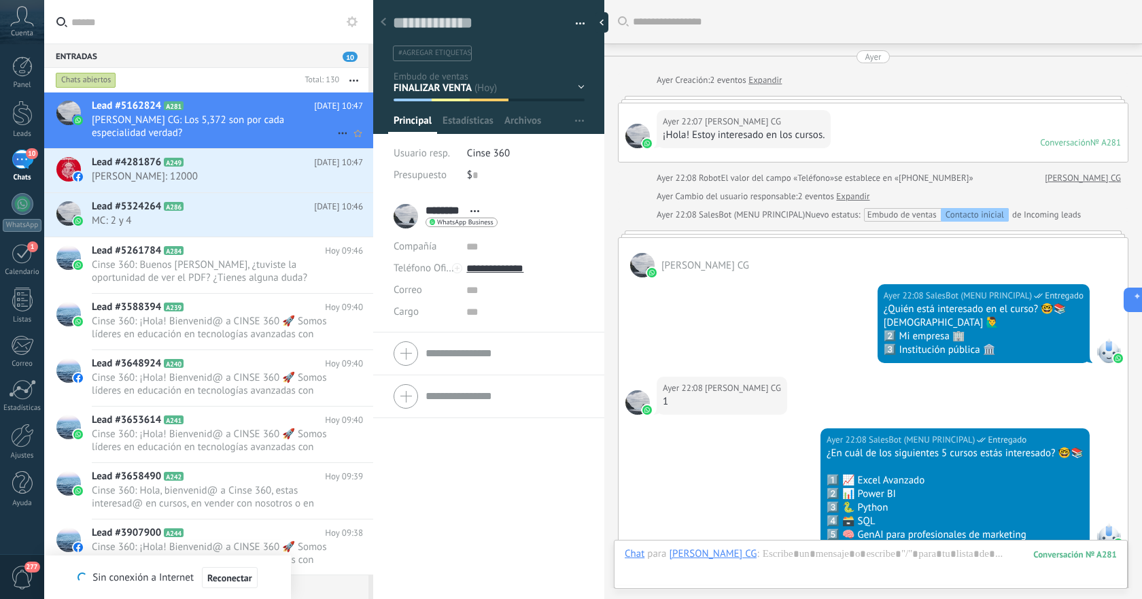
scroll to position [1106, 0]
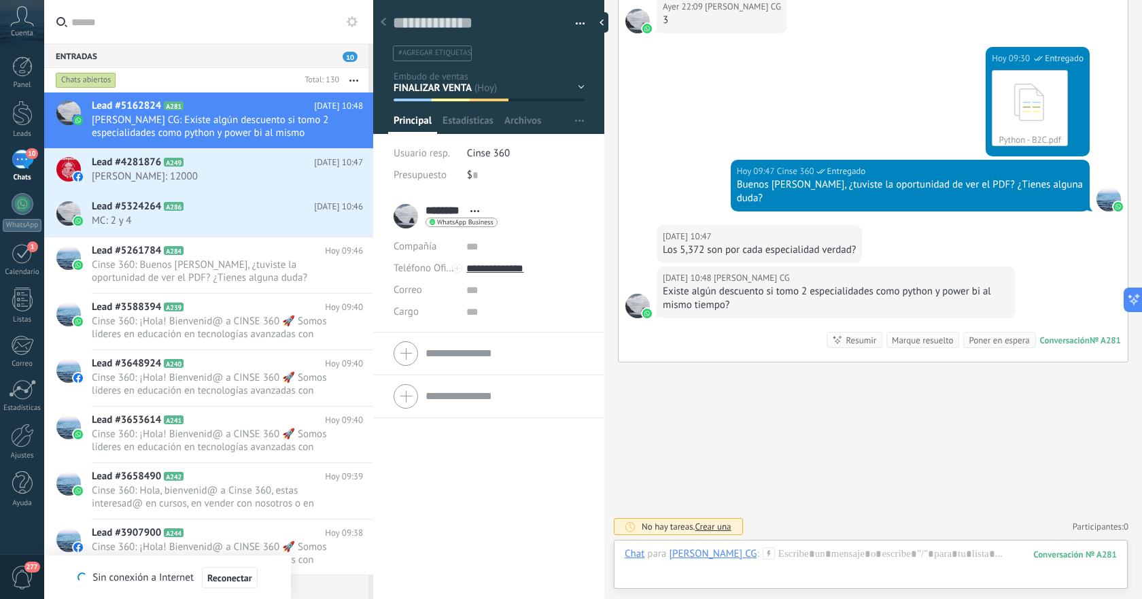
click at [884, 260] on div "[DATE] 10:47 [PERSON_NAME] CG Los 5,372 son por cada especialidad verdad?" at bounding box center [872, 245] width 509 height 41
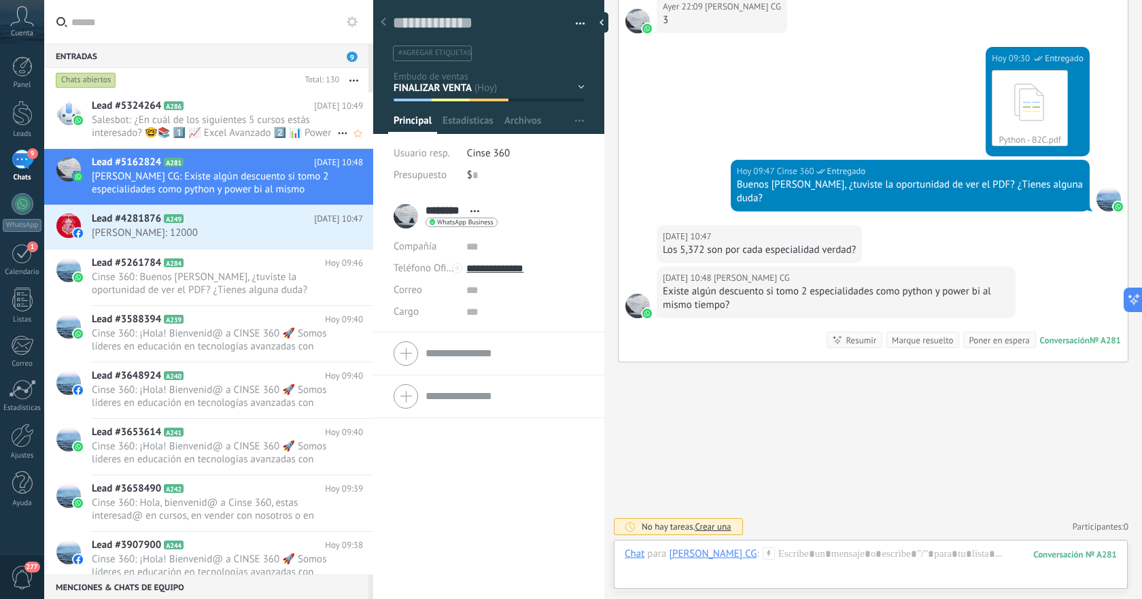
click at [197, 120] on span "Salesbot: ¿En cuál de los siguientes 5 cursos estás interesado? 🤓📚 1️⃣ 📈 Excel …" at bounding box center [214, 127] width 245 height 26
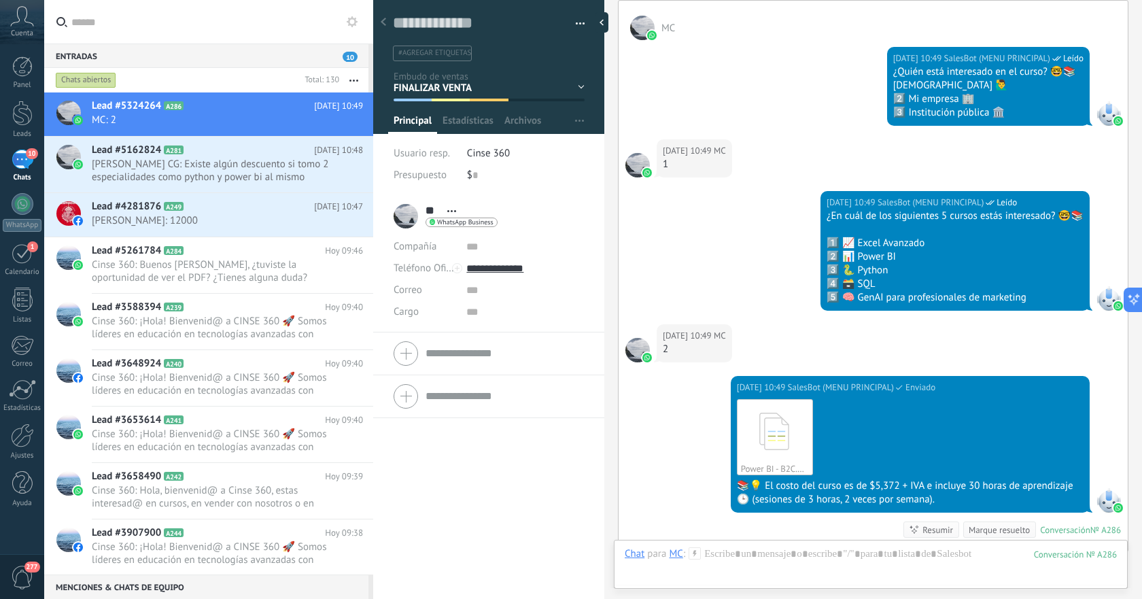
scroll to position [1162, 0]
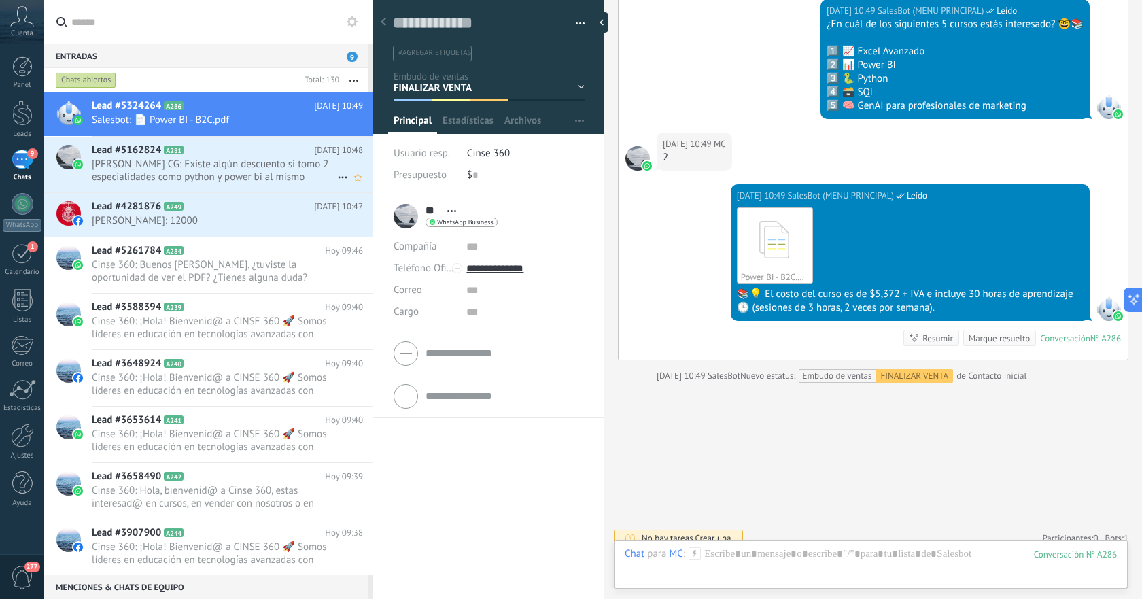
click at [259, 170] on span "[PERSON_NAME] CG: Existe algún descuento si tomo 2 especialidades como python y…" at bounding box center [214, 171] width 245 height 26
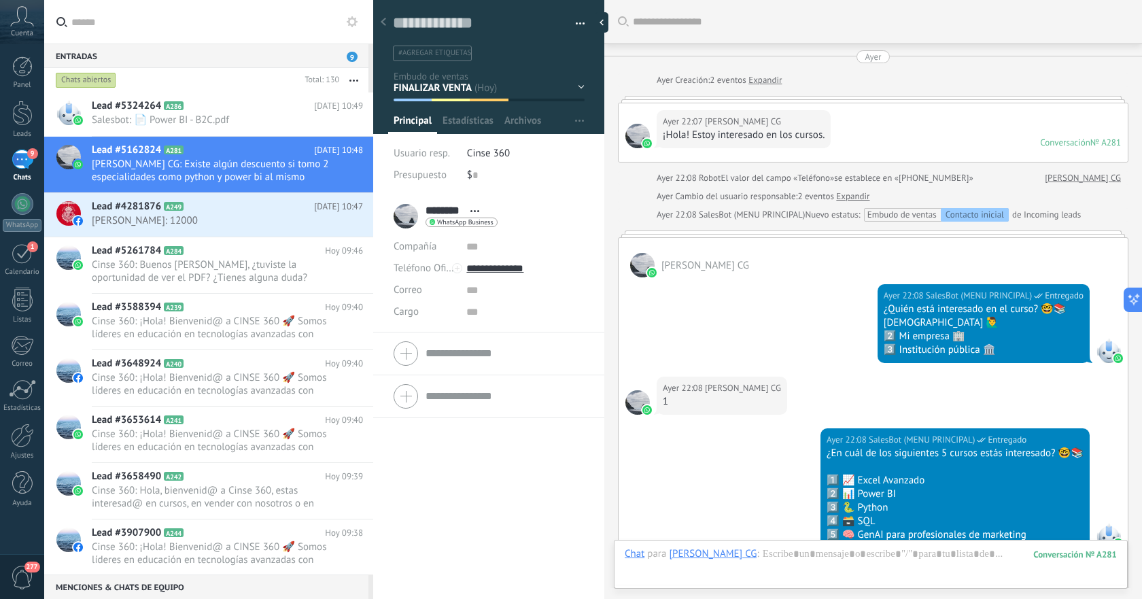
scroll to position [1106, 0]
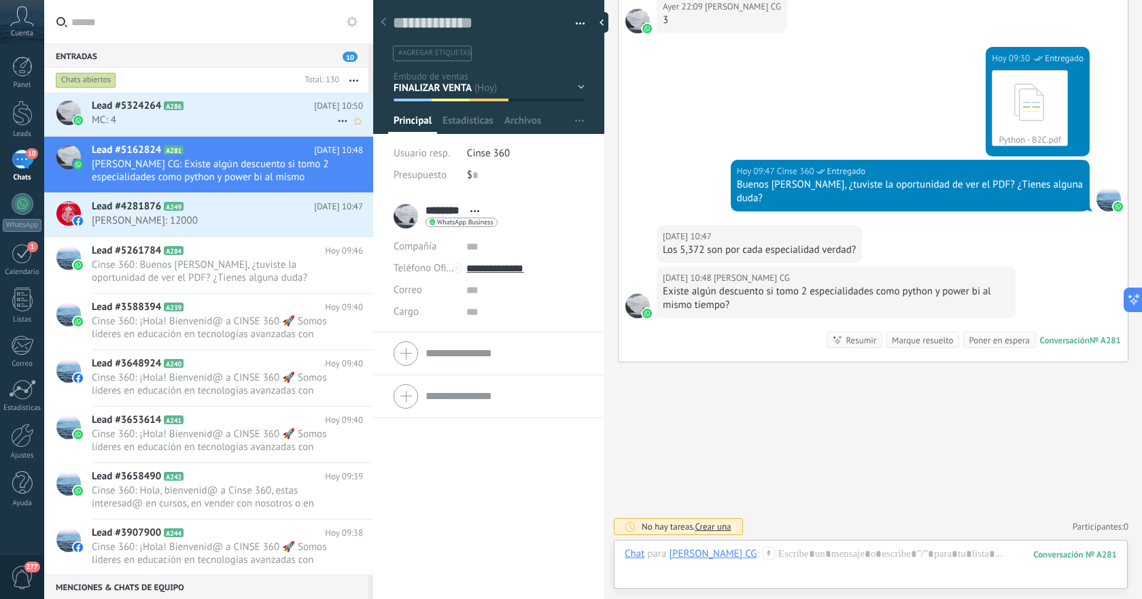
click at [267, 125] on span "MC: 4" at bounding box center [214, 120] width 245 height 13
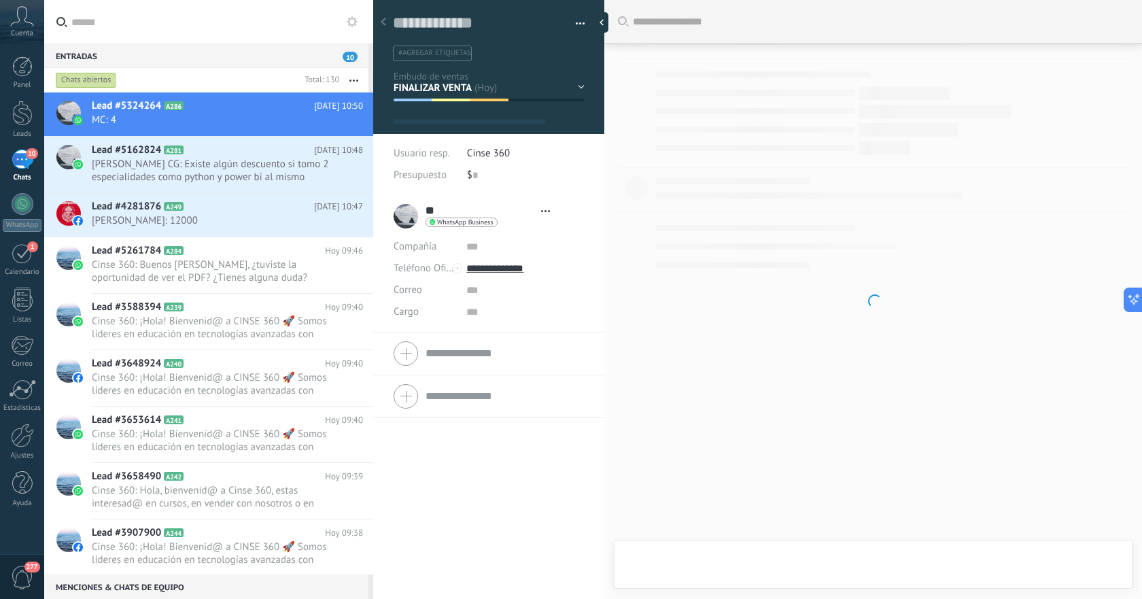
type textarea "**********"
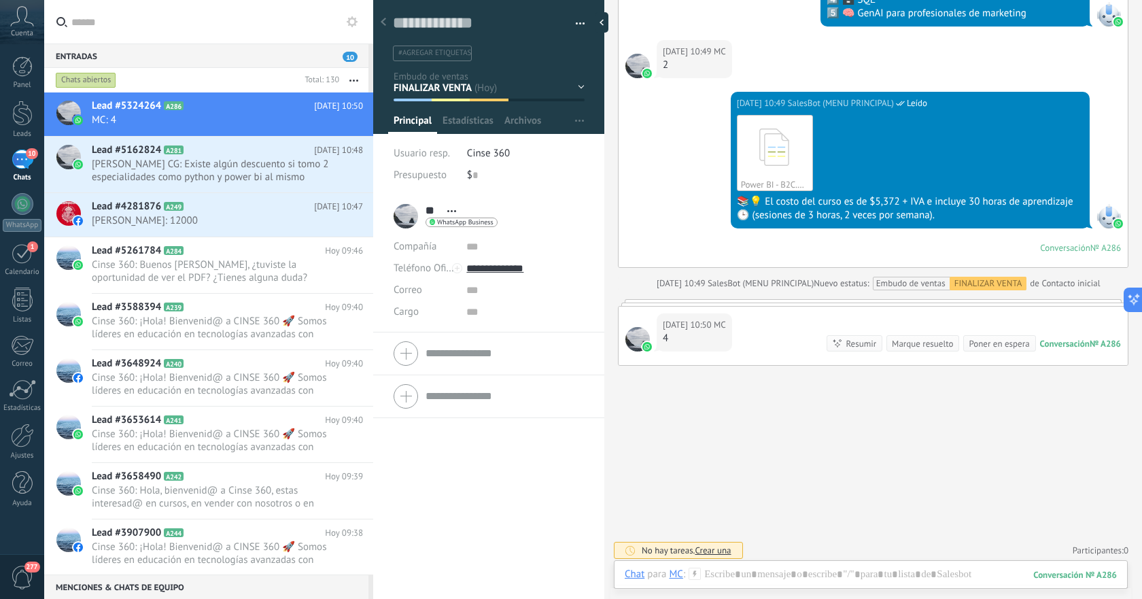
scroll to position [1257, 0]
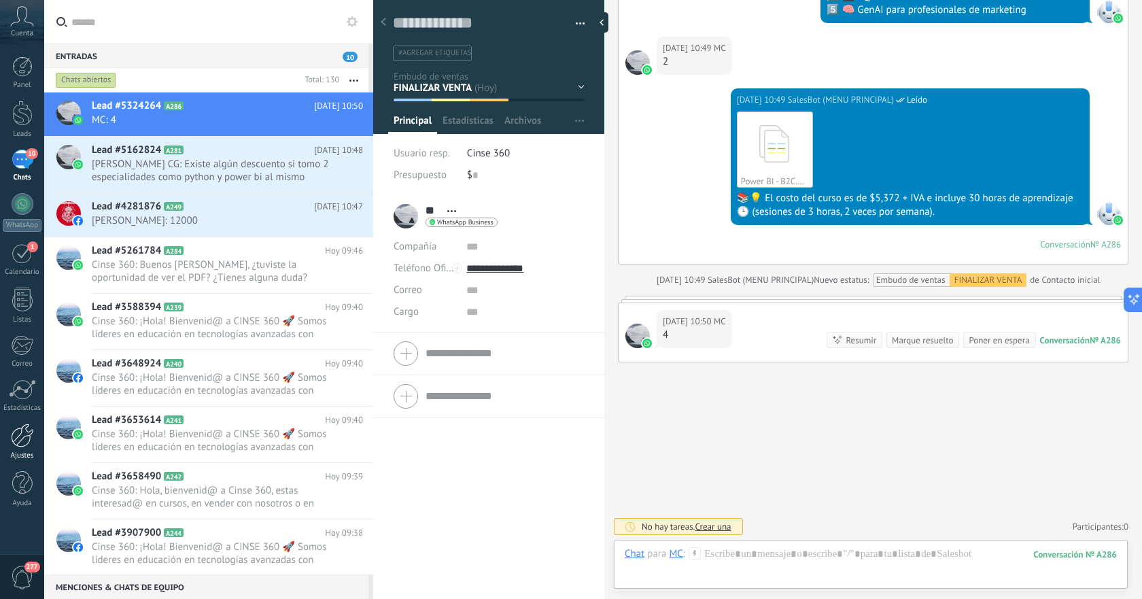
click at [24, 442] on div at bounding box center [22, 435] width 23 height 24
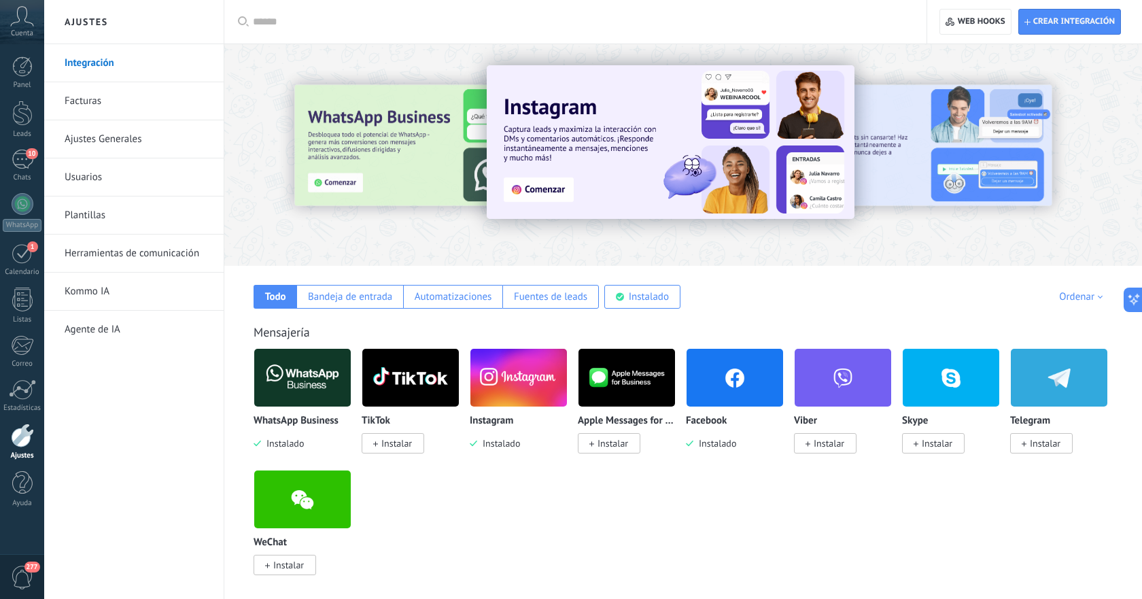
click at [132, 219] on link "Plantillas" at bounding box center [137, 215] width 145 height 38
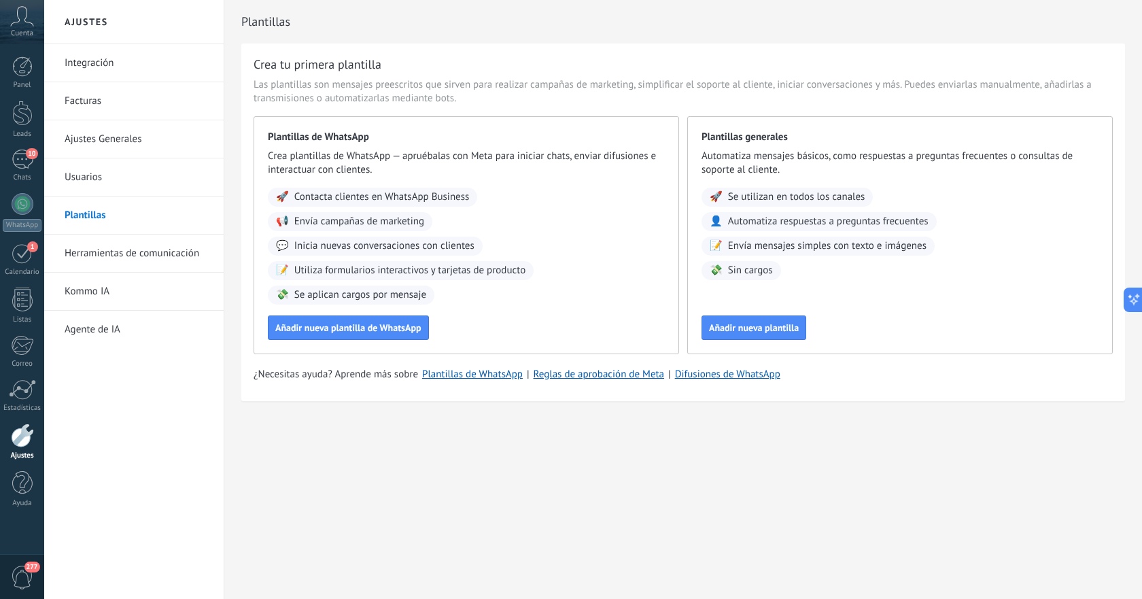
click at [121, 251] on link "Herramientas de comunicación" at bounding box center [137, 253] width 145 height 38
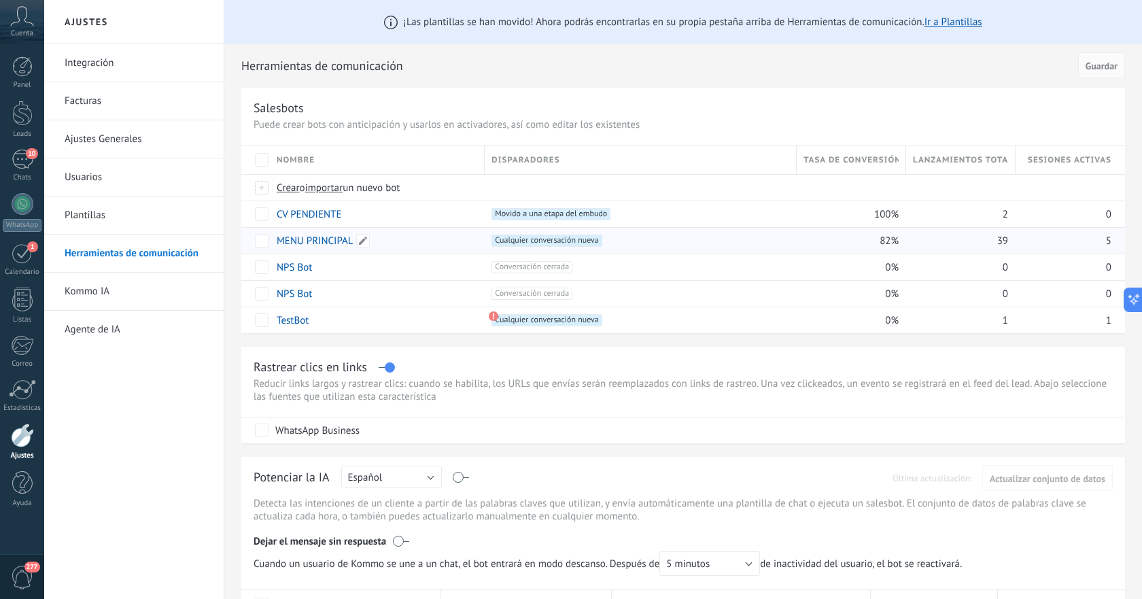
click at [313, 239] on link "MENU PRINCIPAL" at bounding box center [315, 240] width 76 height 13
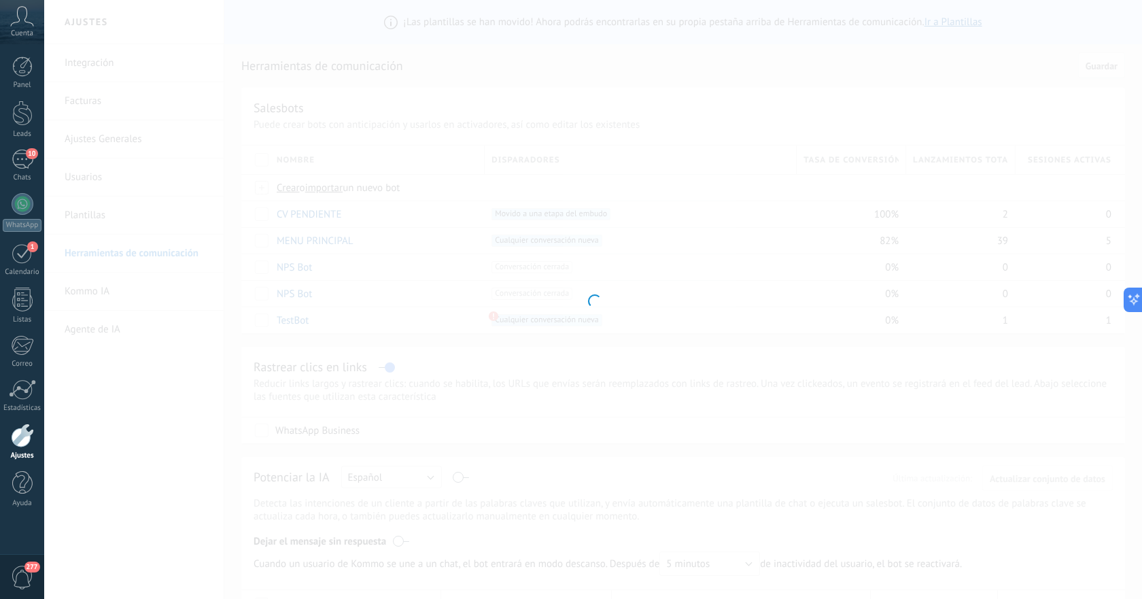
type input "**********"
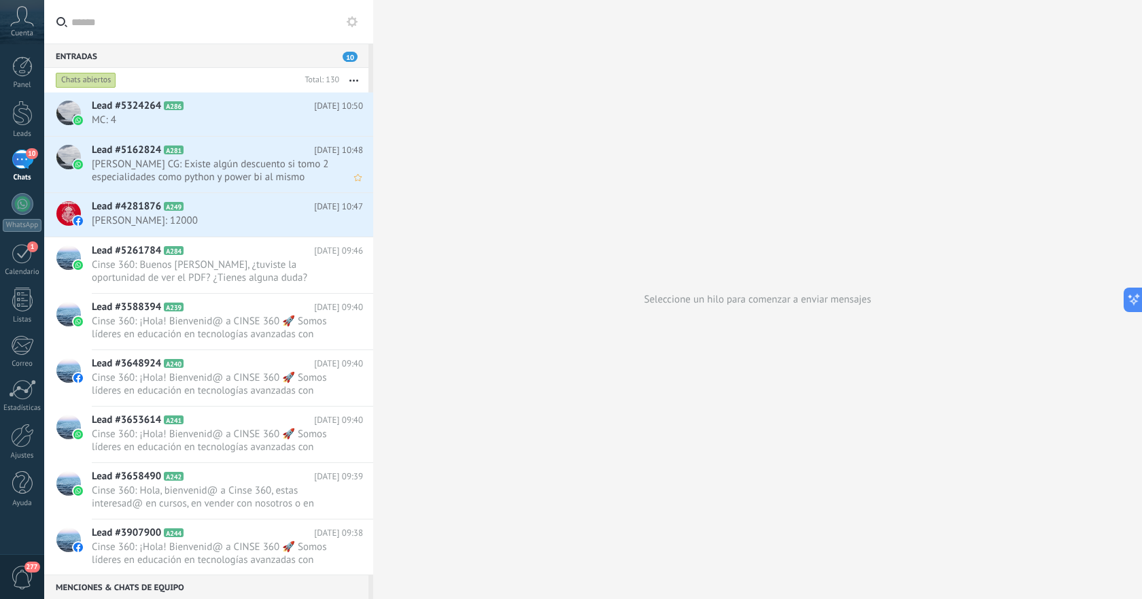
scroll to position [20, 0]
click at [249, 119] on span "MC: 4" at bounding box center [214, 120] width 245 height 13
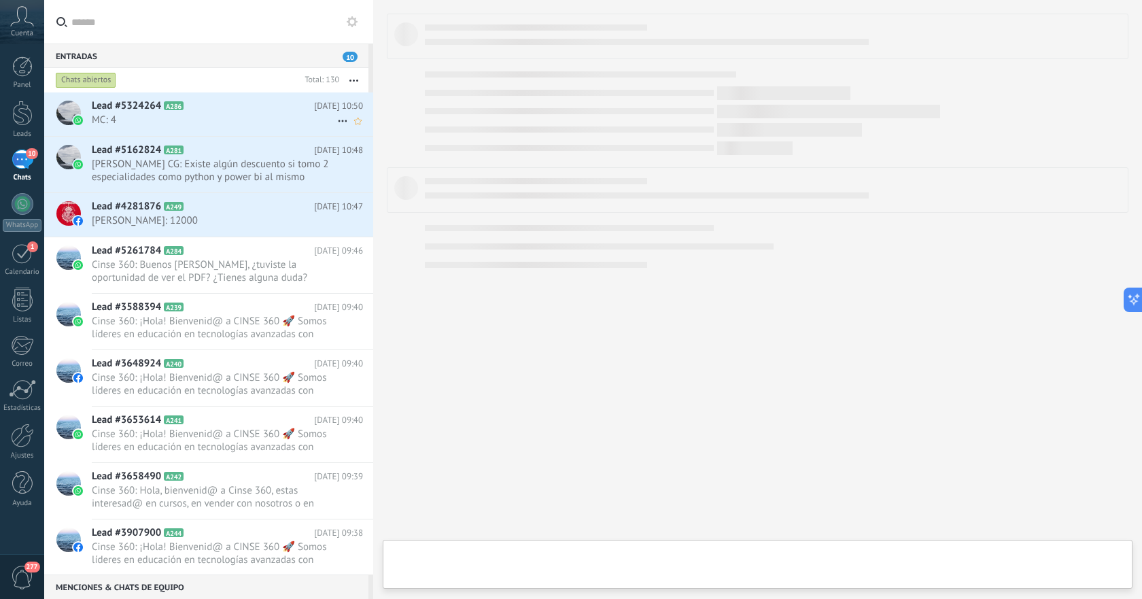
type textarea "**********"
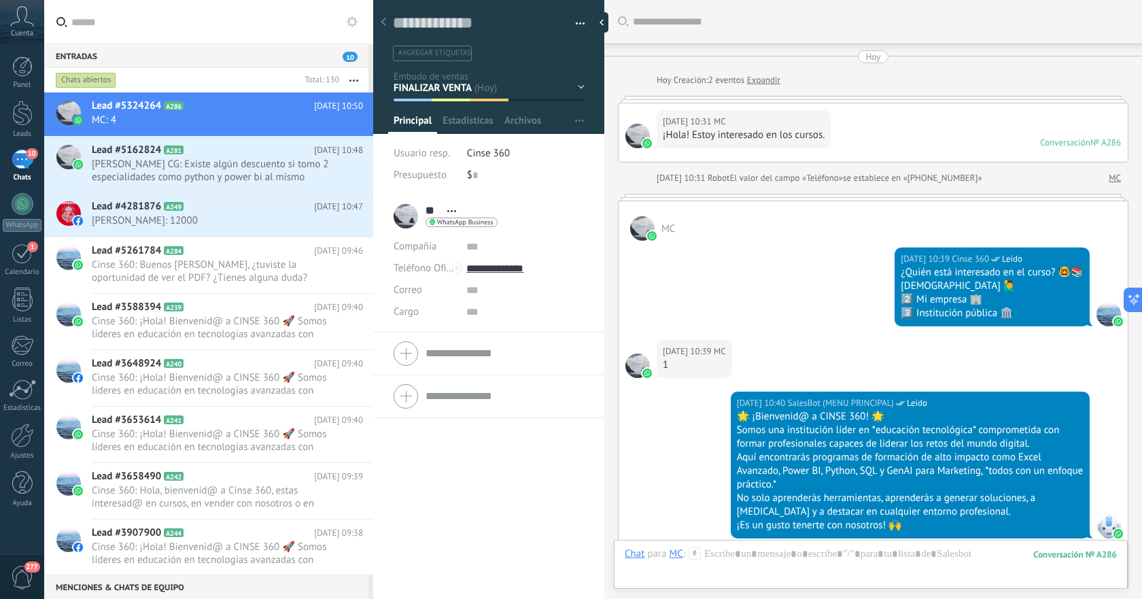
scroll to position [1257, 0]
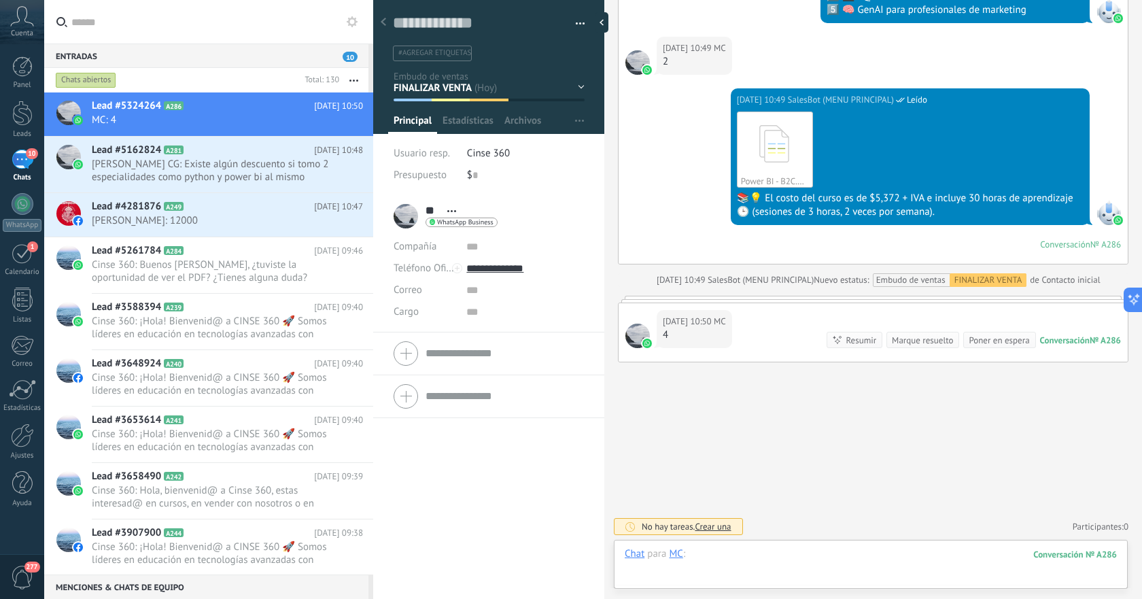
click at [839, 552] on div at bounding box center [871, 567] width 492 height 41
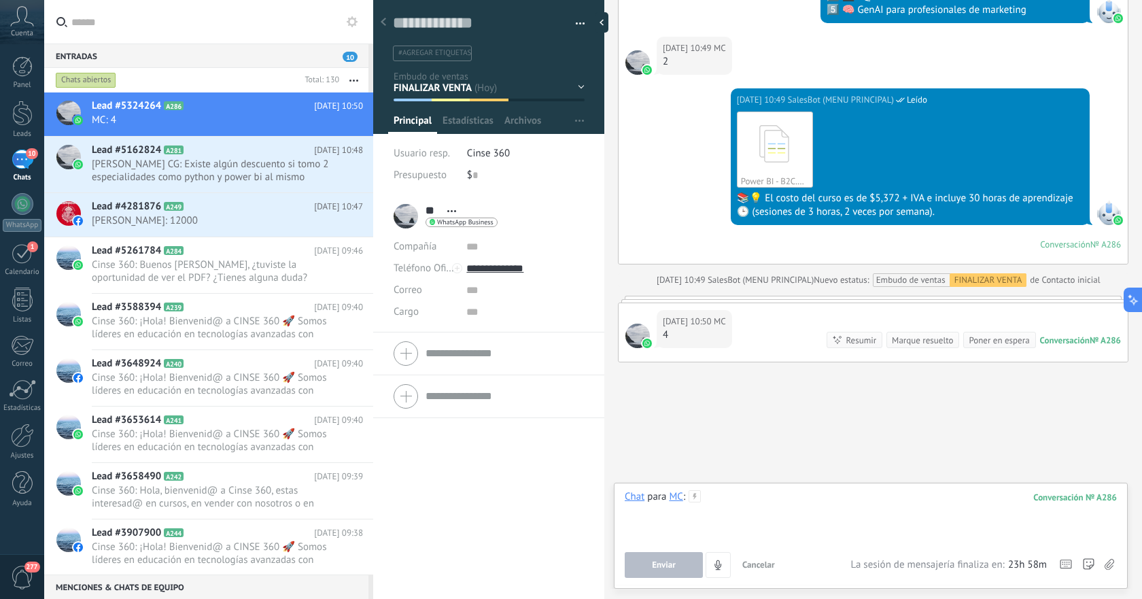
paste div
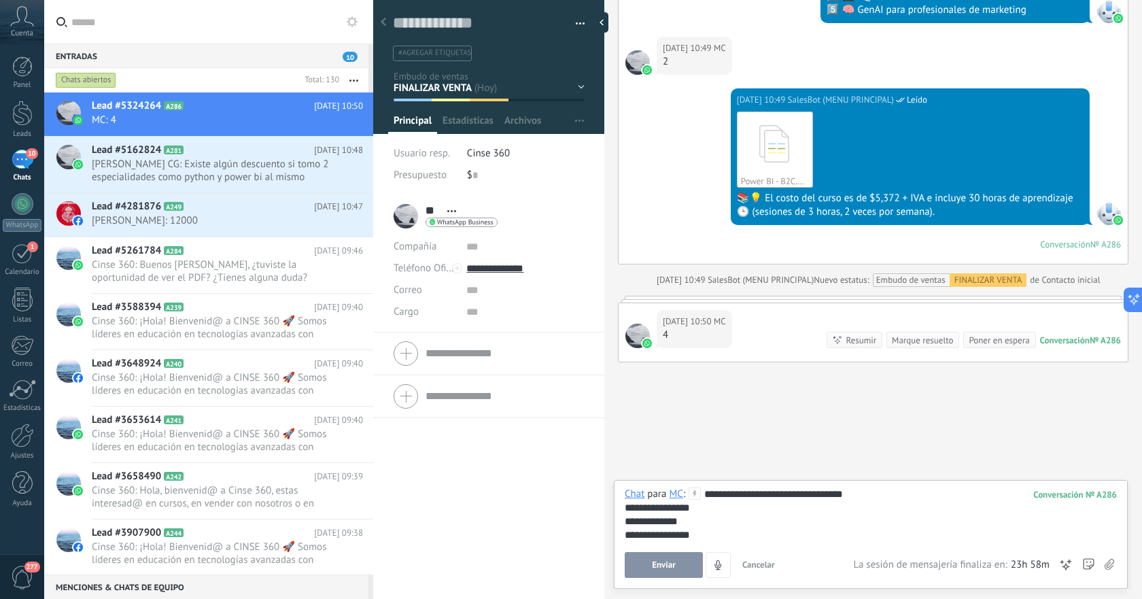
click at [664, 564] on span "Enviar" at bounding box center [664, 565] width 24 height 10
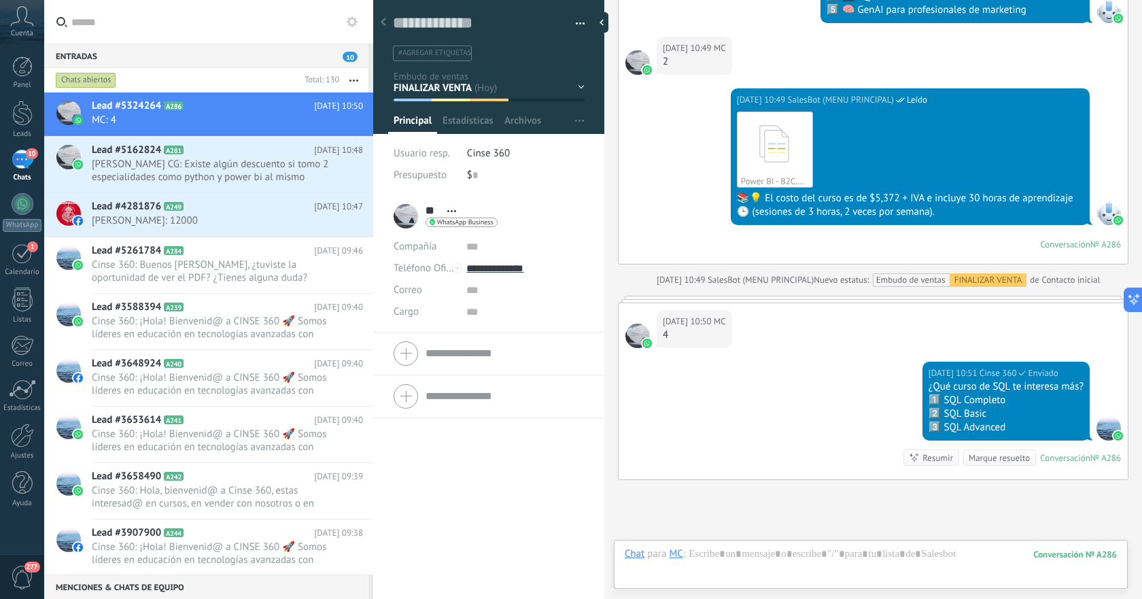
scroll to position [1375, 0]
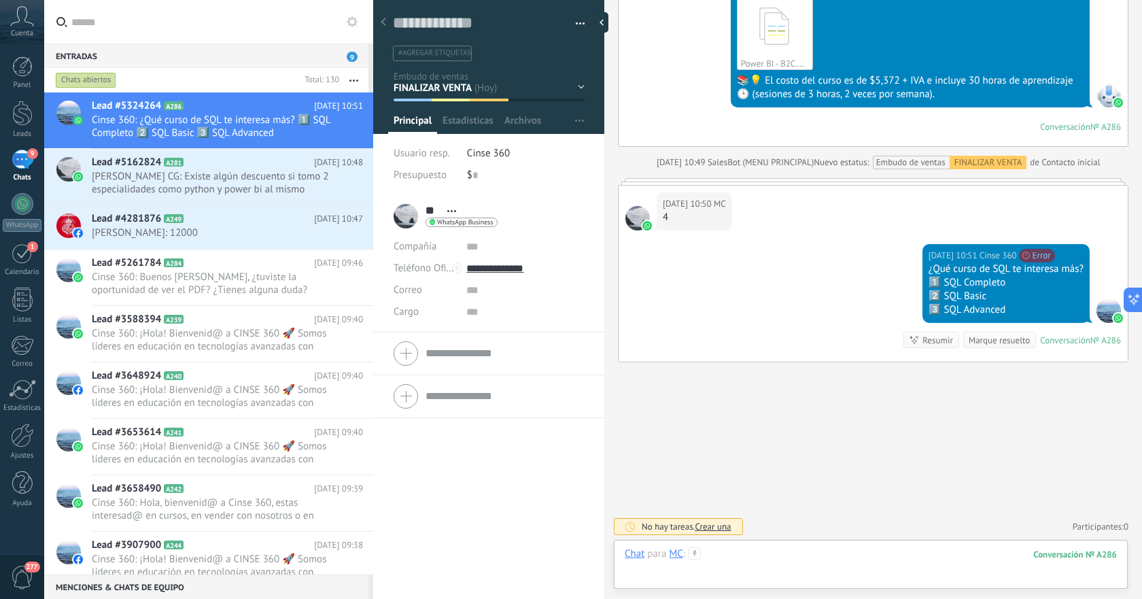
click at [803, 558] on div at bounding box center [871, 567] width 492 height 41
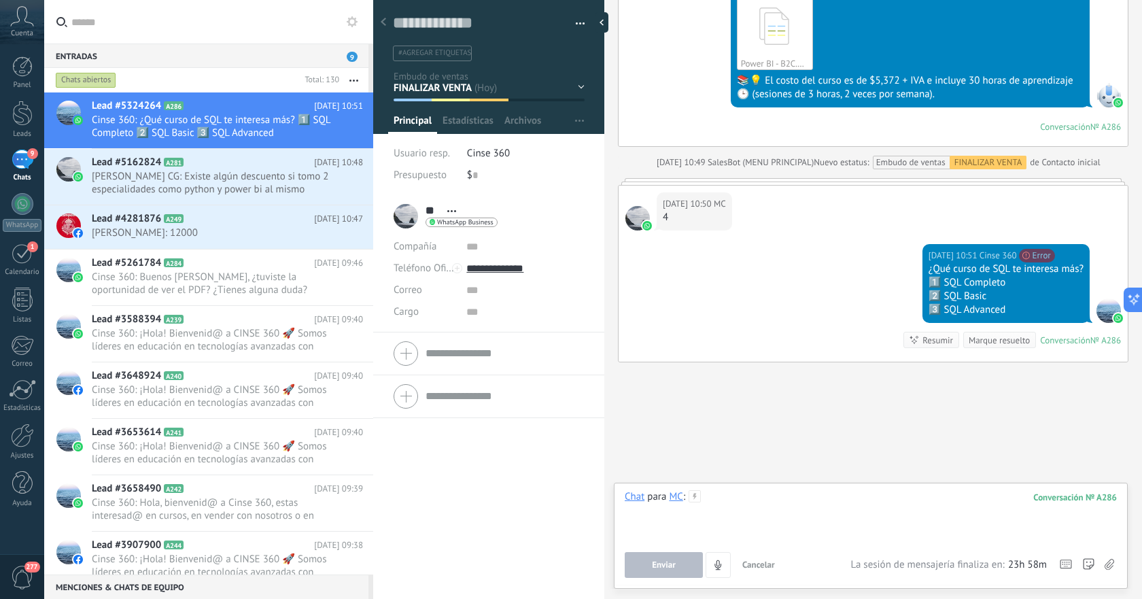
paste div
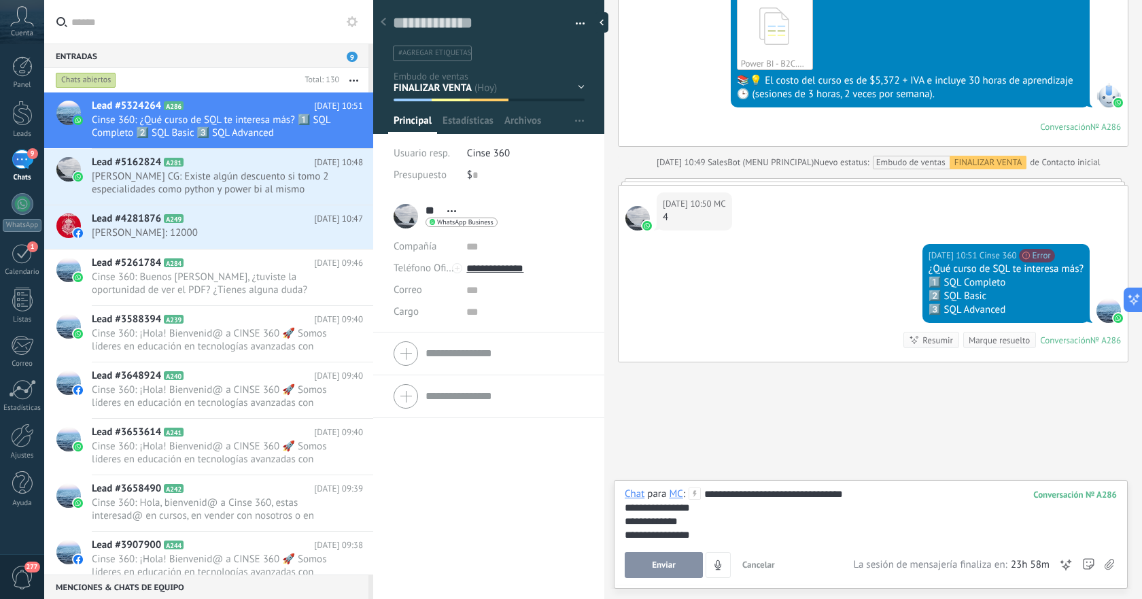
click at [676, 562] on button "Enviar" at bounding box center [664, 565] width 78 height 26
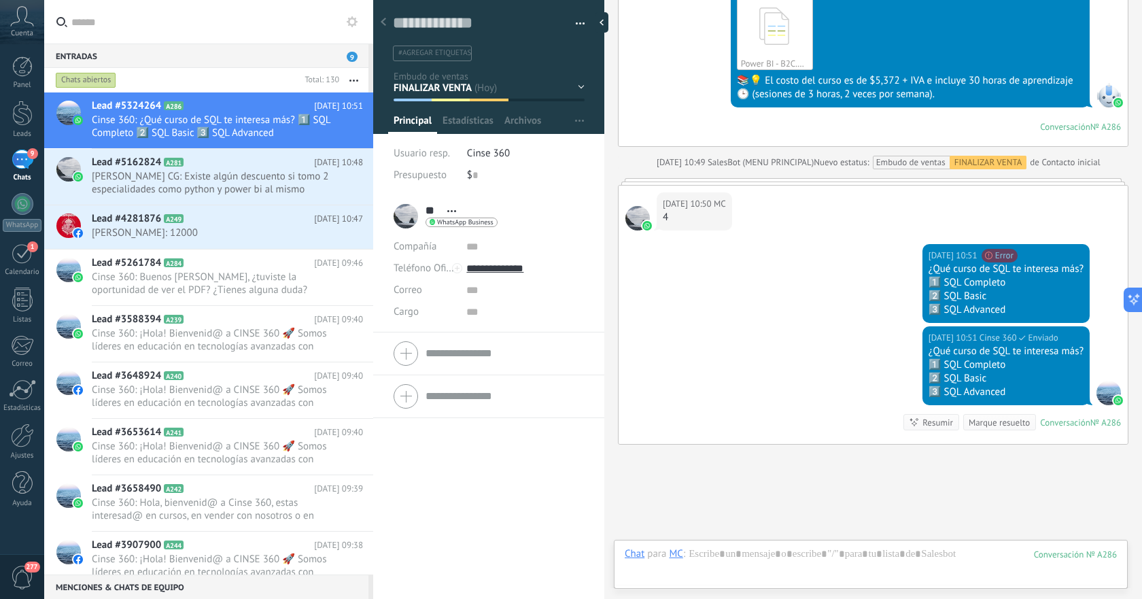
scroll to position [1457, 0]
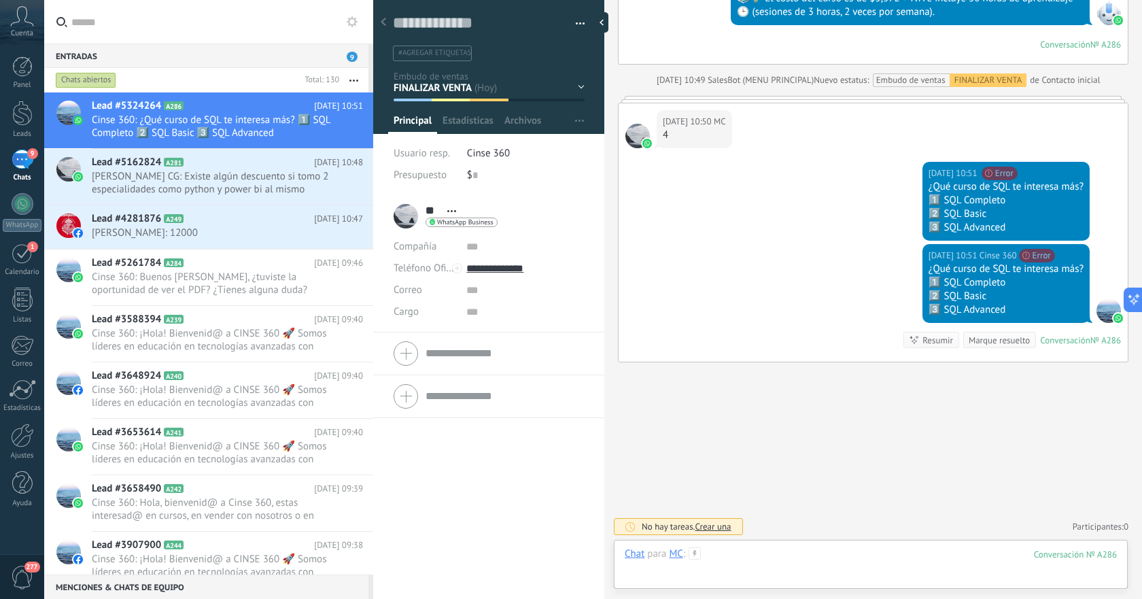
click at [841, 553] on div at bounding box center [871, 567] width 492 height 41
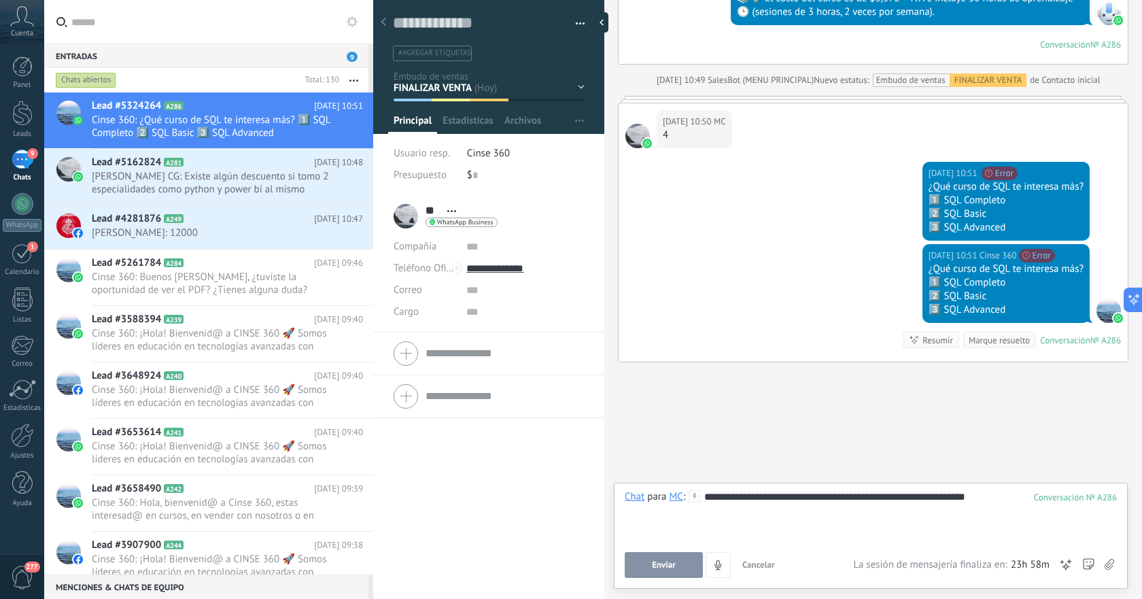
click at [678, 560] on button "Enviar" at bounding box center [664, 565] width 78 height 26
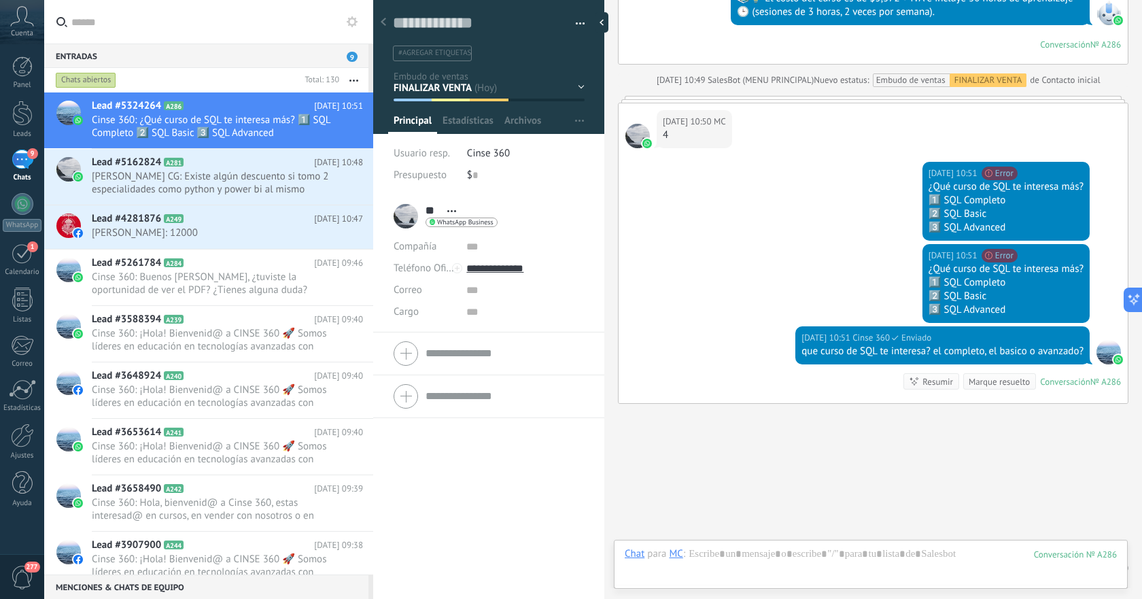
scroll to position [1499, 0]
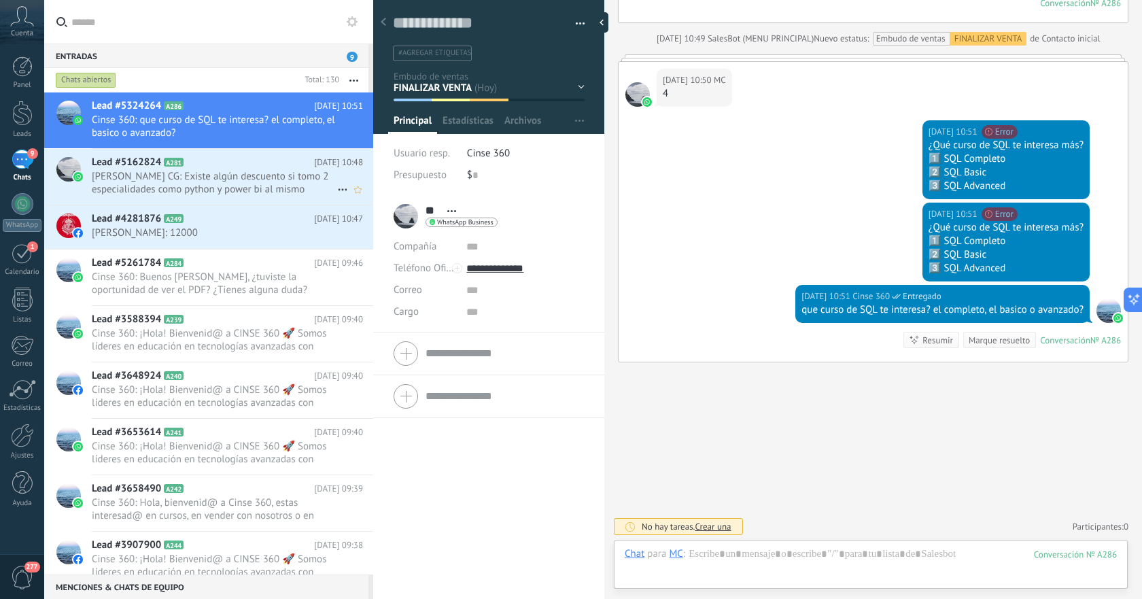
click at [253, 177] on span "[PERSON_NAME] CG: Existe algún descuento si tomo 2 especialidades como python y…" at bounding box center [214, 183] width 245 height 26
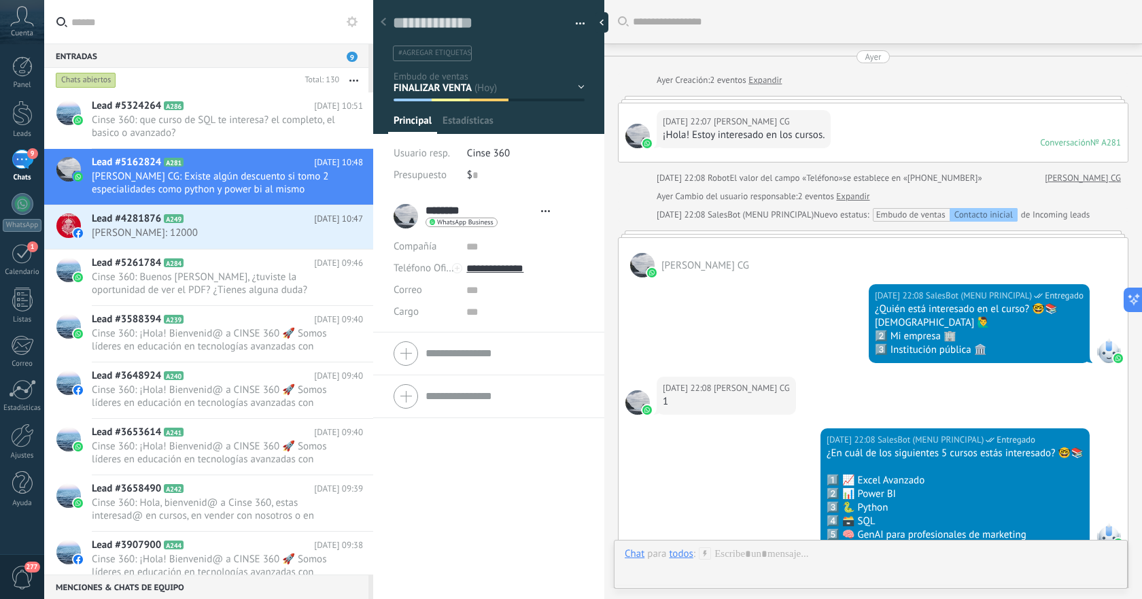
type textarea "**********"
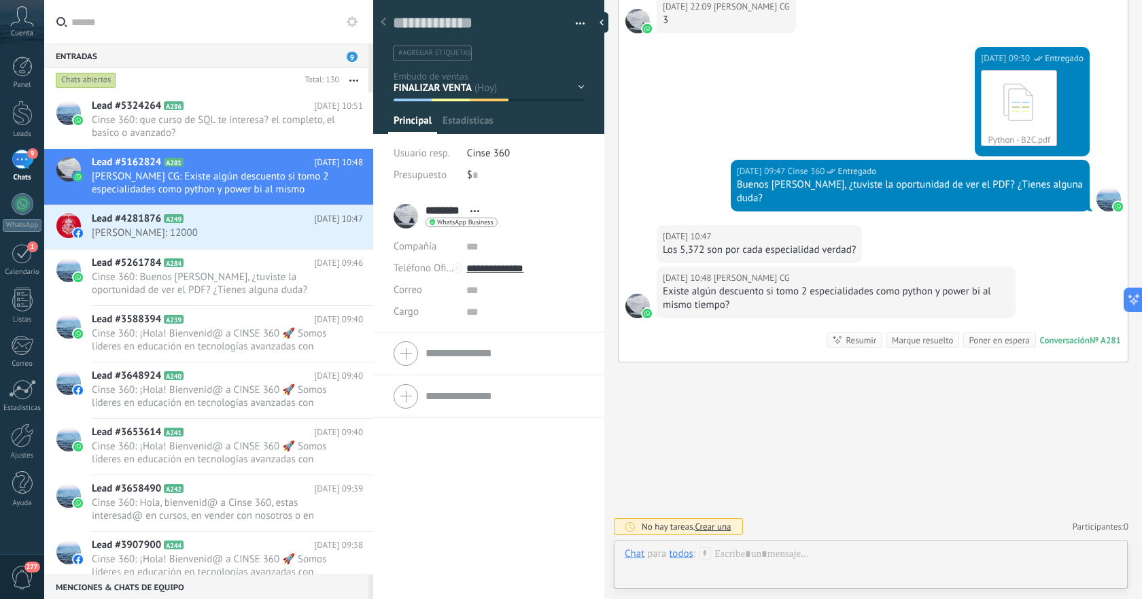
scroll to position [20, 0]
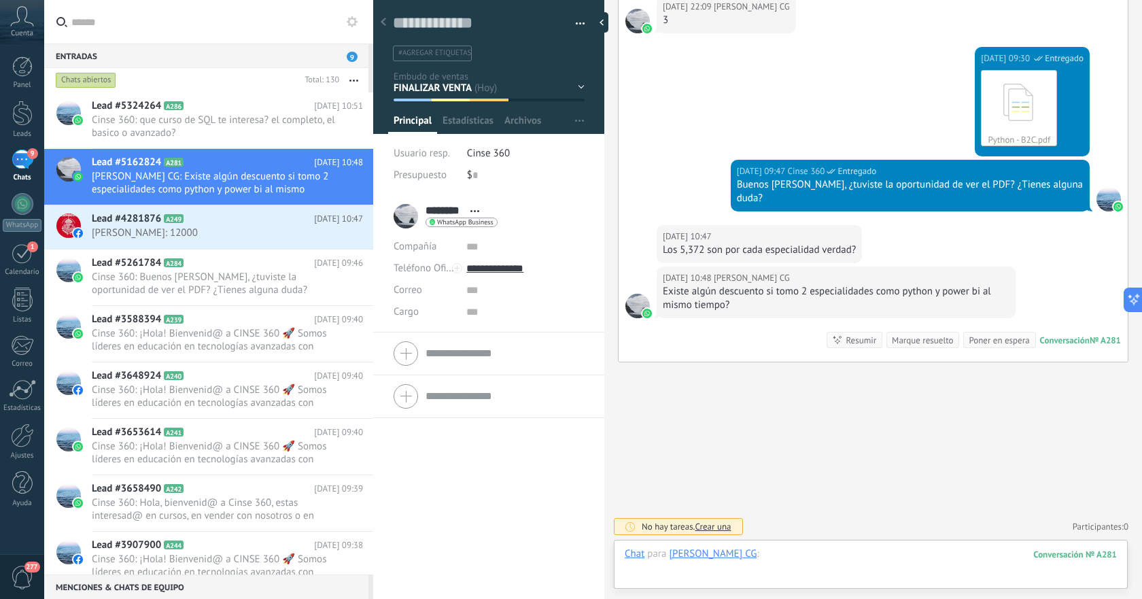
click at [854, 552] on div at bounding box center [871, 567] width 492 height 41
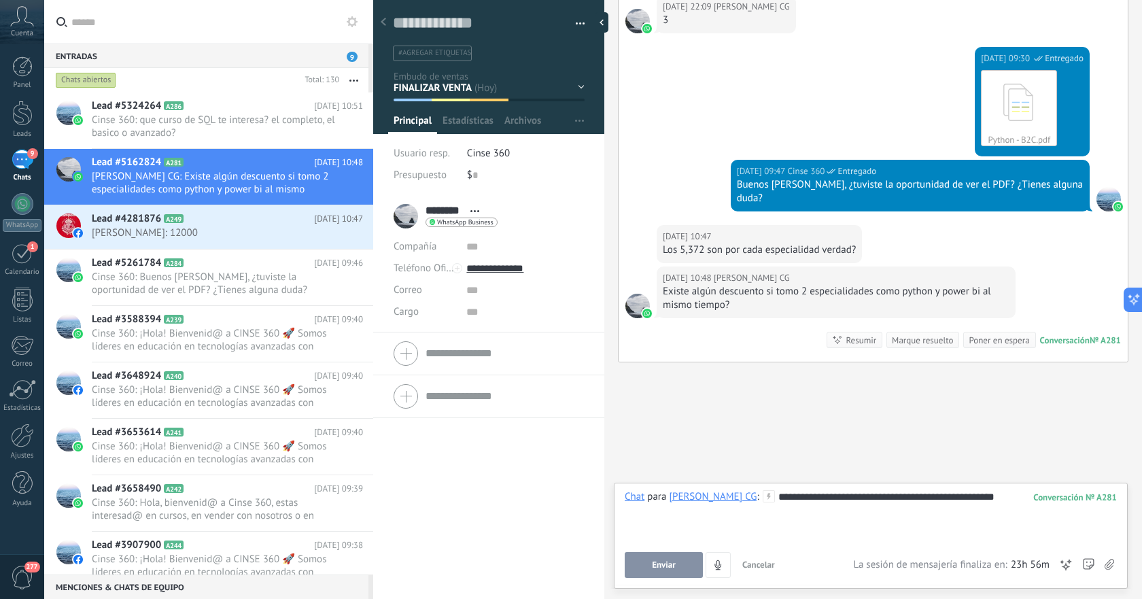
click at [672, 568] on span "Enviar" at bounding box center [664, 565] width 24 height 10
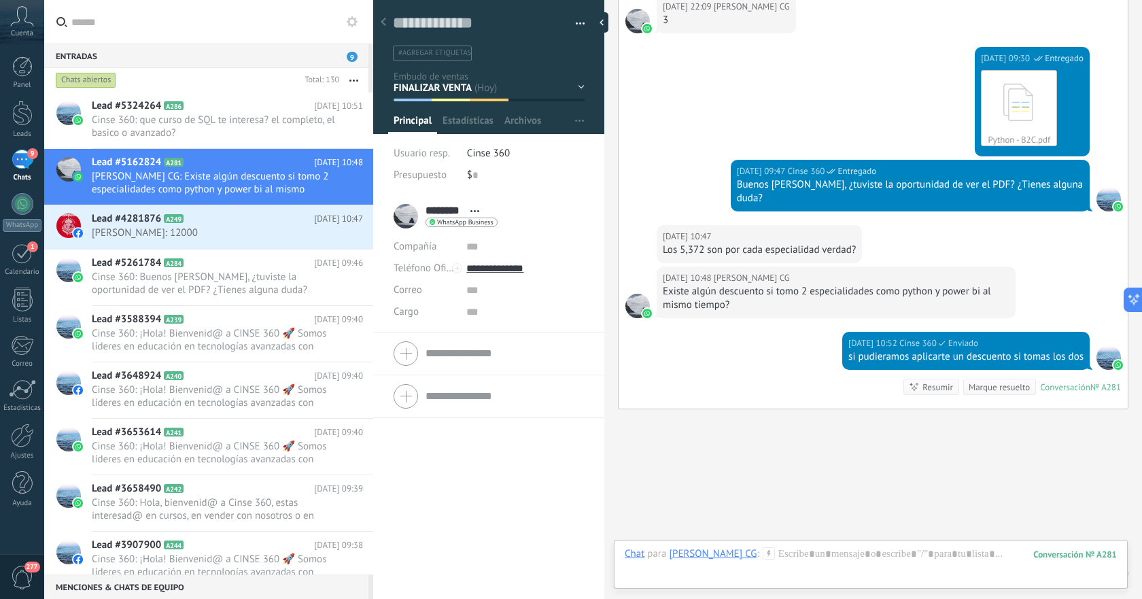
scroll to position [1153, 0]
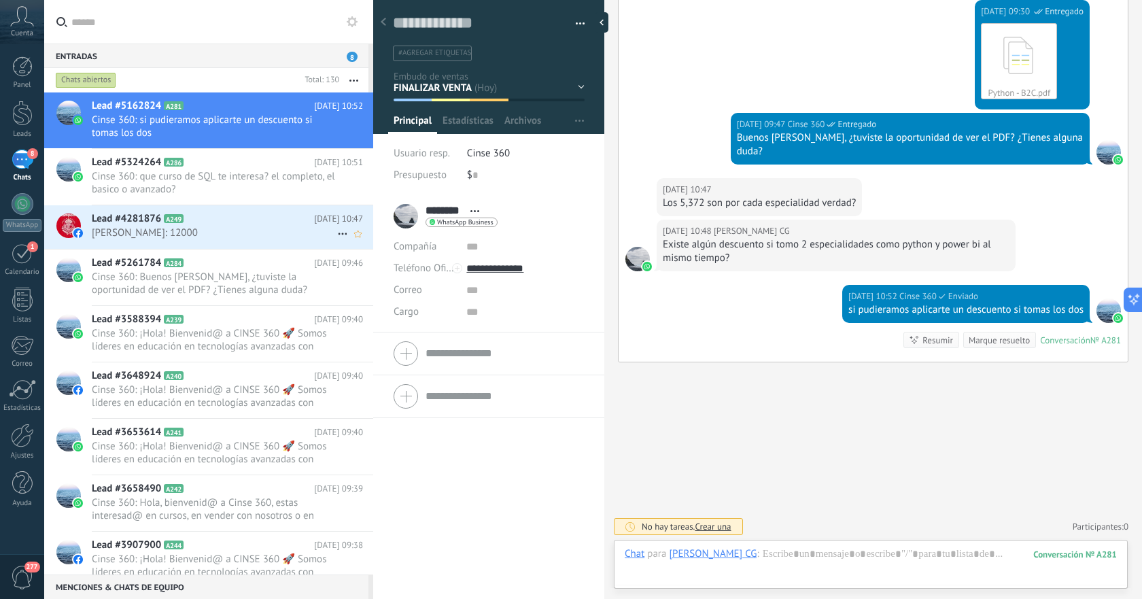
click at [268, 232] on span "[PERSON_NAME]: 12000" at bounding box center [214, 232] width 245 height 13
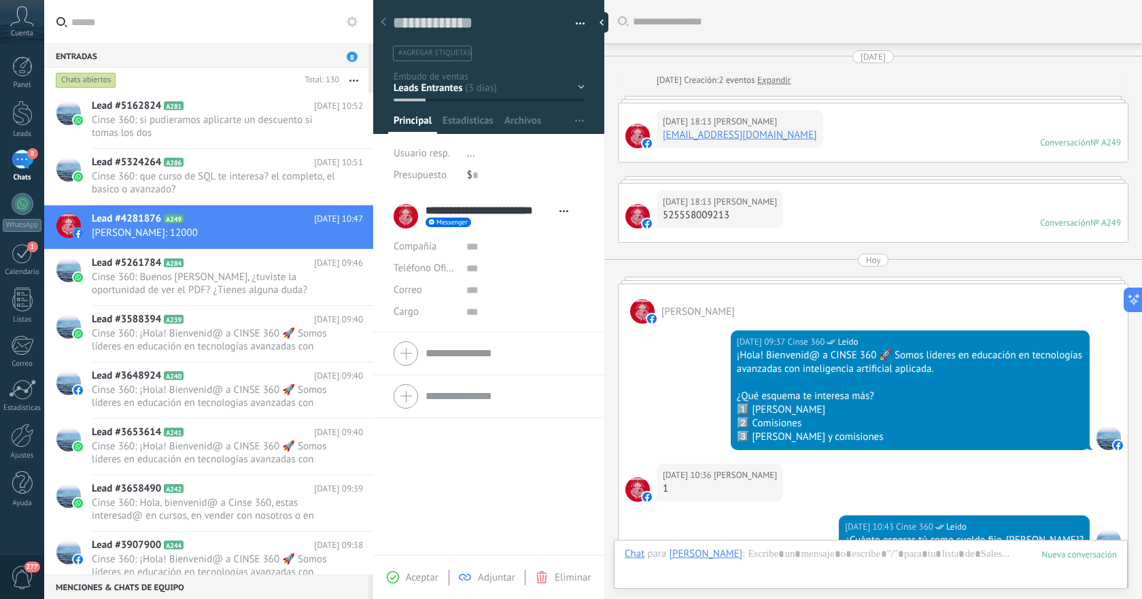
scroll to position [257, 0]
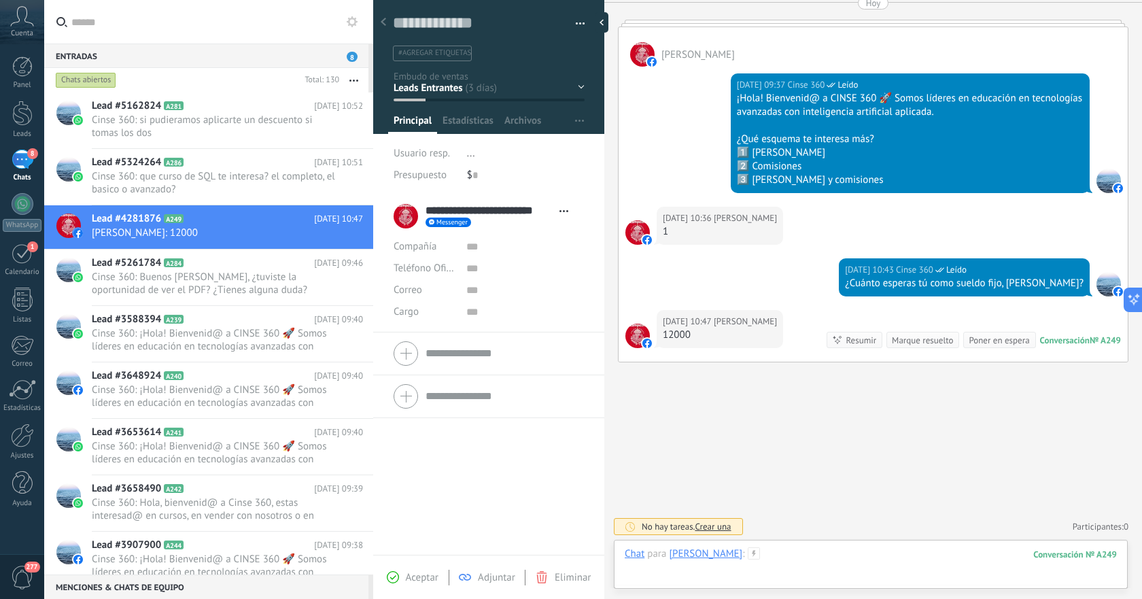
click at [902, 554] on div at bounding box center [871, 567] width 492 height 41
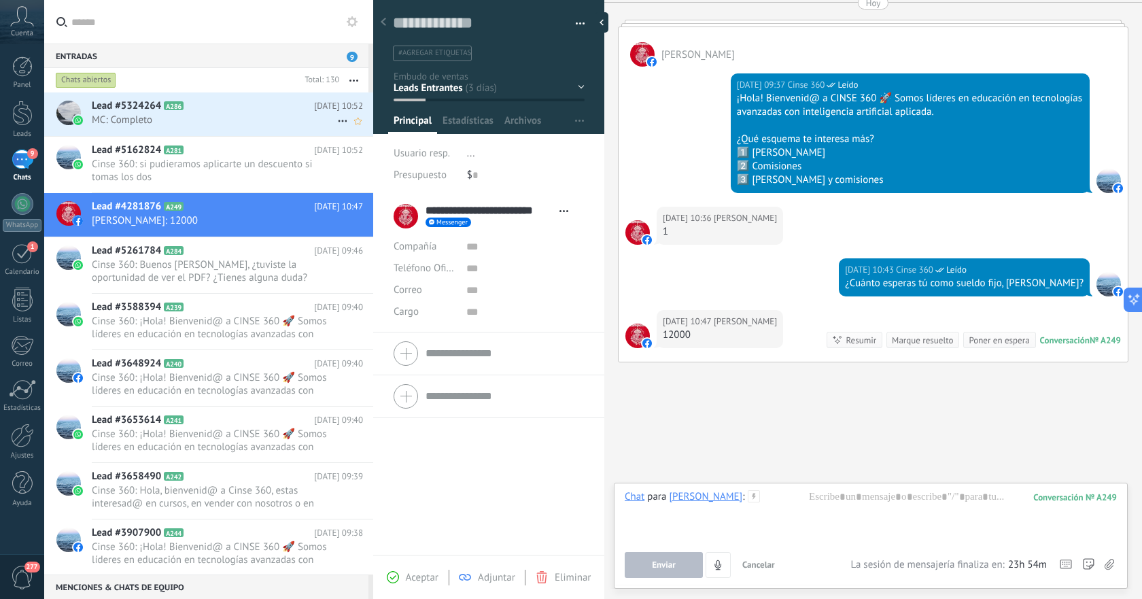
click at [237, 121] on span "MC: Completo" at bounding box center [214, 120] width 245 height 13
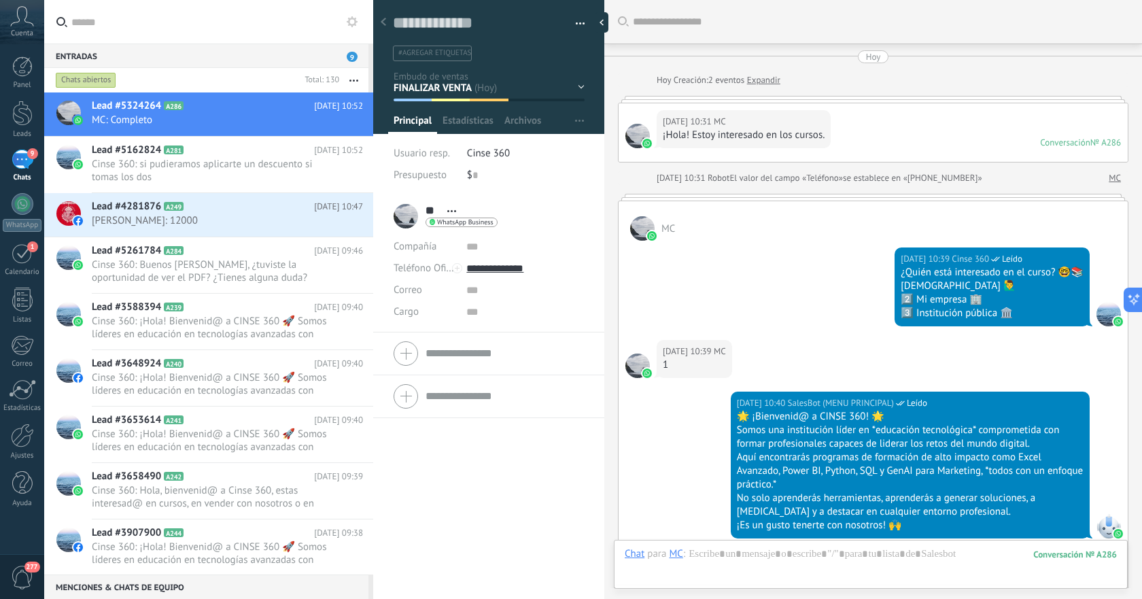
scroll to position [1525, 0]
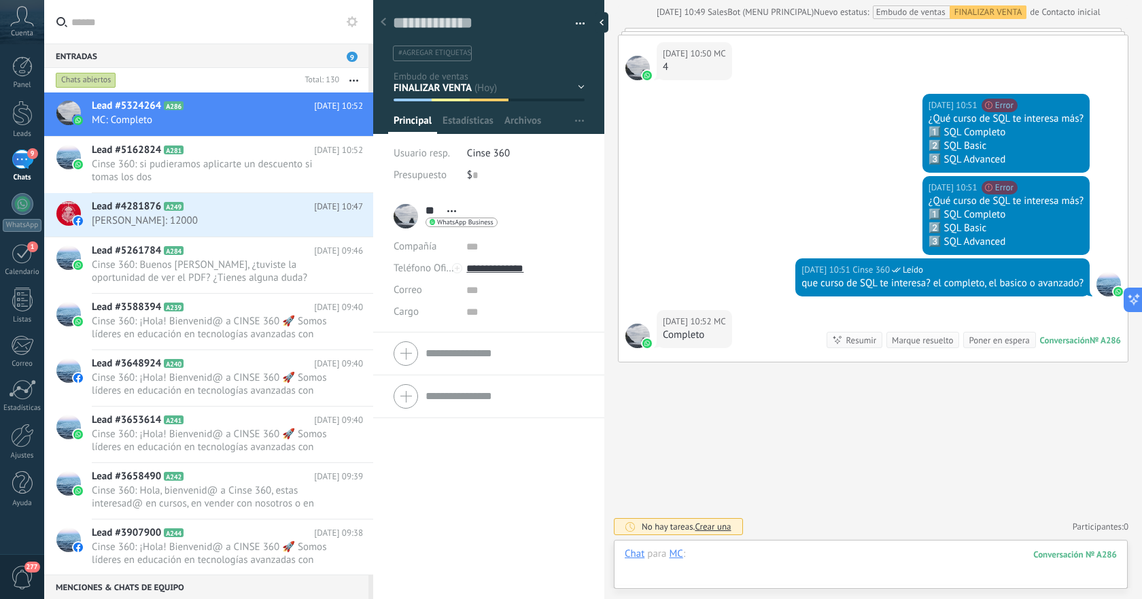
click at [831, 550] on div at bounding box center [871, 567] width 492 height 41
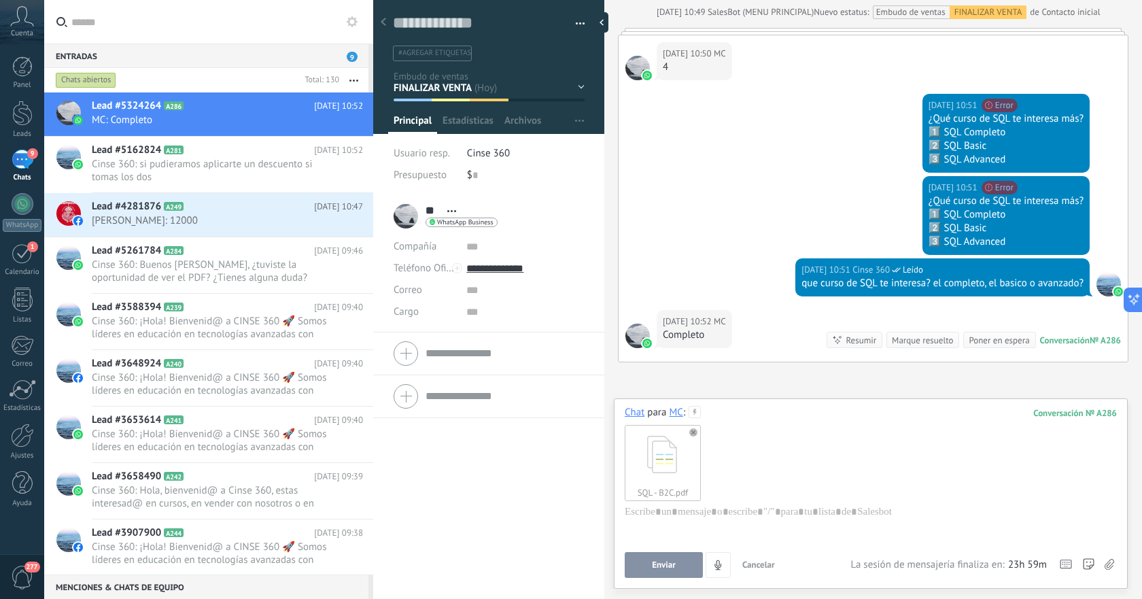
click at [674, 558] on button "Enviar" at bounding box center [664, 565] width 78 height 26
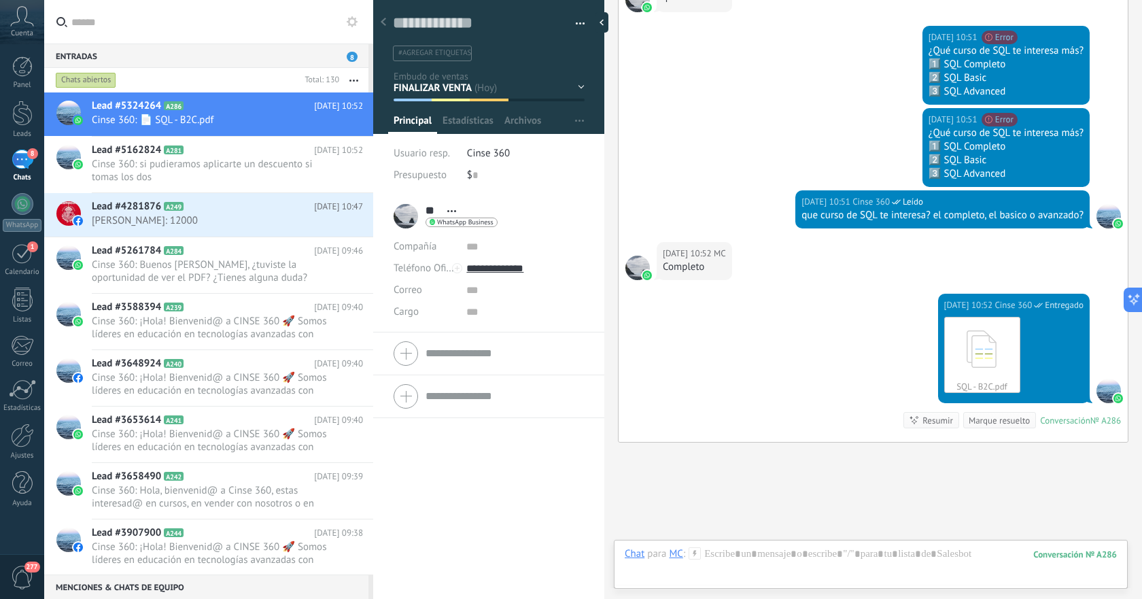
scroll to position [1673, 0]
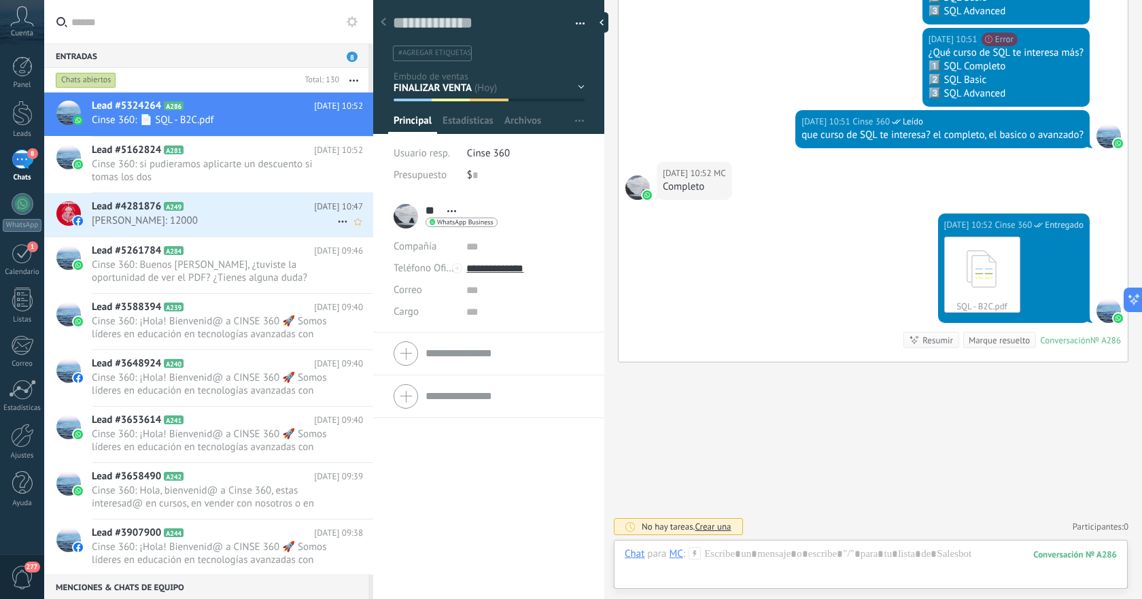
click at [240, 207] on h2 "Lead #4281876 A249" at bounding box center [203, 207] width 222 height 14
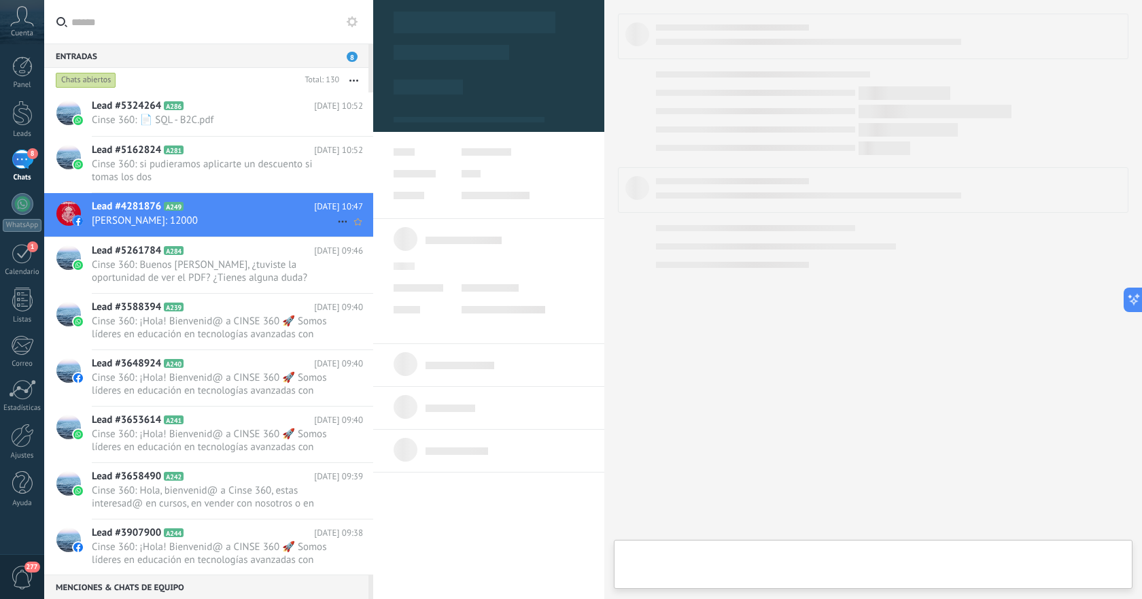
type textarea "**********"
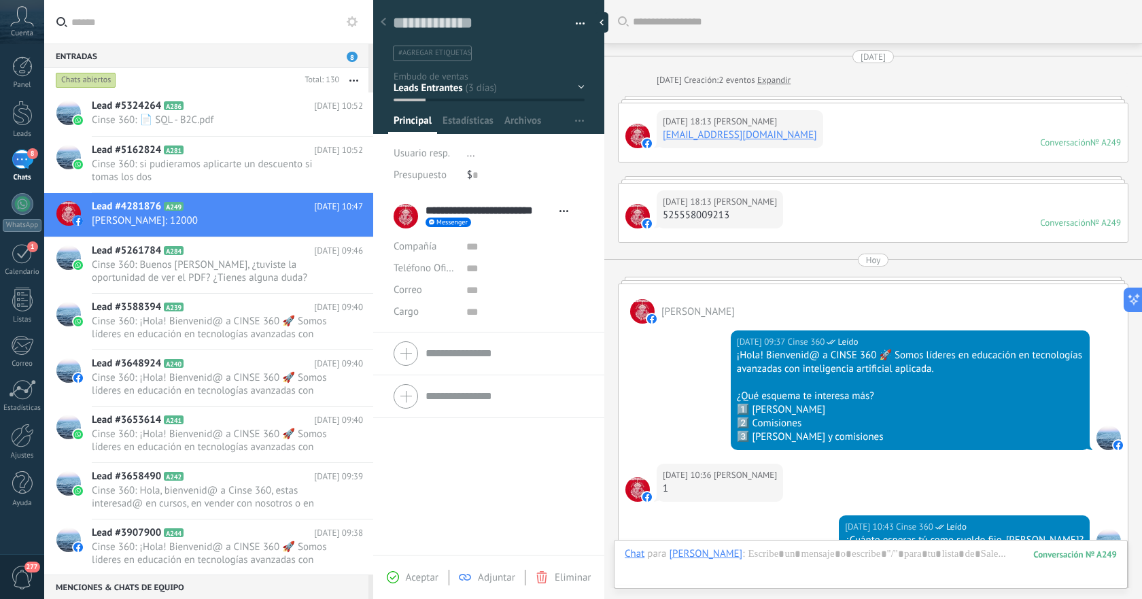
scroll to position [257, 0]
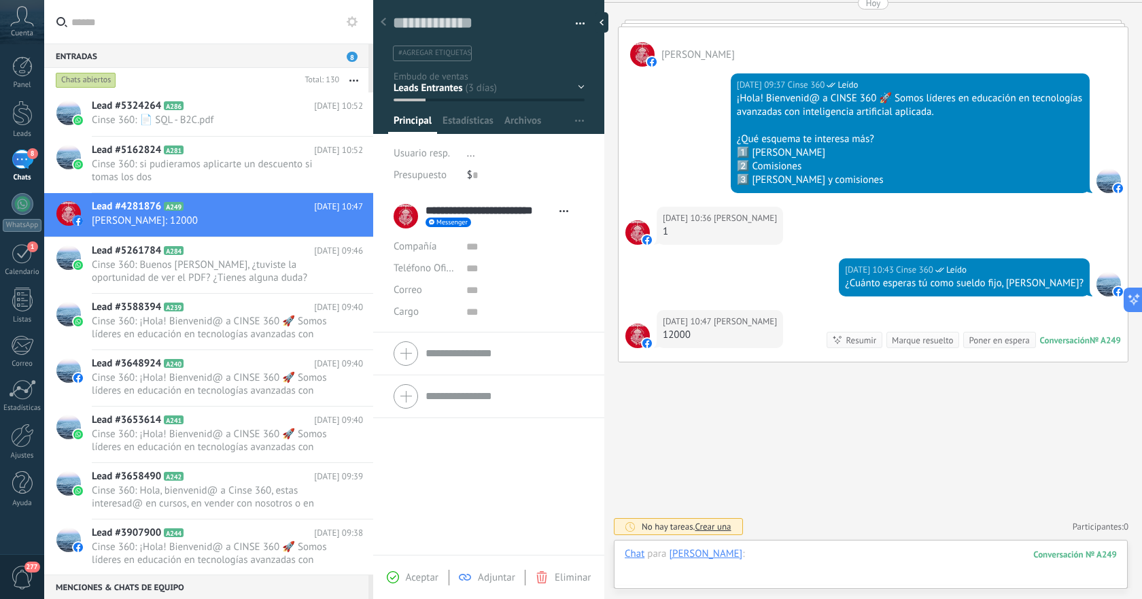
click at [883, 553] on div at bounding box center [871, 567] width 492 height 41
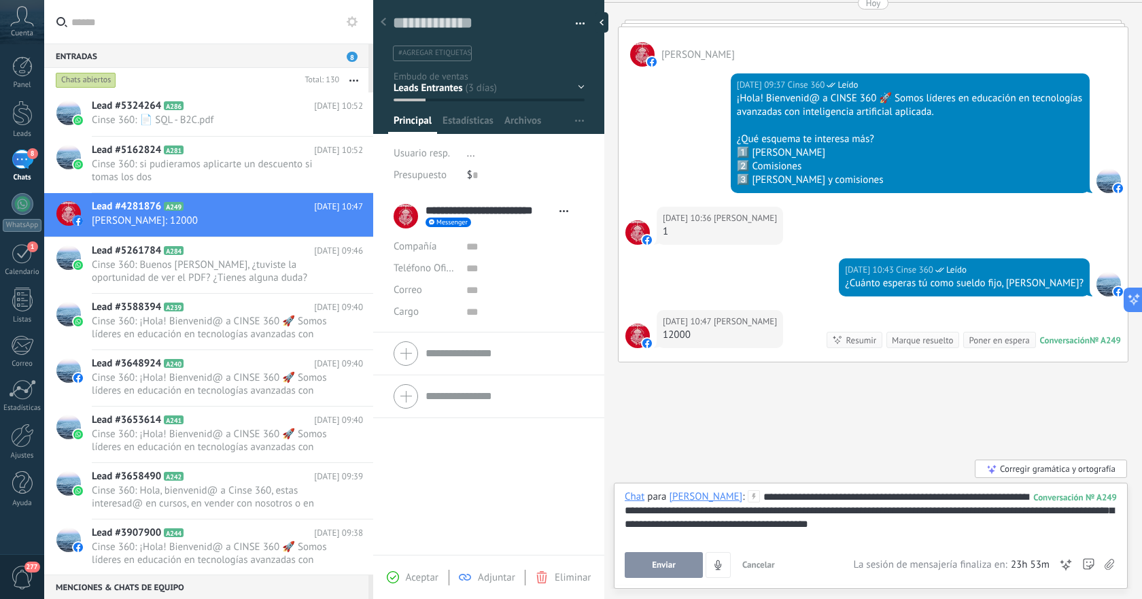
click at [713, 547] on div "**********" at bounding box center [871, 534] width 492 height 88
click at [676, 561] on button "Enviar" at bounding box center [664, 565] width 78 height 26
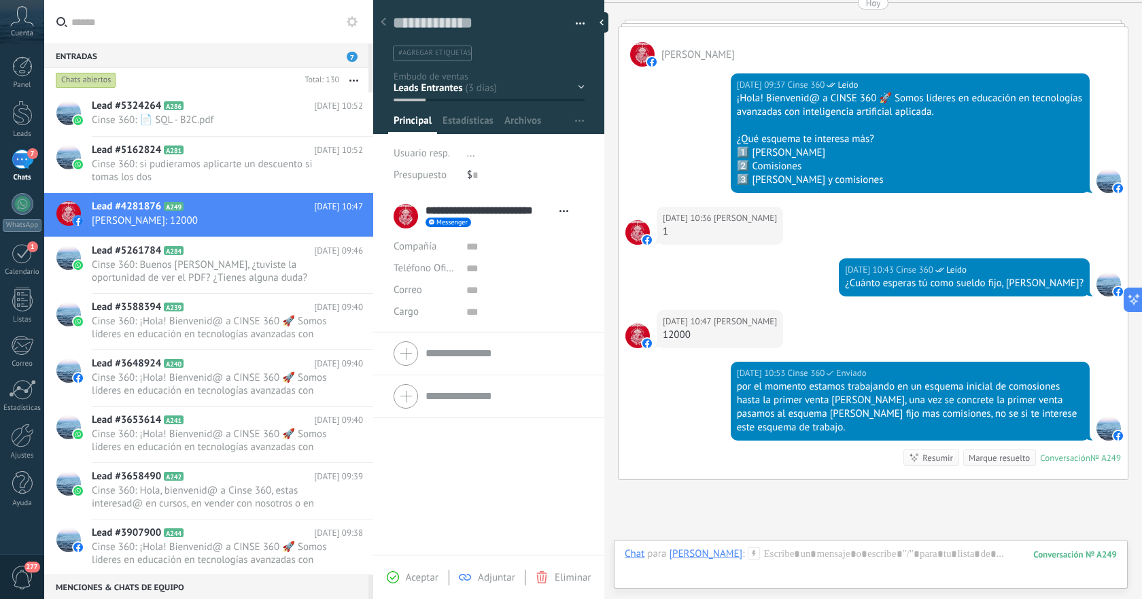
scroll to position [374, 0]
